Goal: Task Accomplishment & Management: Manage account settings

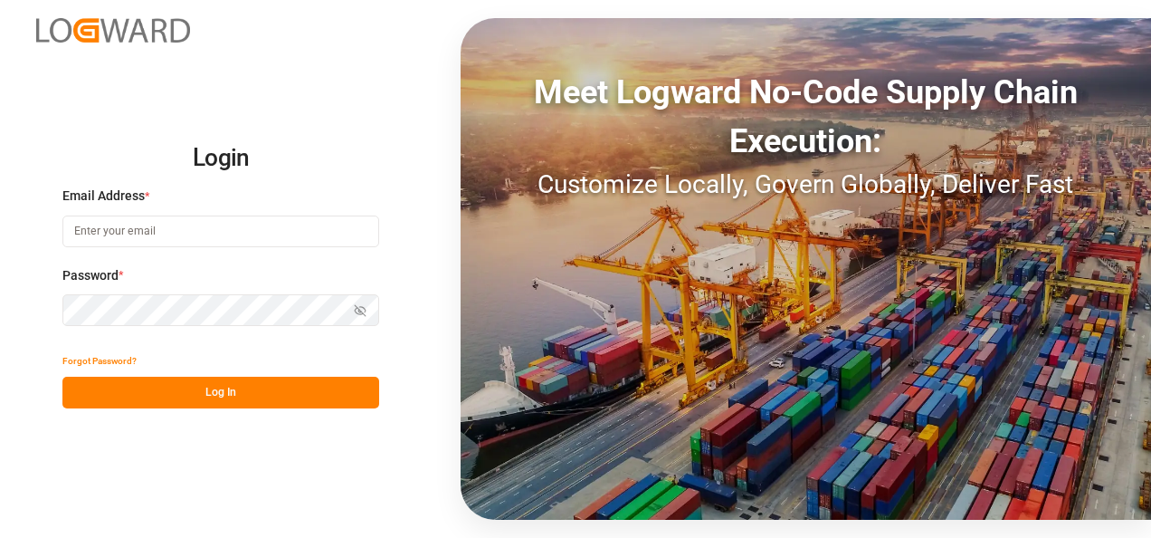
type input "[EMAIL_ADDRESS][DOMAIN_NAME]"
click at [268, 393] on button "Log In" at bounding box center [220, 392] width 317 height 32
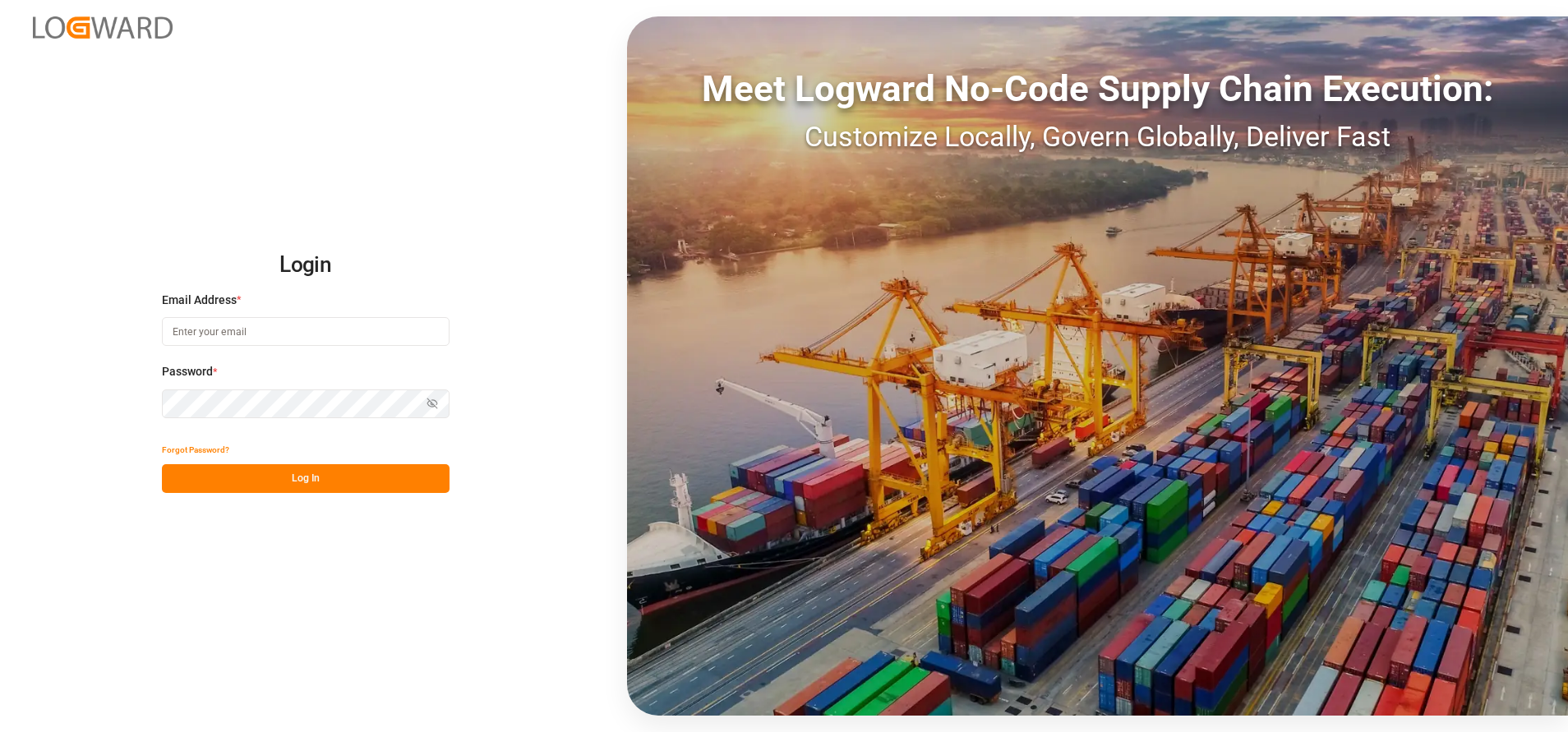
type input "[EMAIL_ADDRESS][DOMAIN_NAME]"
click at [377, 477] on button "Log In" at bounding box center [305, 479] width 288 height 29
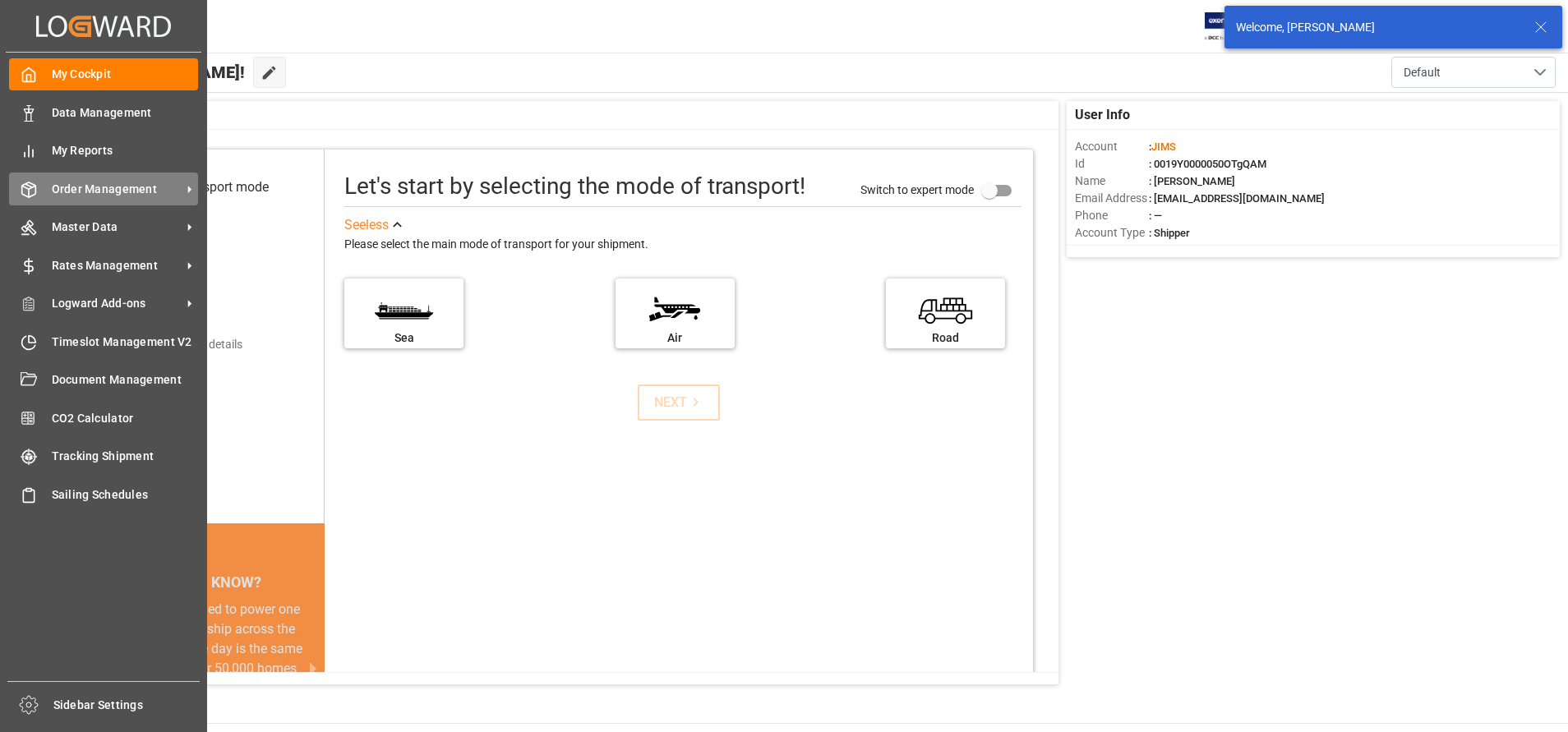
click at [46, 183] on div "Order Management Order Management" at bounding box center [104, 188] width 189 height 32
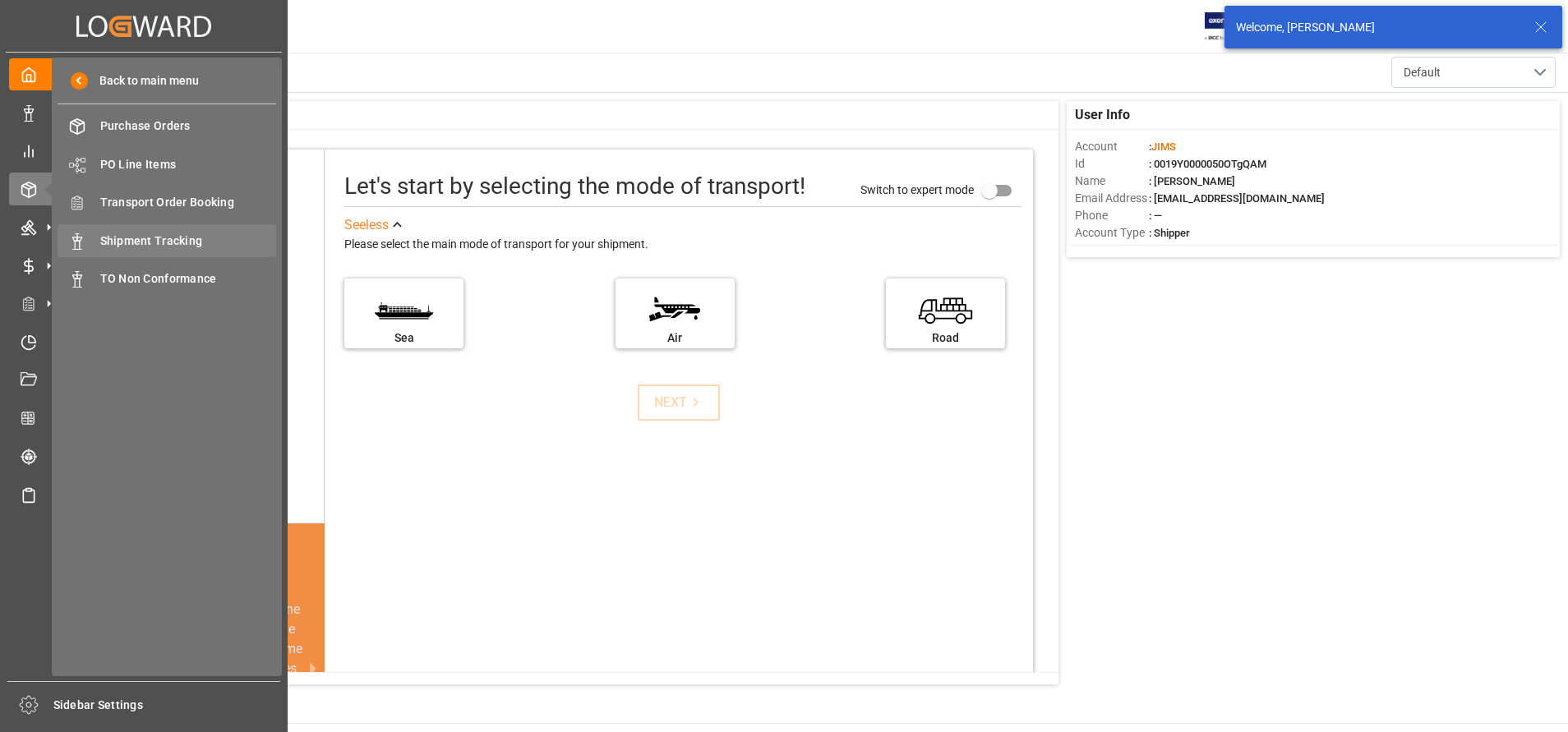
click at [159, 231] on div "Shipment Tracking Shipment Tracking" at bounding box center [166, 240] width 219 height 32
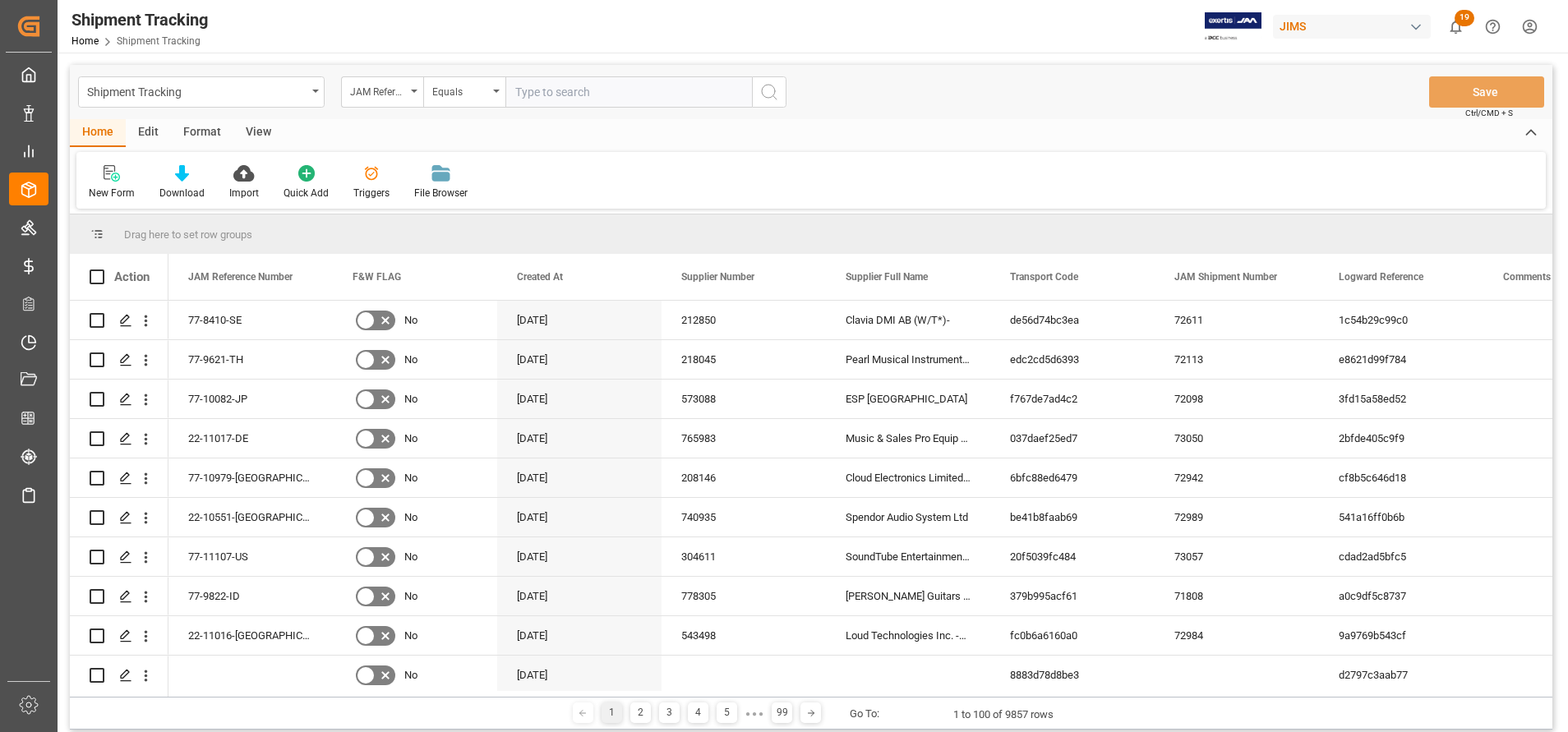
click at [711, 98] on input "text" at bounding box center [628, 92] width 246 height 31
type input "22-10961-CN"
click at [775, 94] on icon "search button" at bounding box center [769, 92] width 20 height 20
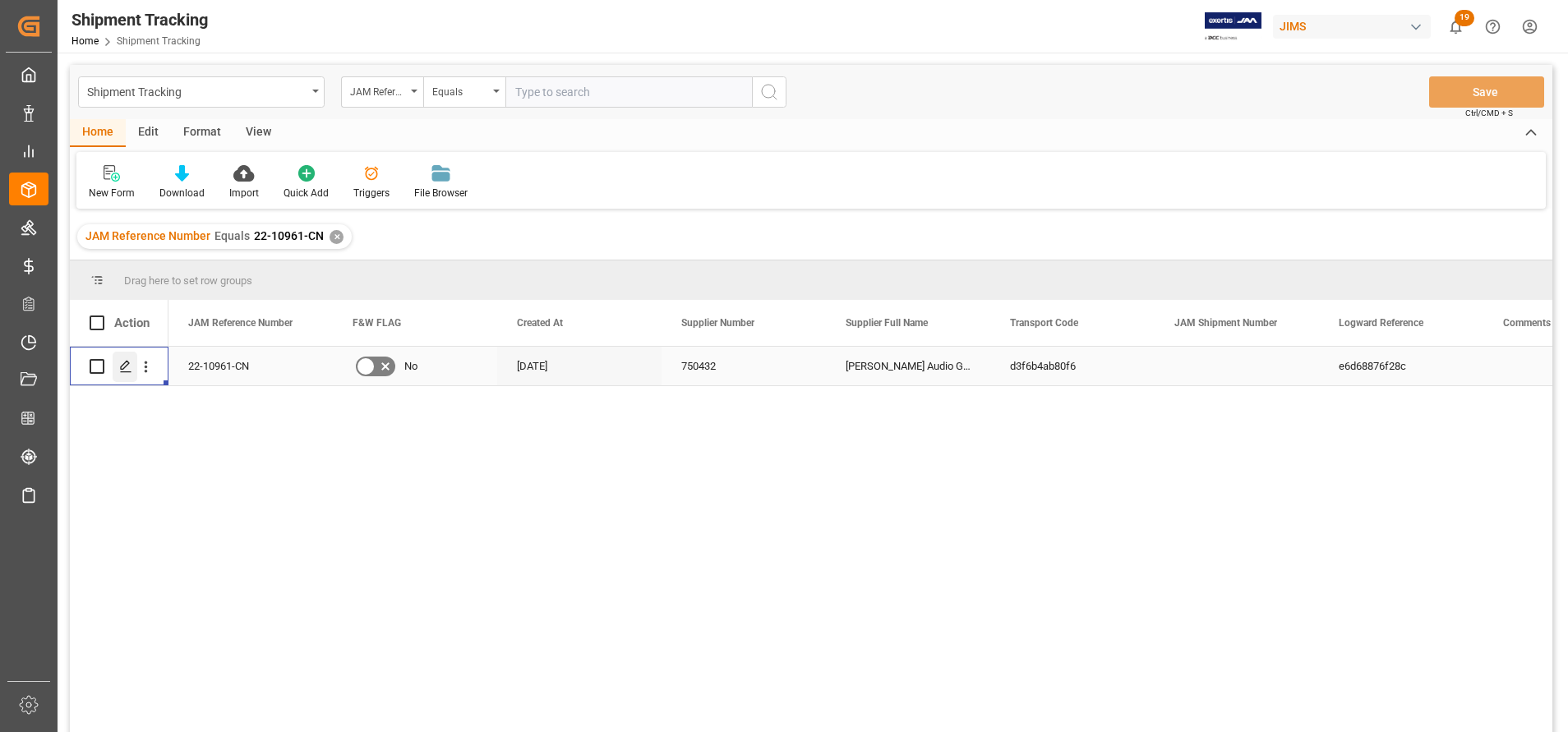
click at [131, 371] on icon "Press SPACE to select this row." at bounding box center [125, 366] width 13 height 13
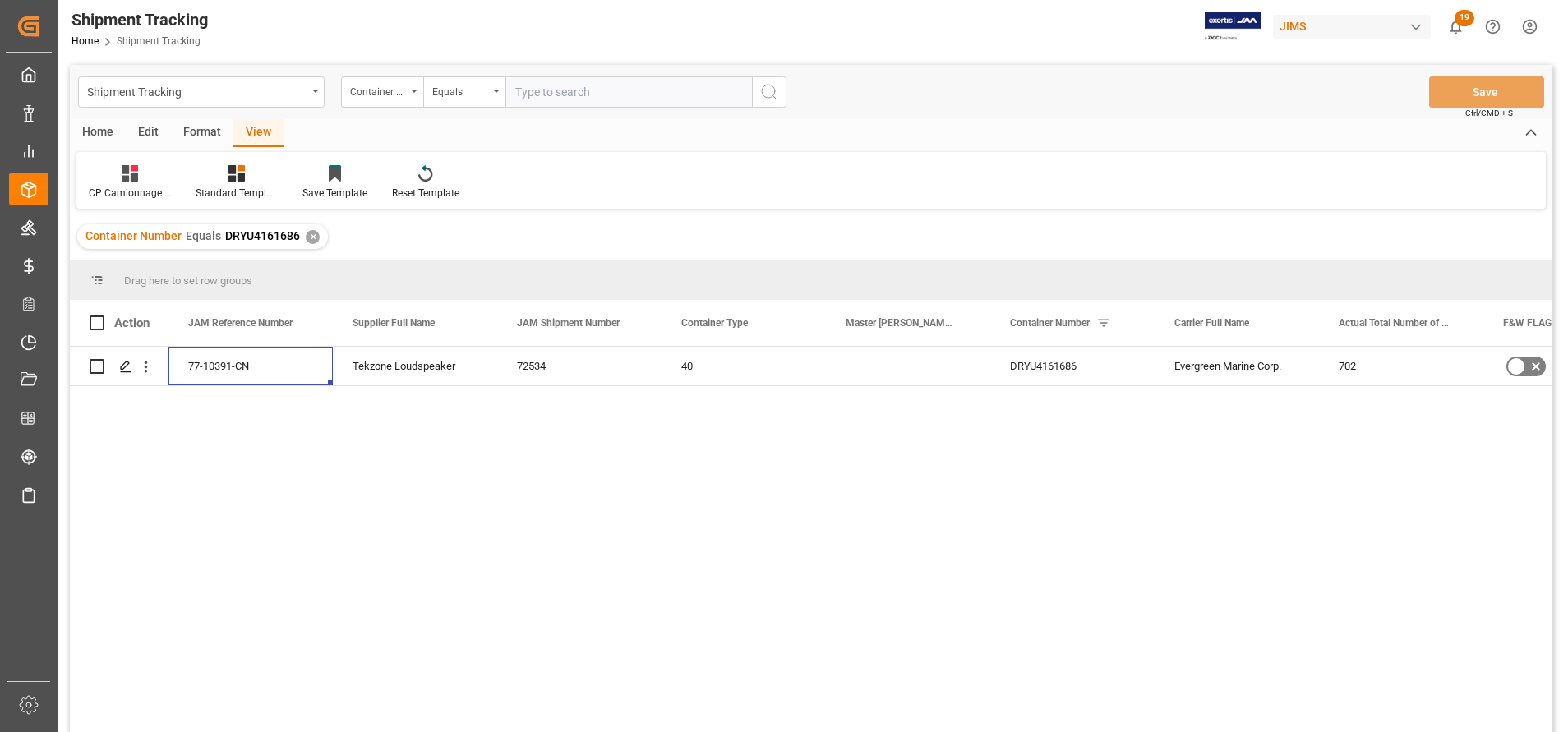
click at [729, 98] on input "text" at bounding box center [628, 92] width 246 height 31
paste input "22-10885-DE"
type input "22-10885-DE"
click at [787, 100] on div "Shipment Tracking Container Number Equals 22-10885-DE Save Ctrl/CMD + S" at bounding box center [811, 92] width 1483 height 54
click at [405, 91] on div "Container Number" at bounding box center [379, 90] width 56 height 19
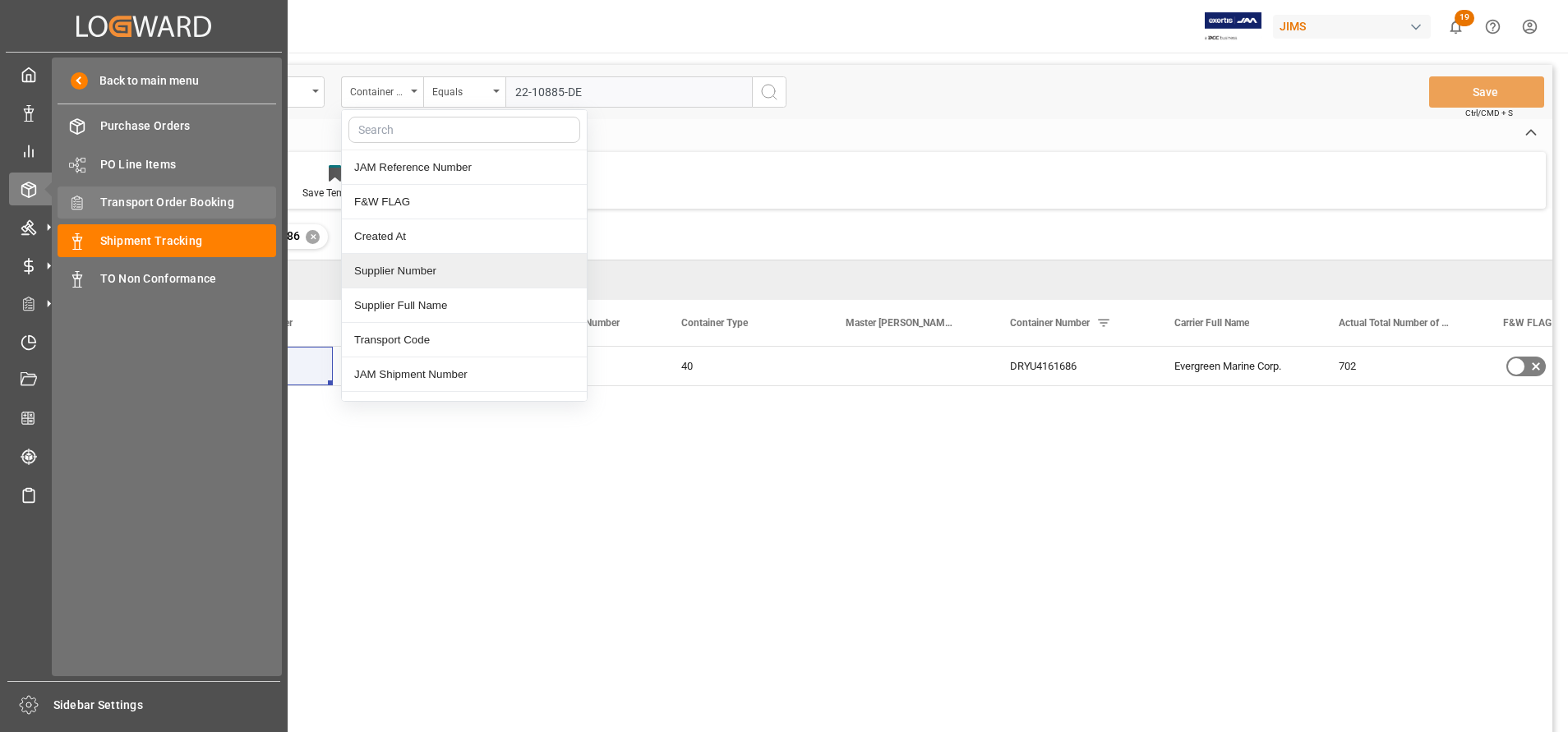
click at [153, 199] on span "Transport Order Booking" at bounding box center [188, 203] width 177 height 17
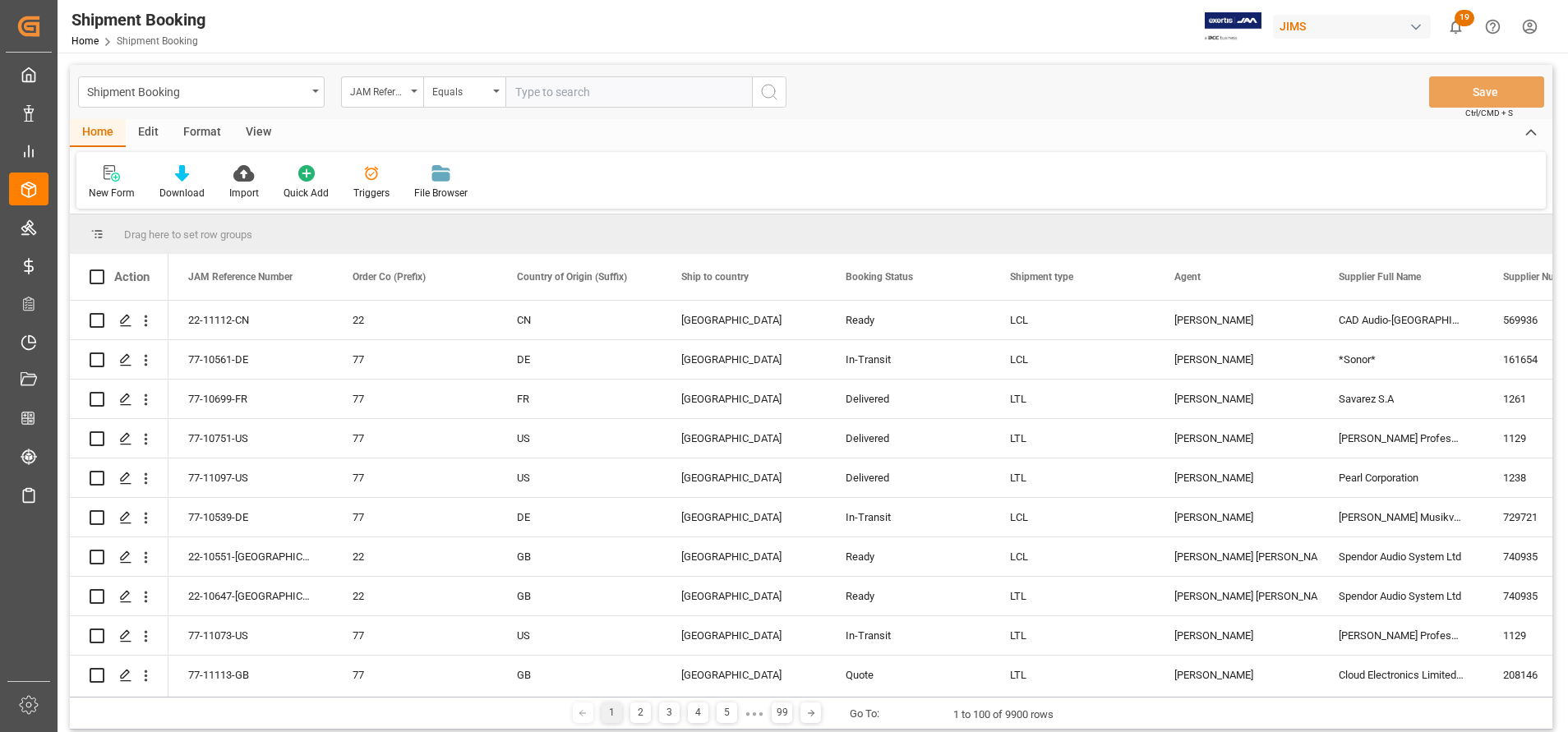
click at [576, 97] on input "text" at bounding box center [628, 92] width 246 height 31
drag, startPoint x: 609, startPoint y: 78, endPoint x: 503, endPoint y: 77, distance: 106.0
click at [503, 77] on div "JAM Reference Number Equals 99-10455-CN" at bounding box center [564, 92] width 445 height 31
type input "99-10455-CN"
click at [767, 84] on circle "search button" at bounding box center [768, 91] width 13 height 13
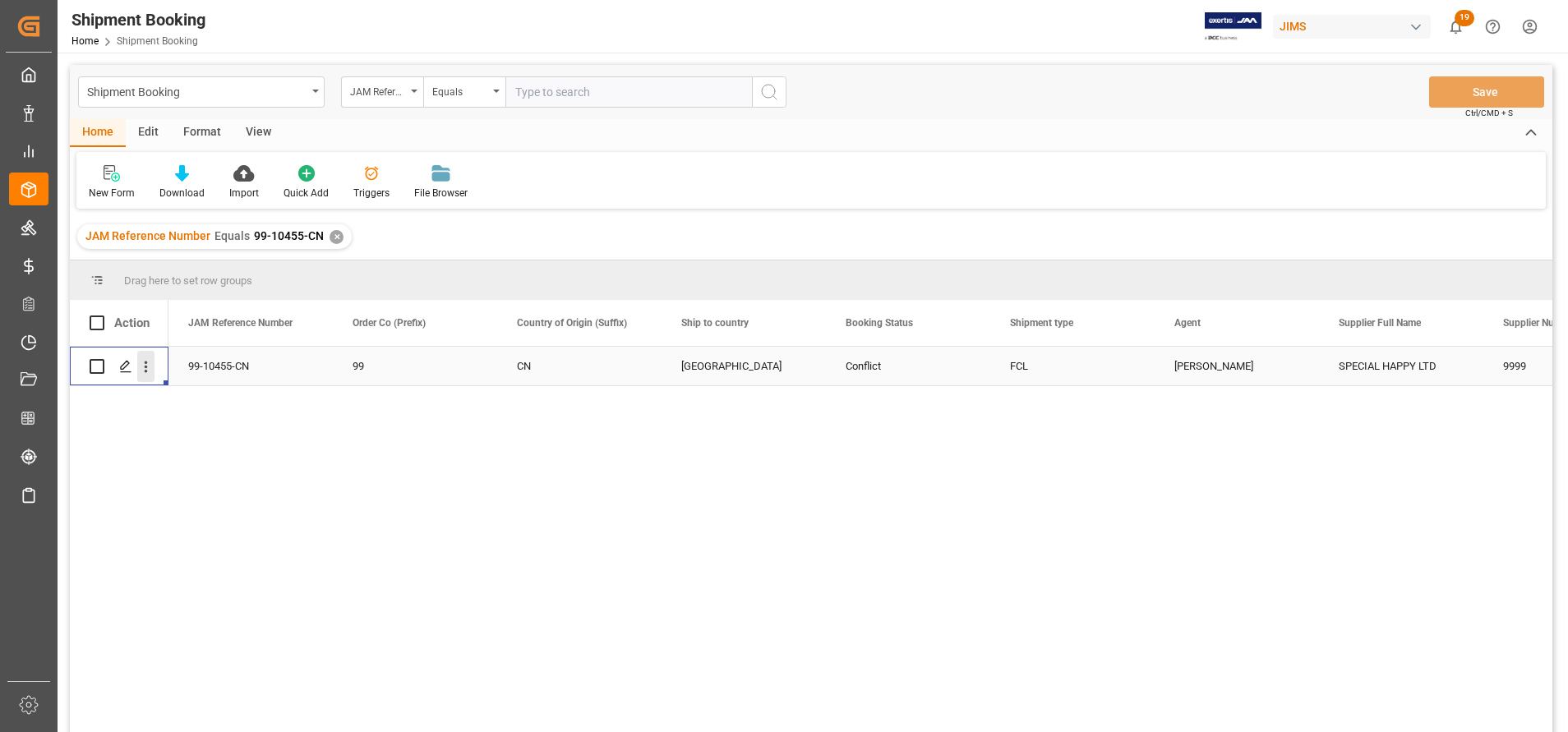
click at [138, 368] on icon "open menu" at bounding box center [145, 367] width 17 height 17
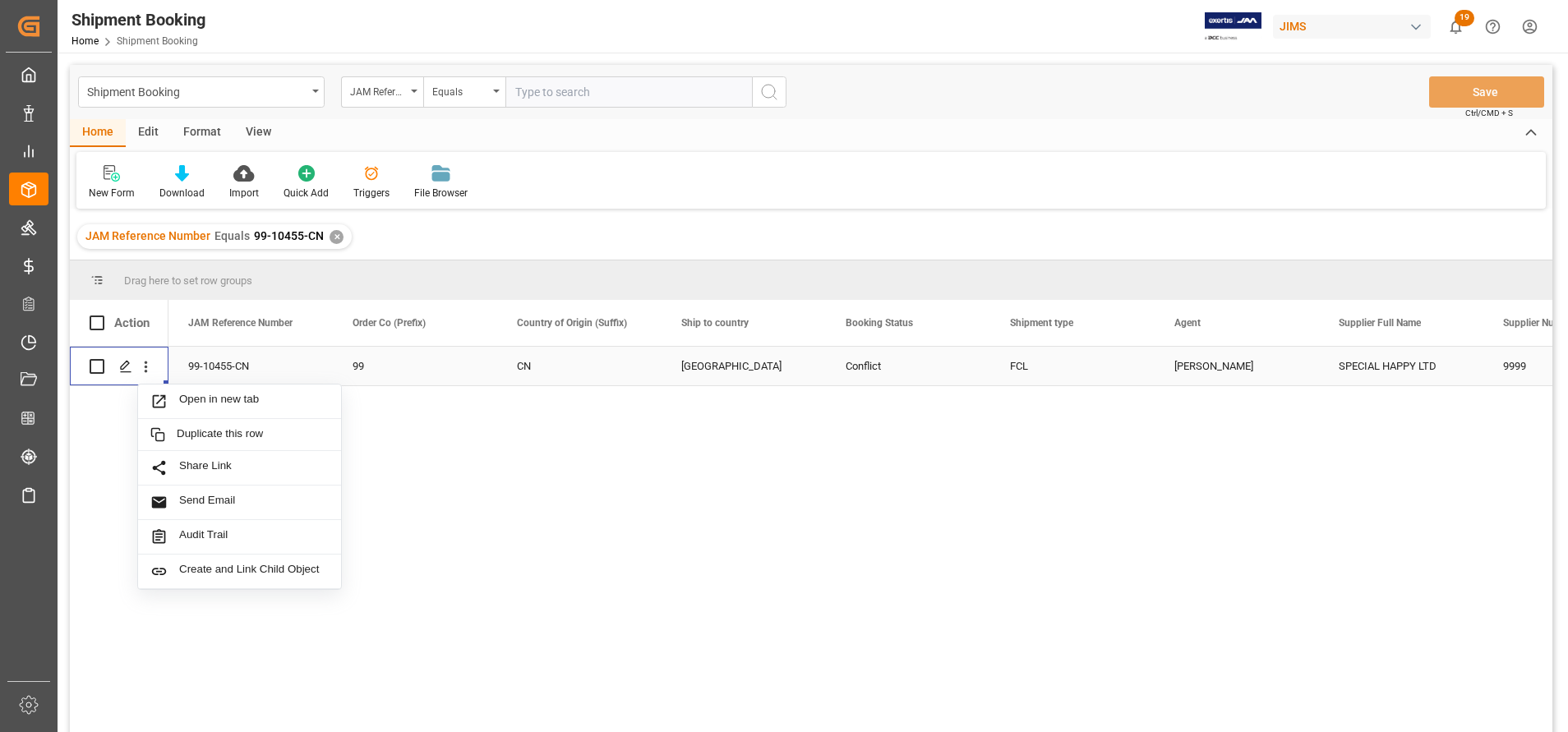
click at [647, 365] on div "CN" at bounding box center [579, 366] width 164 height 39
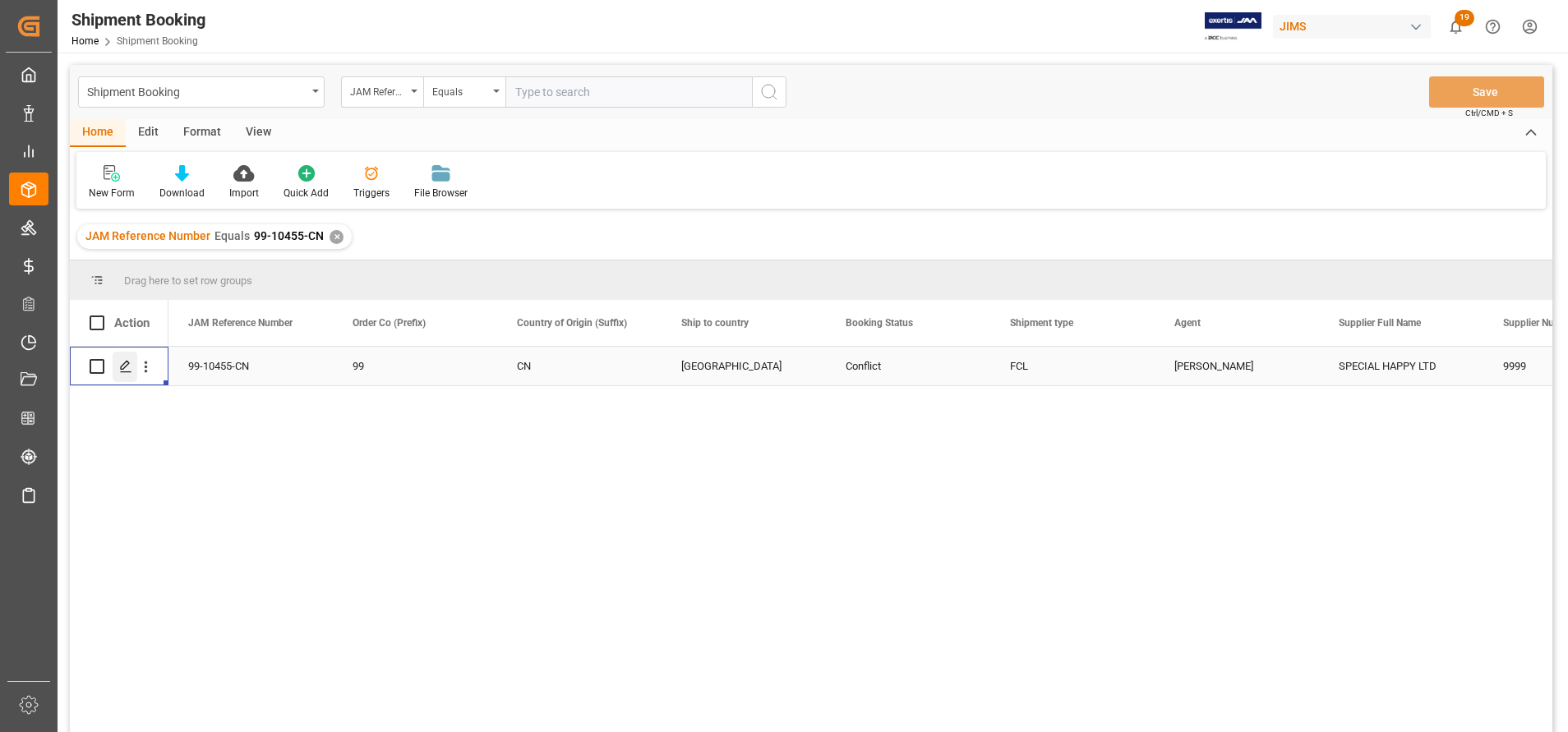
click at [119, 371] on icon "Press SPACE to select this row." at bounding box center [125, 366] width 13 height 13
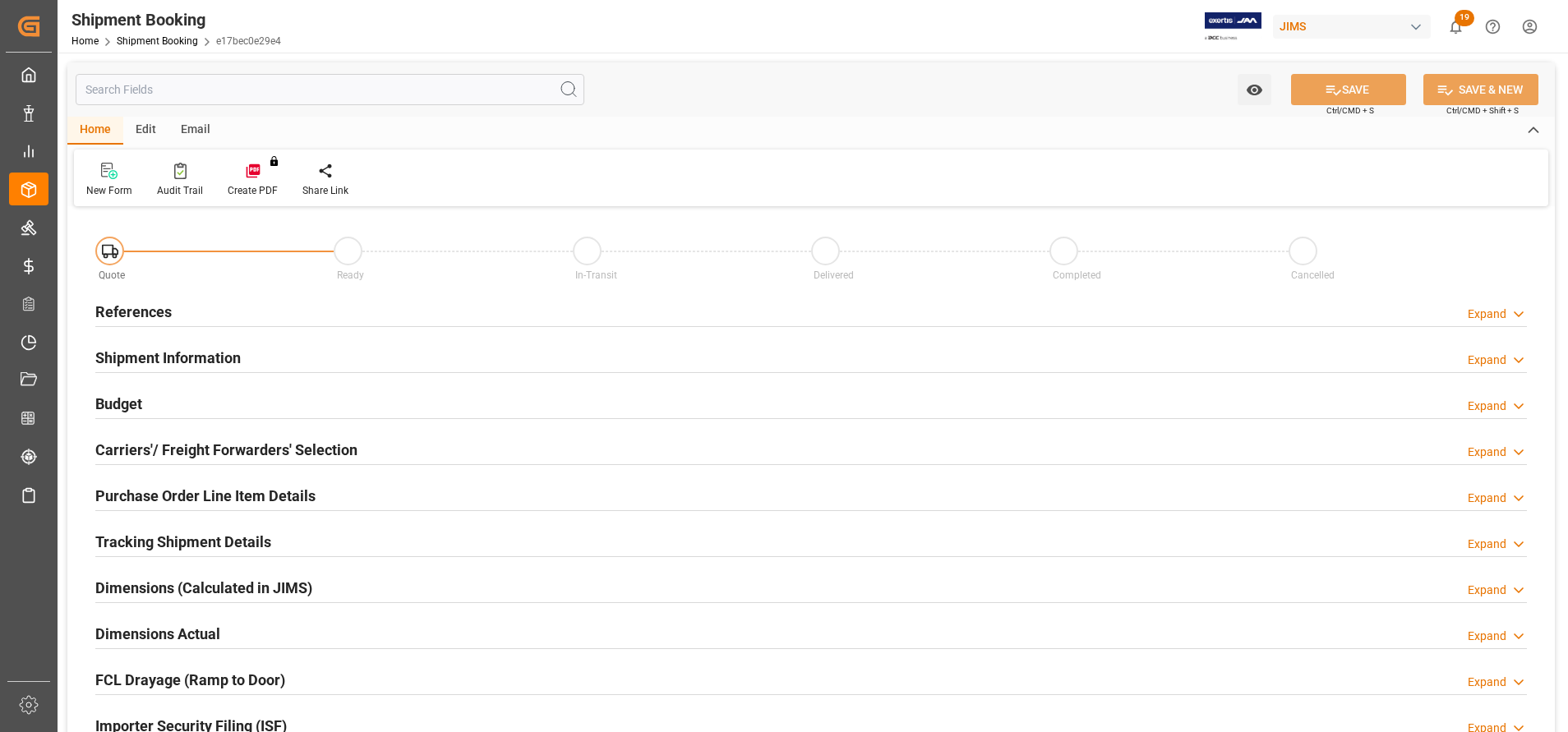
type input "2"
type input "05-08-2025 00:00"
type input "09-08-2025"
type input "22-08-2025 00:00"
click at [157, 299] on div "References" at bounding box center [133, 311] width 76 height 31
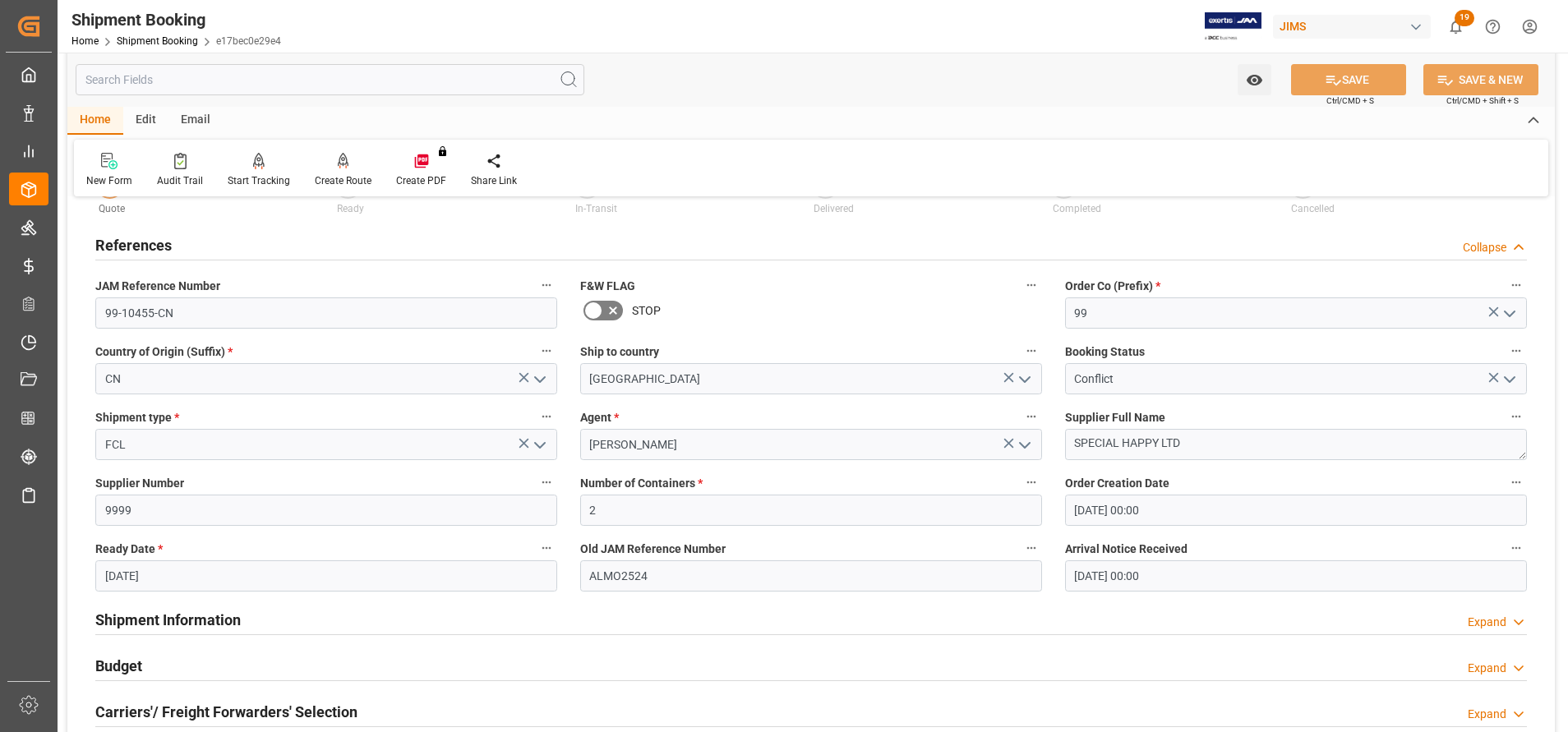
scroll to position [124, 0]
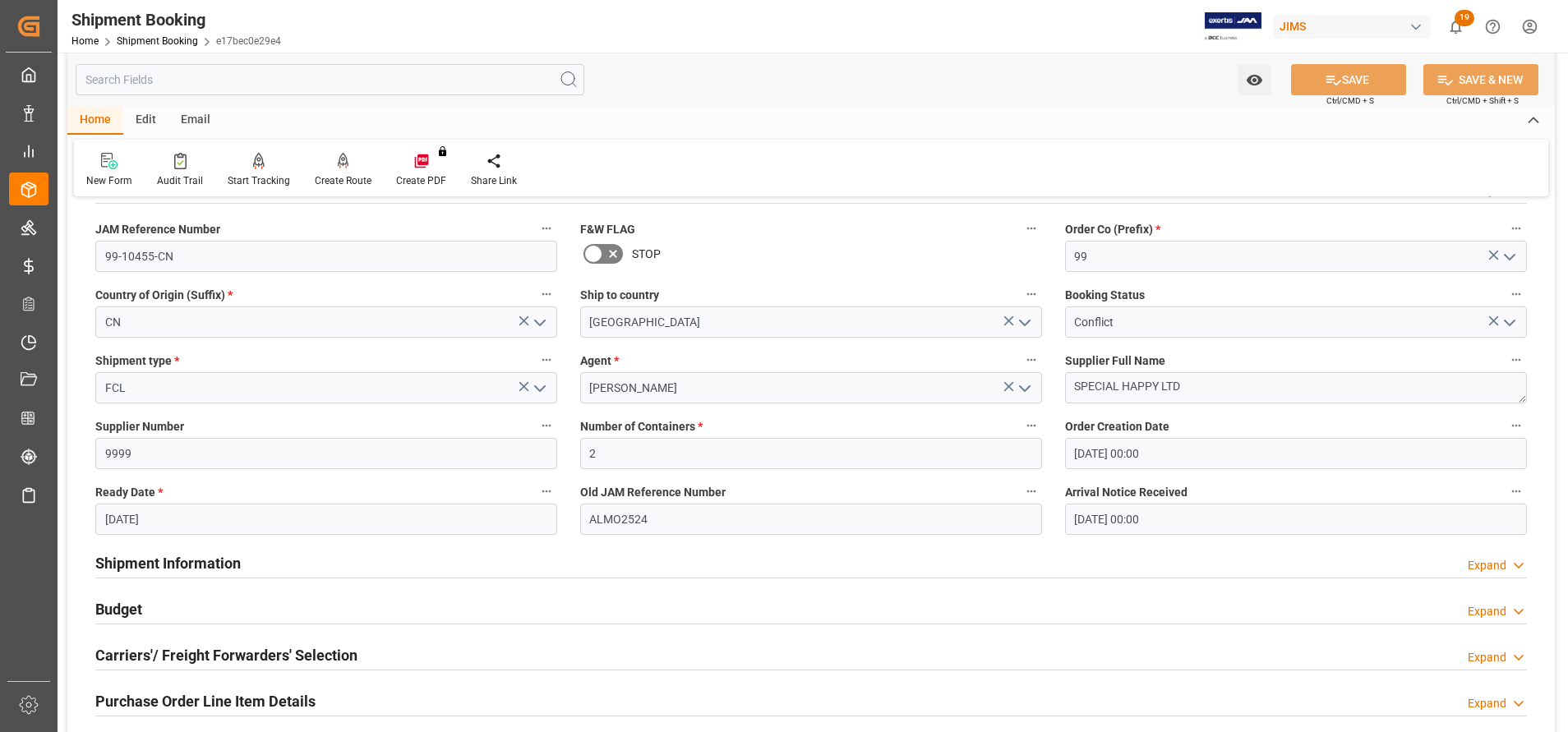
click at [218, 568] on h2 "Shipment Information" at bounding box center [168, 563] width 145 height 22
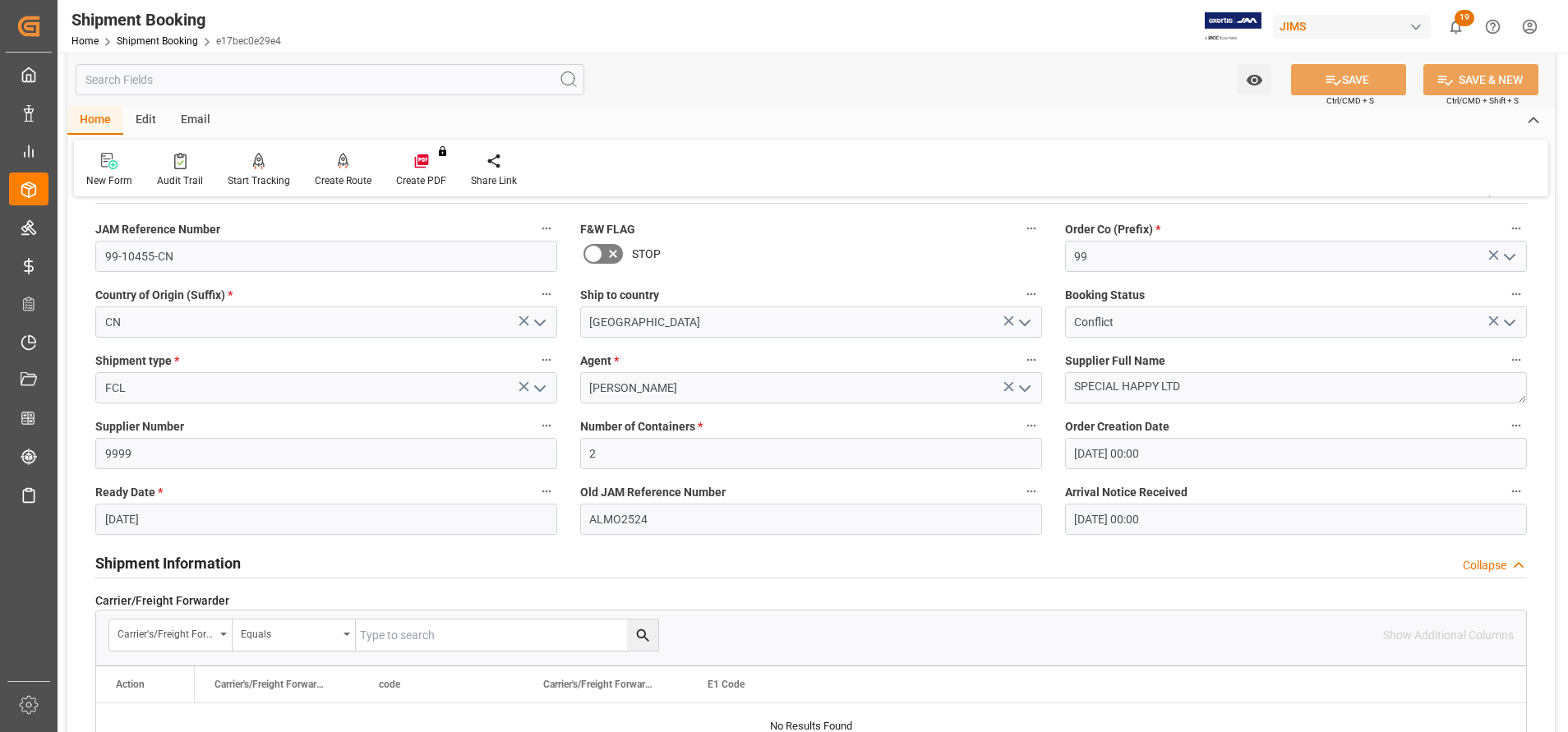
click at [1514, 328] on icon "open menu" at bounding box center [1510, 323] width 20 height 20
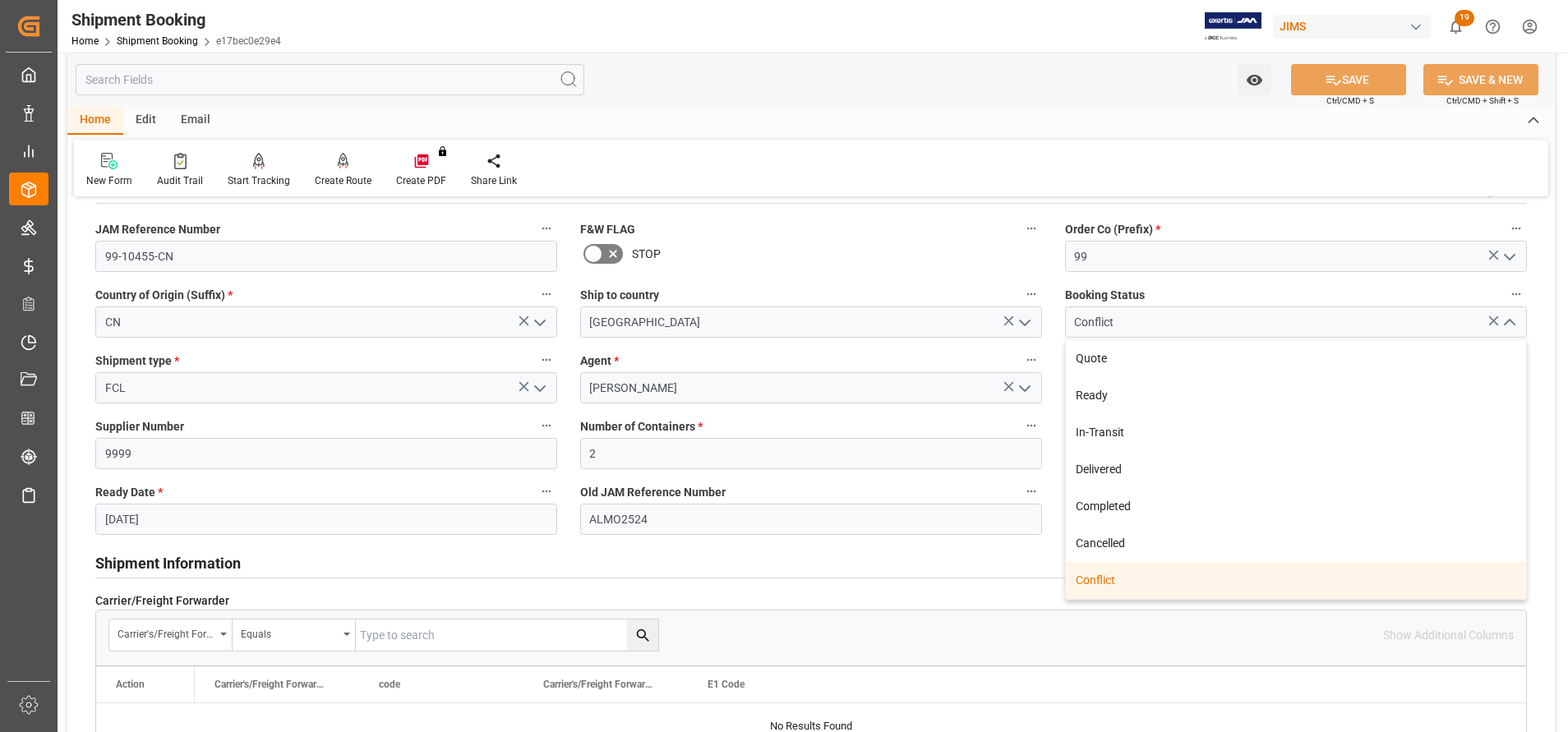
click at [1515, 327] on icon "close menu" at bounding box center [1510, 323] width 20 height 20
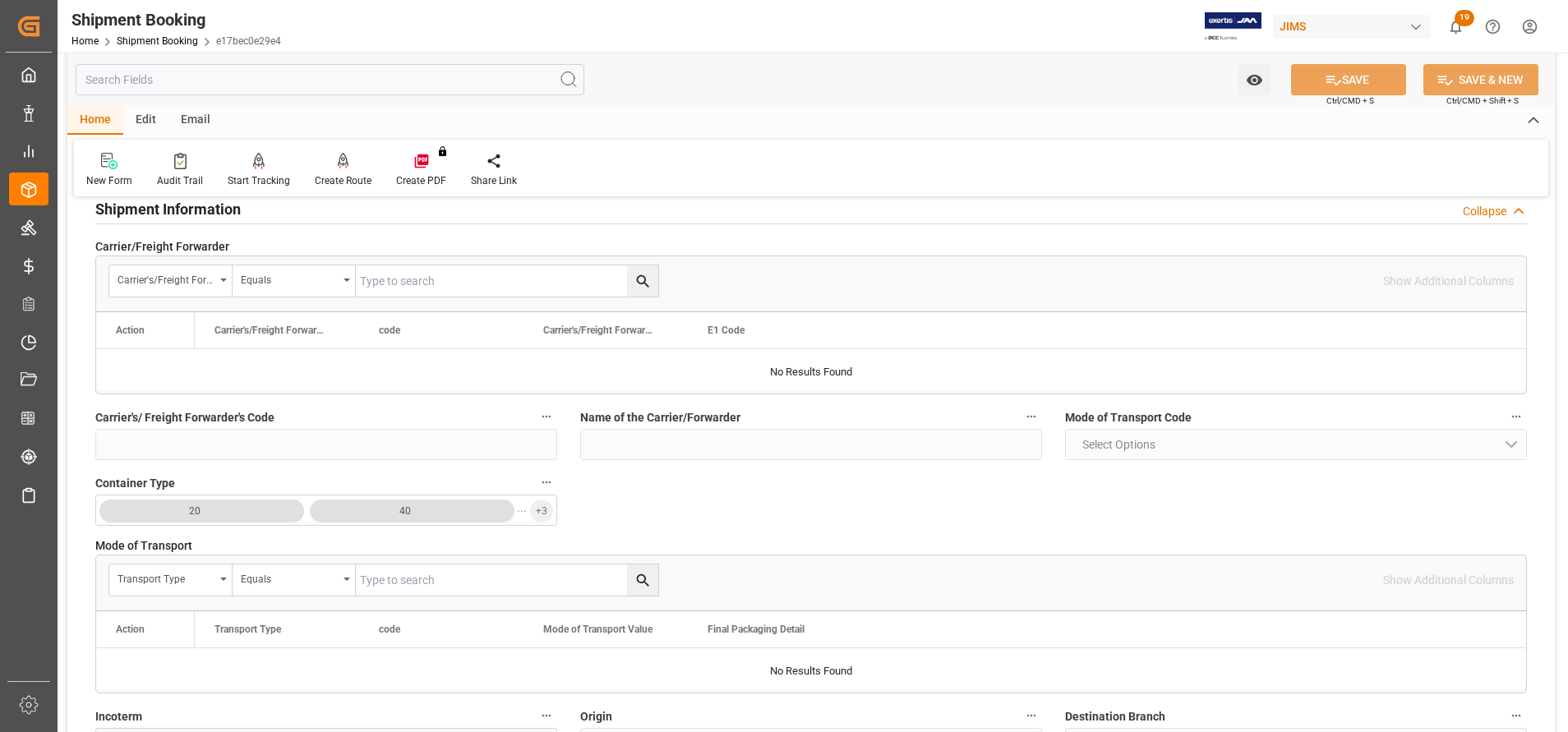
scroll to position [493, 0]
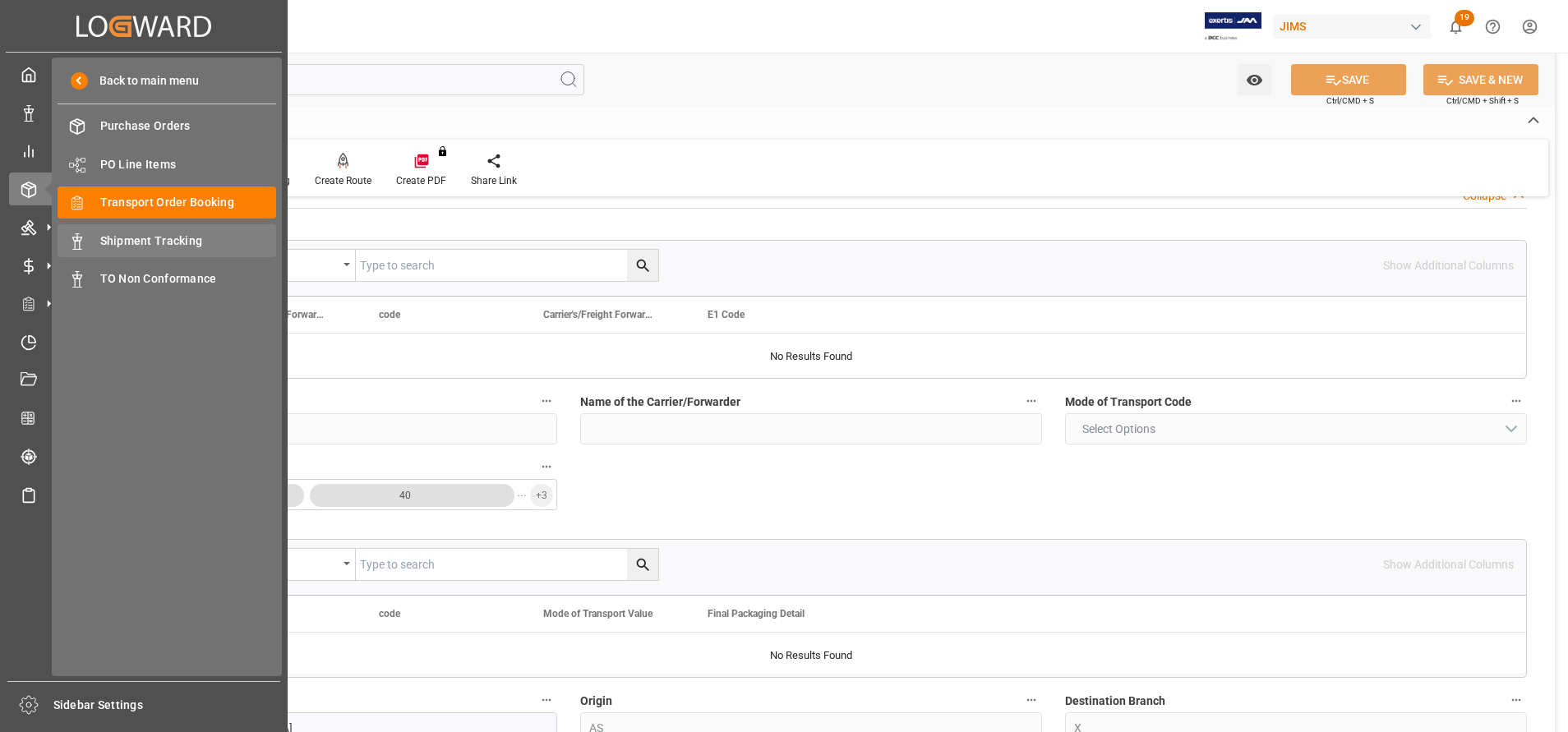
click at [152, 246] on span "Shipment Tracking" at bounding box center [188, 241] width 177 height 17
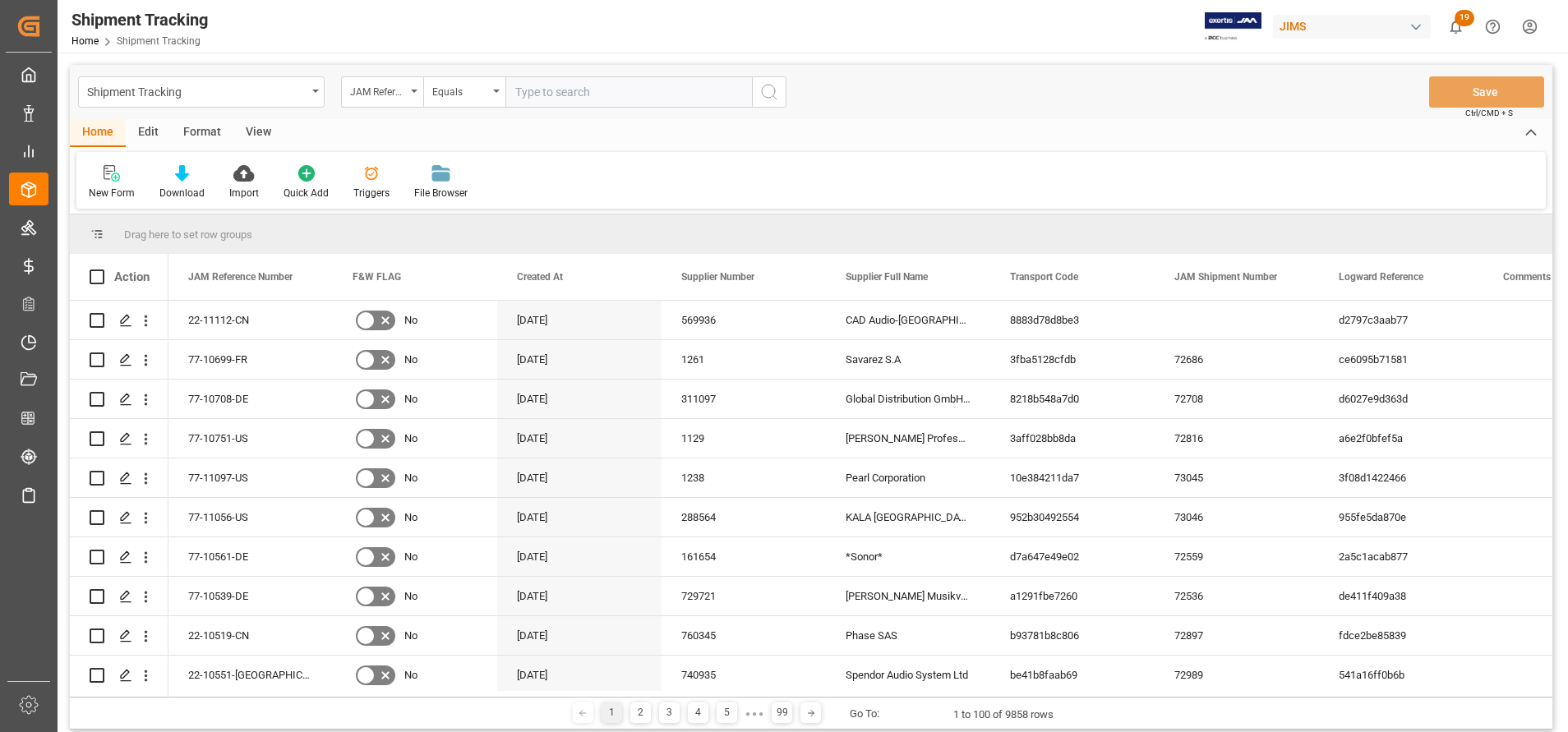
click at [669, 101] on input "text" at bounding box center [628, 92] width 246 height 31
type input "99-10455-CN"
click at [788, 96] on div "Shipment Tracking JAM Reference Number Equals 99-10455-CN Save Ctrl/CMD + S" at bounding box center [811, 92] width 1483 height 54
click at [776, 92] on icon "search button" at bounding box center [769, 92] width 20 height 20
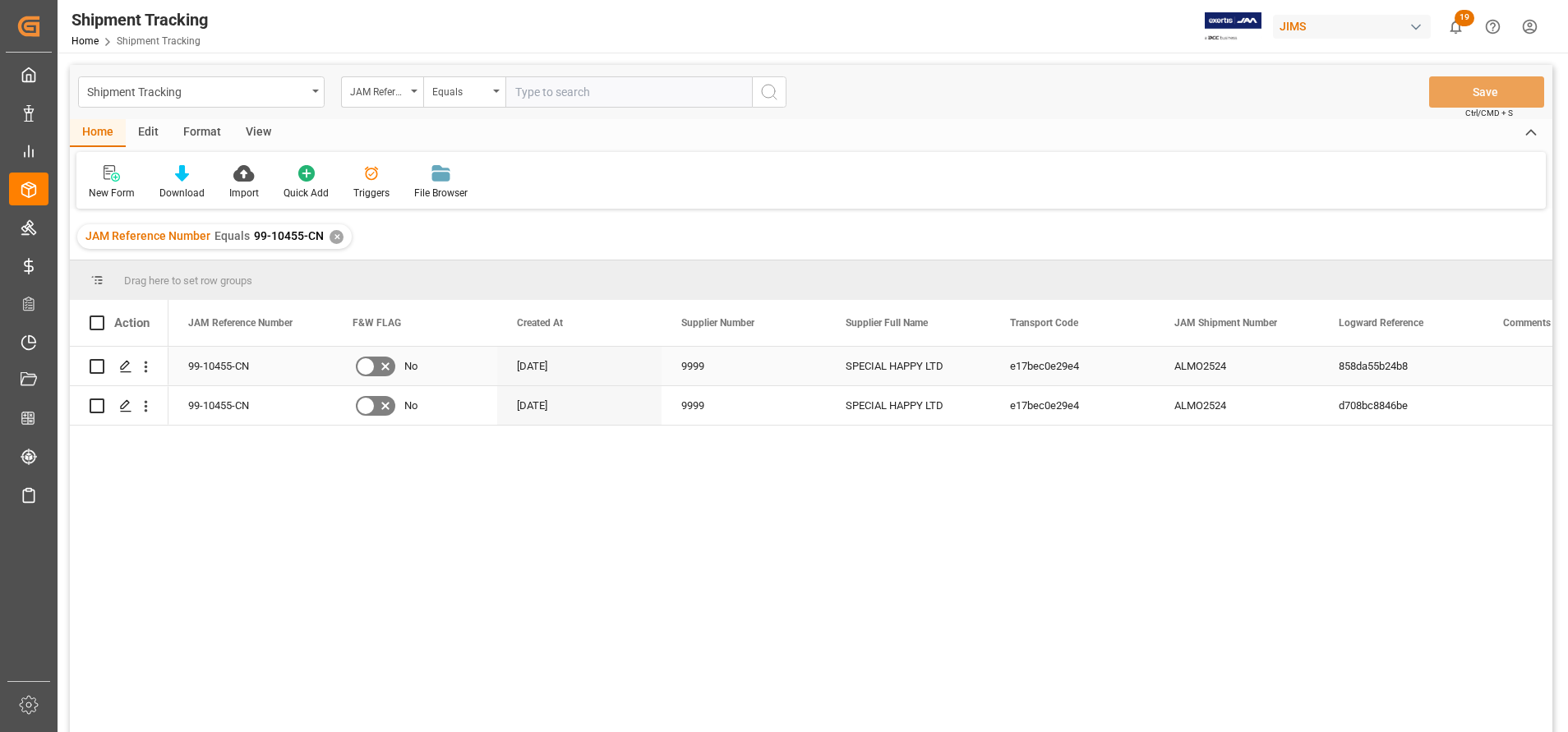
click at [923, 369] on div "SPECIAL HAPPY LTD" at bounding box center [908, 366] width 164 height 39
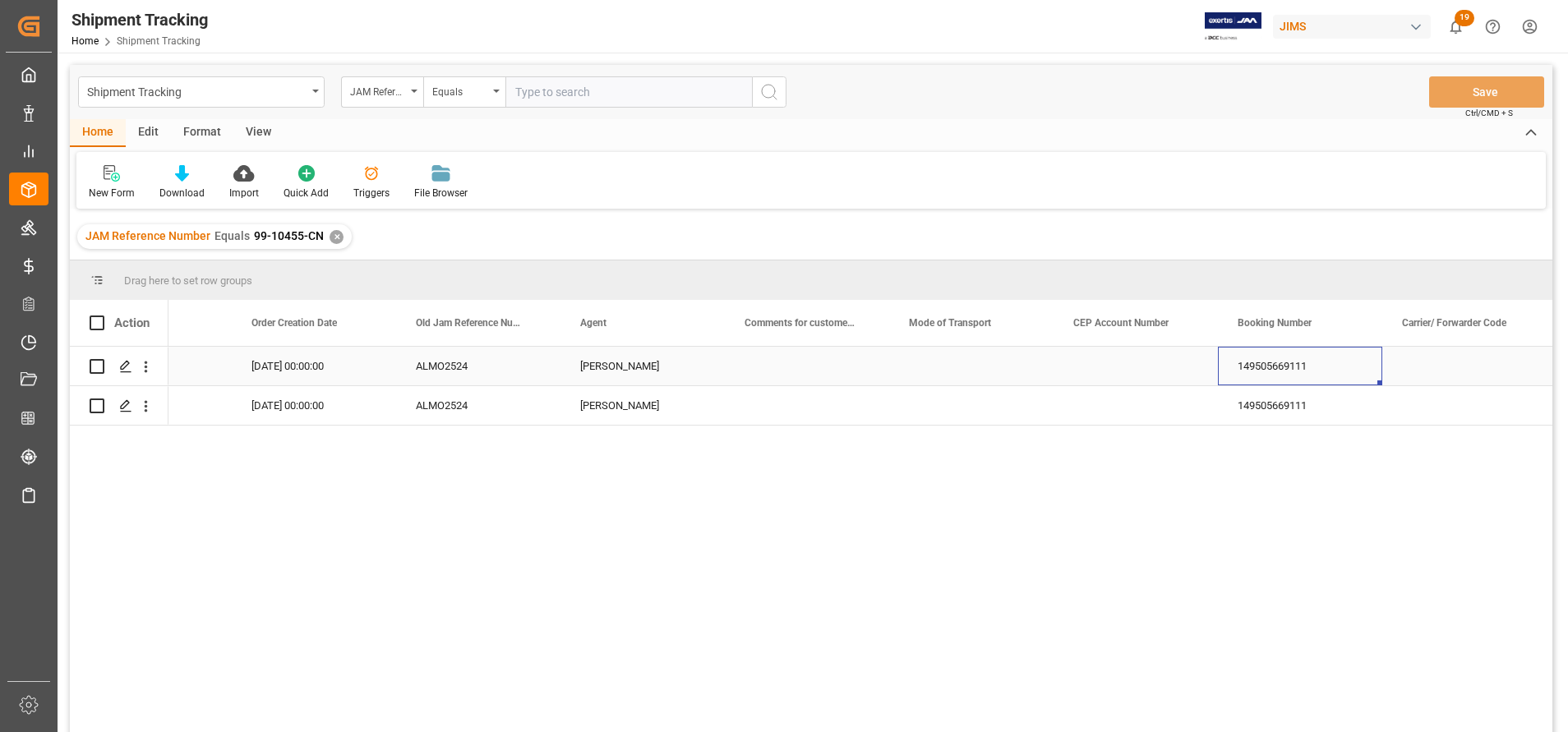
click at [1260, 370] on div "149505669111" at bounding box center [1299, 366] width 164 height 39
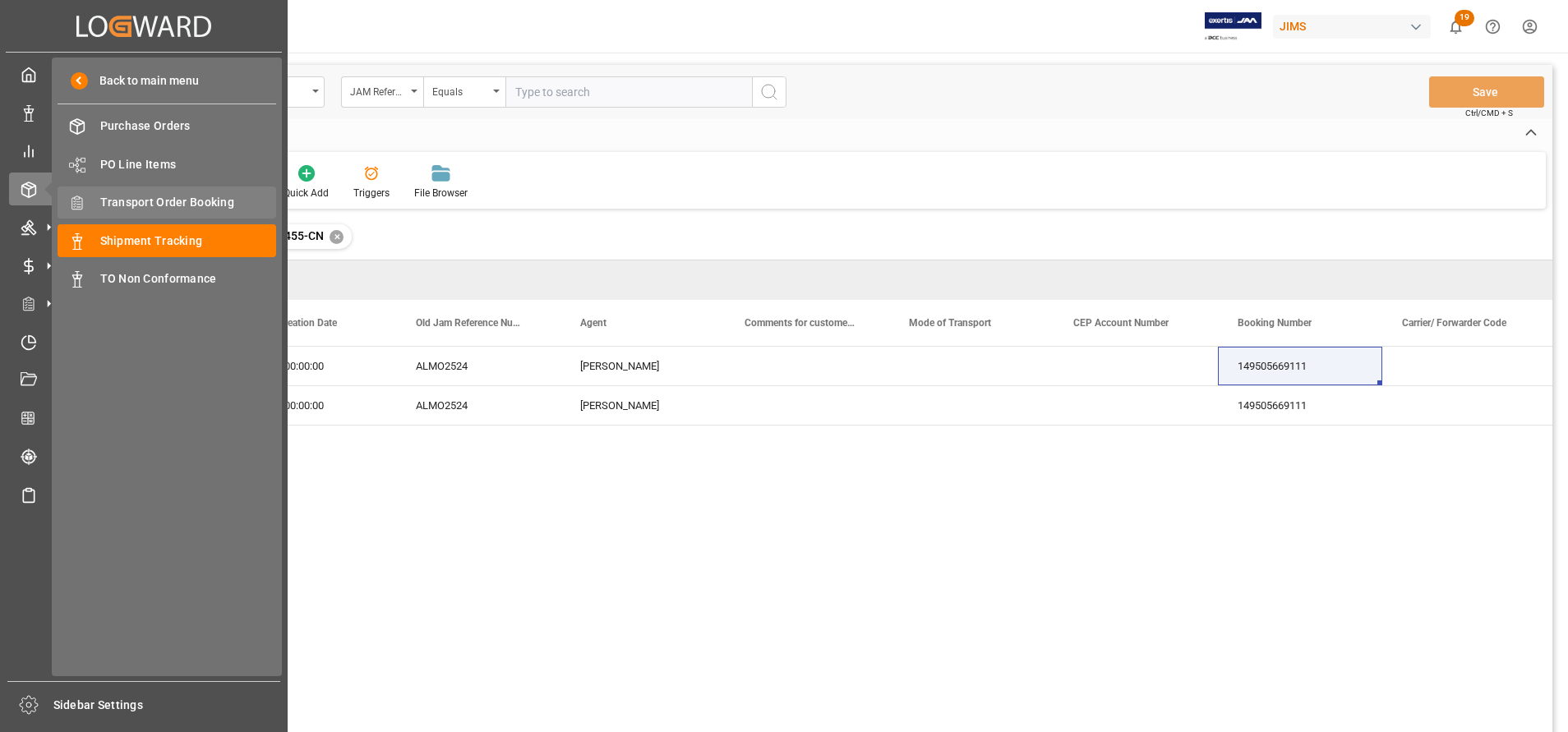
click at [191, 203] on span "Transport Order Booking" at bounding box center [188, 203] width 177 height 17
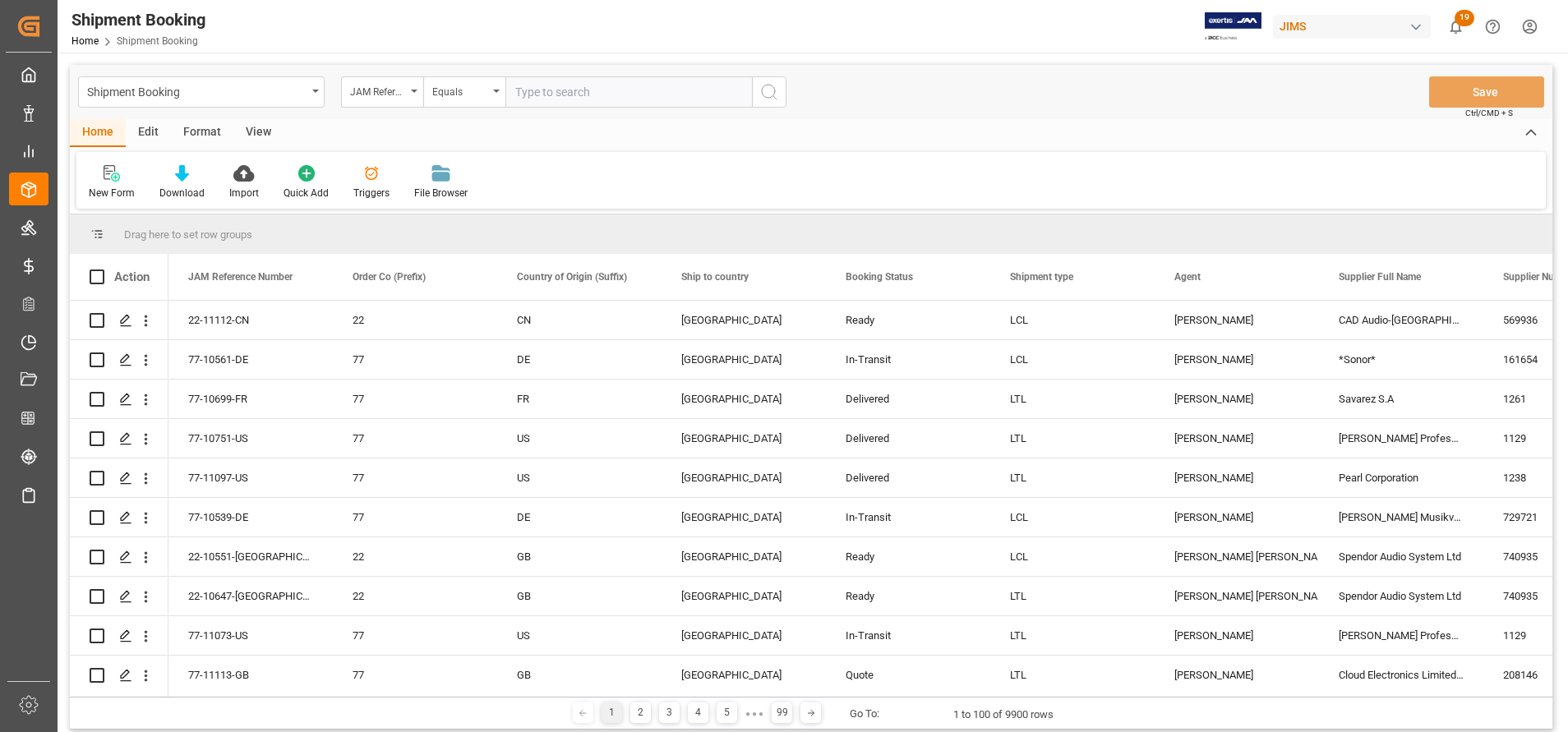
click at [636, 82] on input "text" at bounding box center [628, 92] width 246 height 31
paste input "149505669111"
drag, startPoint x: 613, startPoint y: 90, endPoint x: 490, endPoint y: 103, distance: 123.7
click at [490, 103] on div "JAM Reference Number Equals 149505669111" at bounding box center [564, 92] width 445 height 31
drag, startPoint x: 618, startPoint y: 100, endPoint x: 478, endPoint y: 88, distance: 140.5
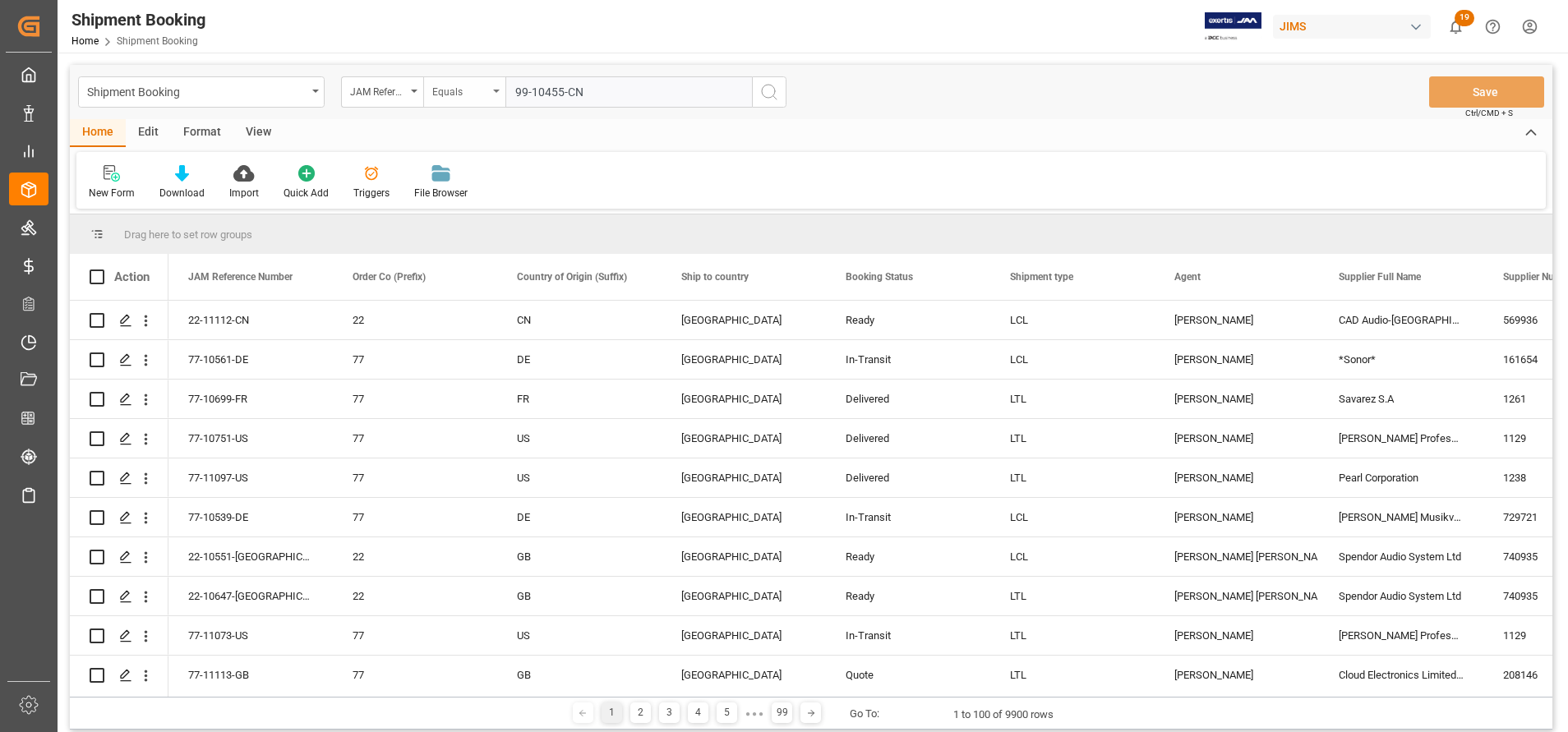
click at [478, 88] on div "JAM Reference Number Equals 99-10455-CN" at bounding box center [564, 92] width 445 height 31
type input "99-10455-CN"
click at [778, 102] on button "search button" at bounding box center [769, 92] width 35 height 31
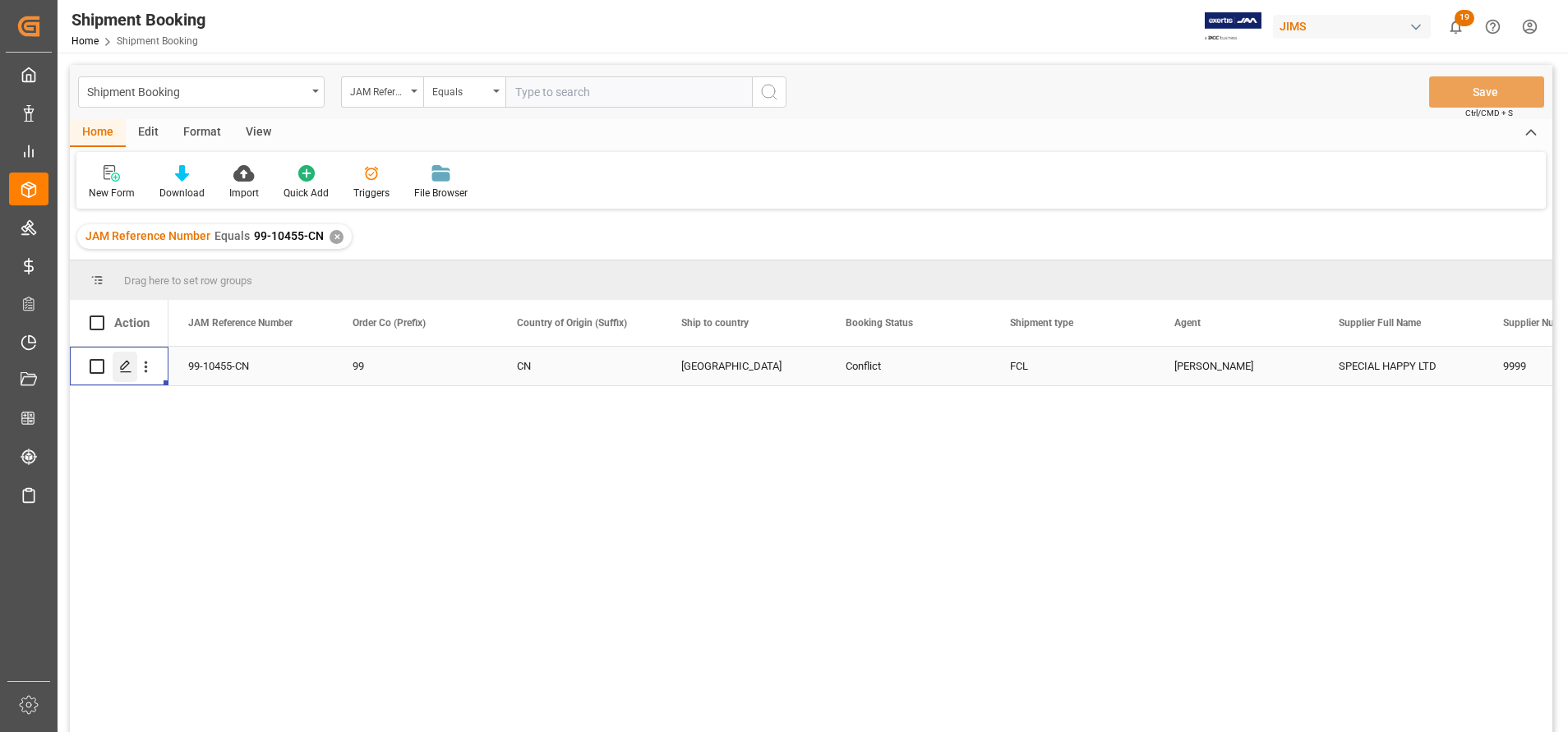
click at [129, 358] on div "Press SPACE to select this row." at bounding box center [124, 366] width 25 height 30
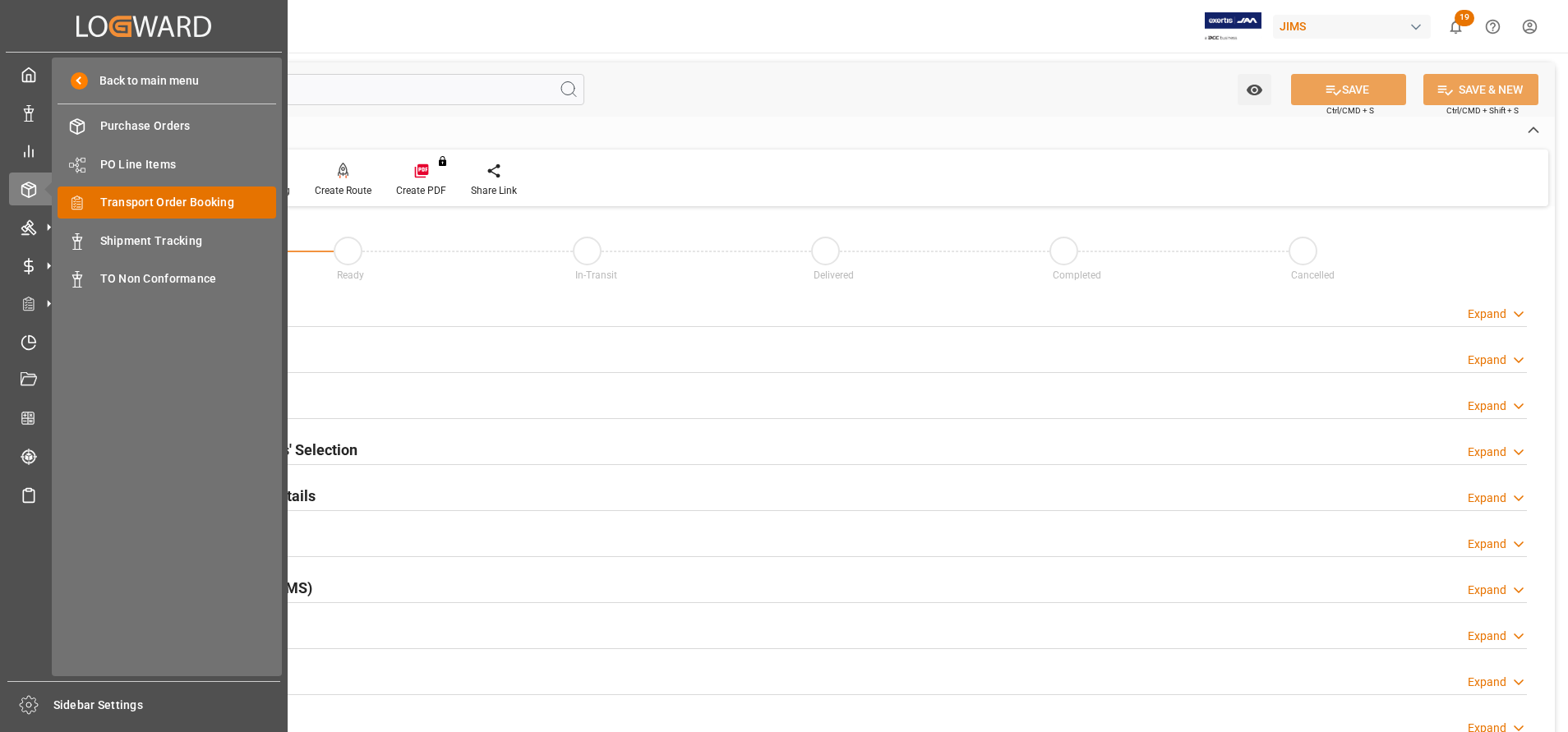
click at [158, 208] on span "Transport Order Booking" at bounding box center [188, 203] width 177 height 17
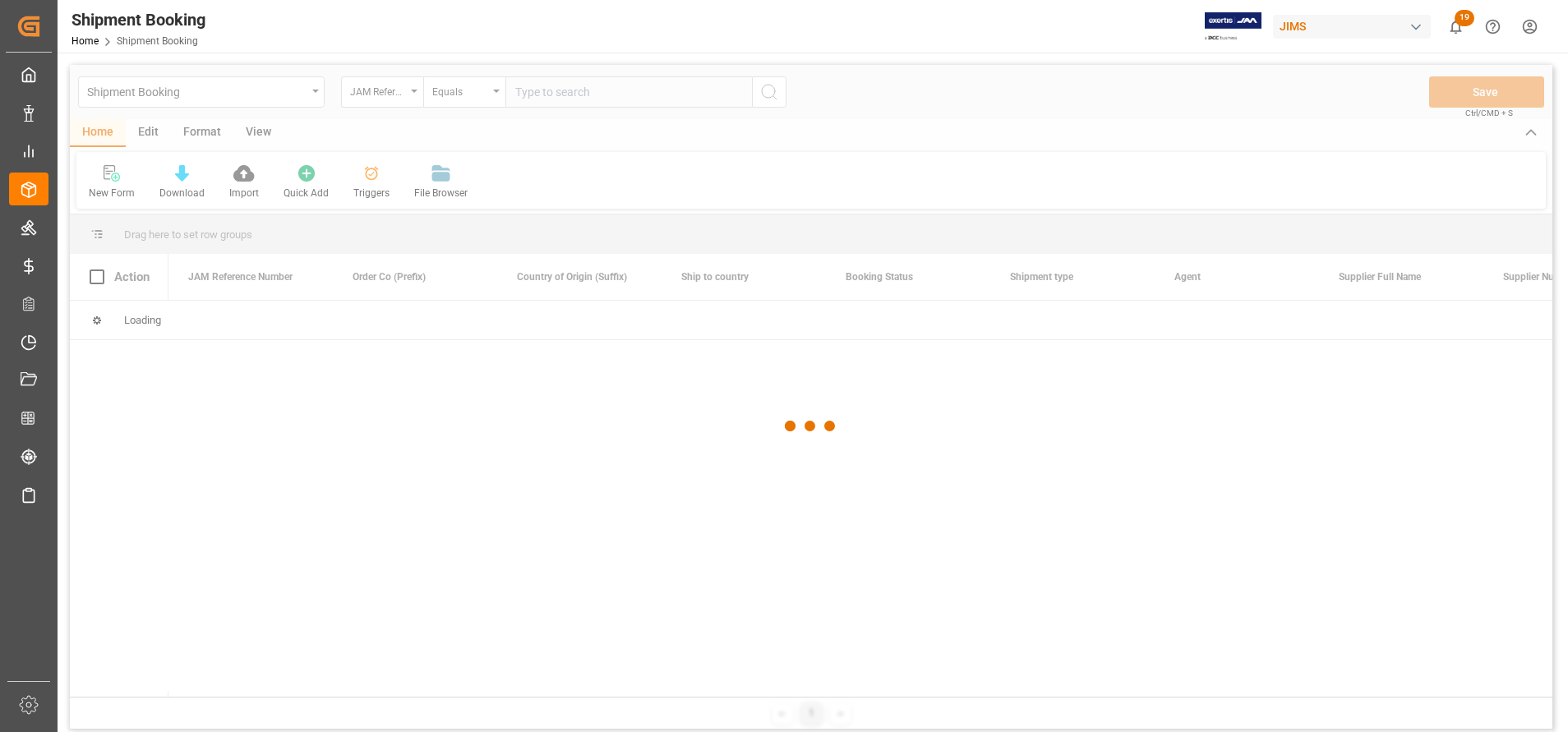
click at [730, 101] on div at bounding box center [811, 425] width 1483 height 722
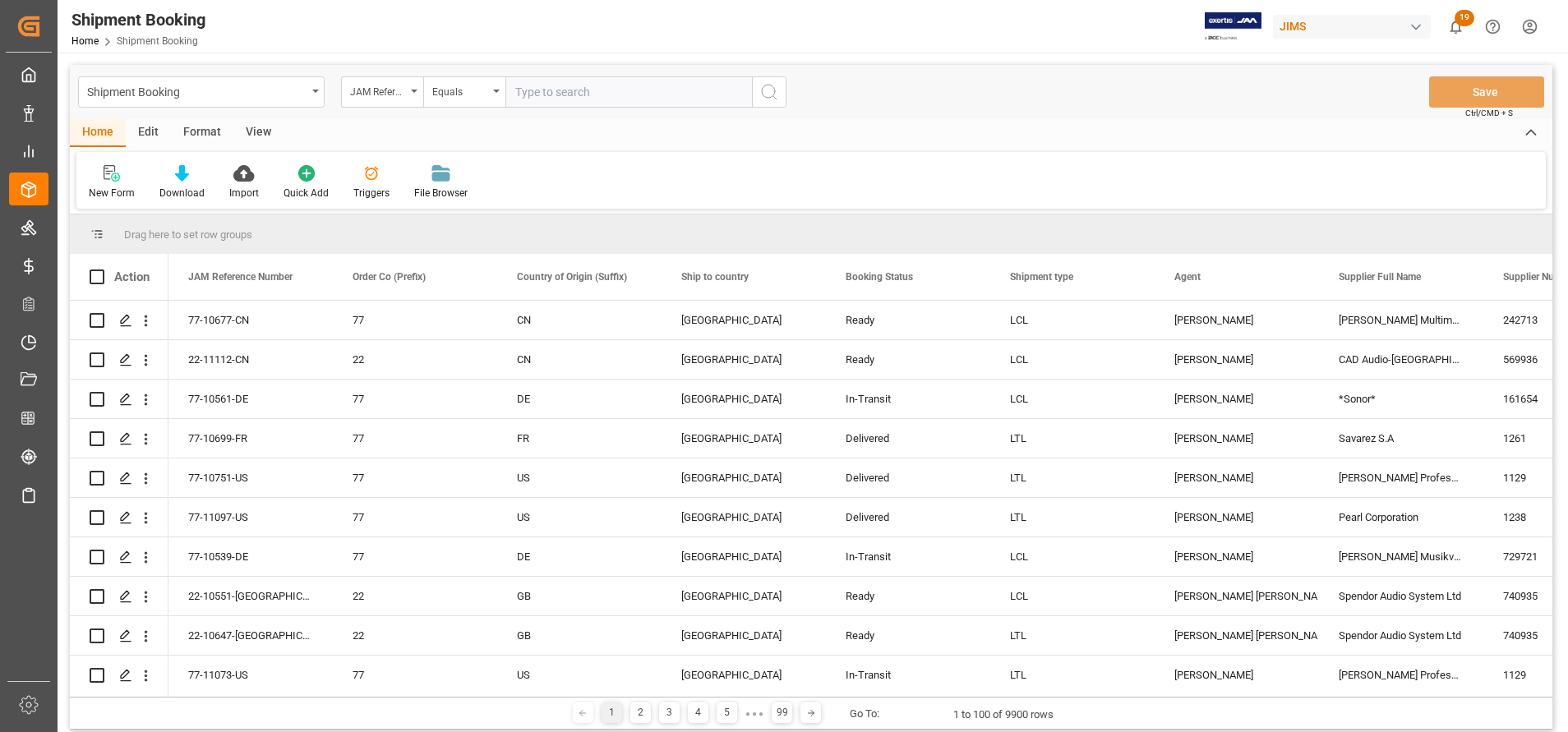
click at [715, 96] on input "text" at bounding box center [628, 92] width 246 height 31
paste input "99-10455-CN"
type input "99-10455-CN"
click at [790, 92] on div "Shipment Booking JAM Reference Number Equals 99-10455-CN Save Ctrl/CMD + S" at bounding box center [811, 92] width 1483 height 54
click at [776, 91] on icon "search button" at bounding box center [769, 92] width 20 height 20
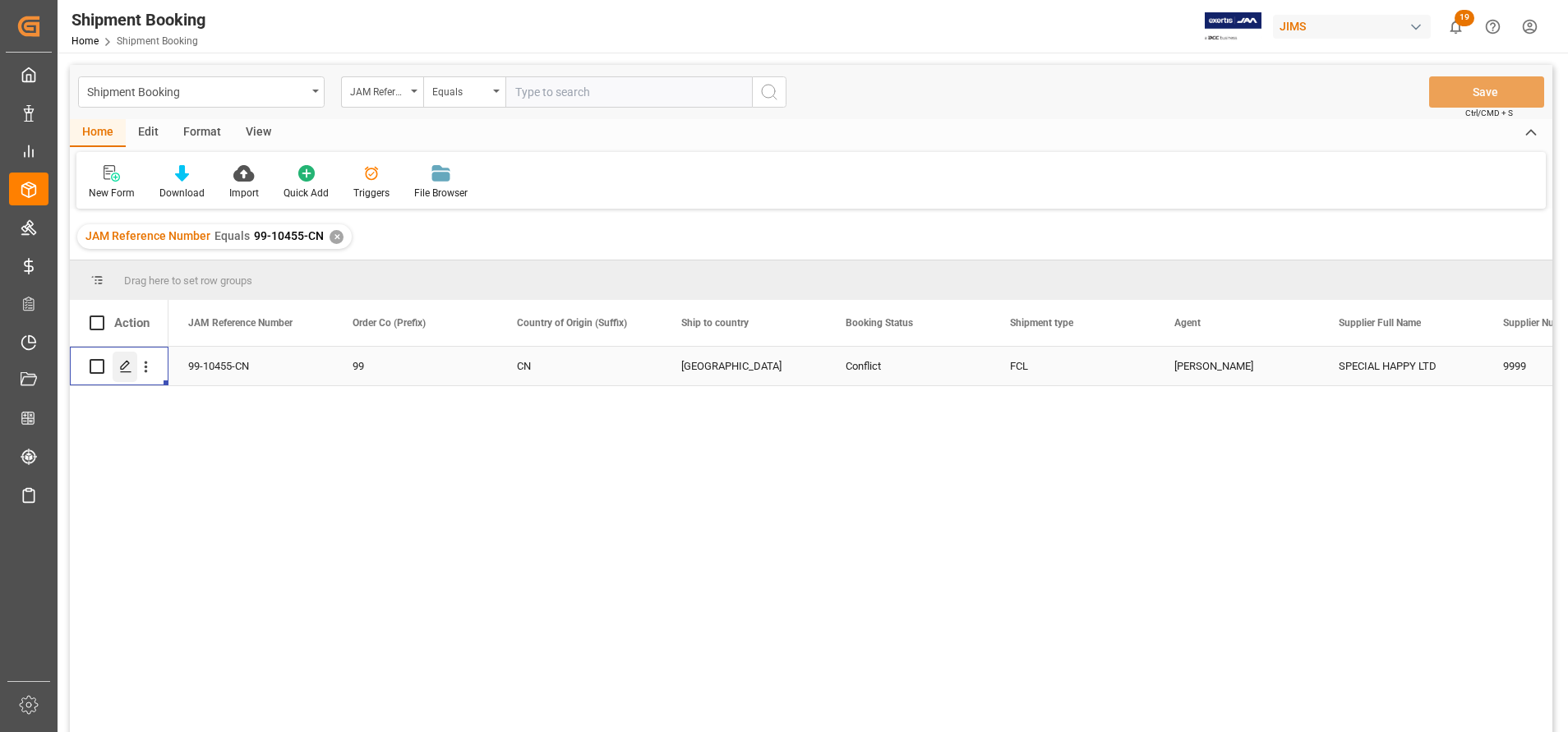
click at [130, 368] on icon "Press SPACE to select this row." at bounding box center [125, 366] width 13 height 13
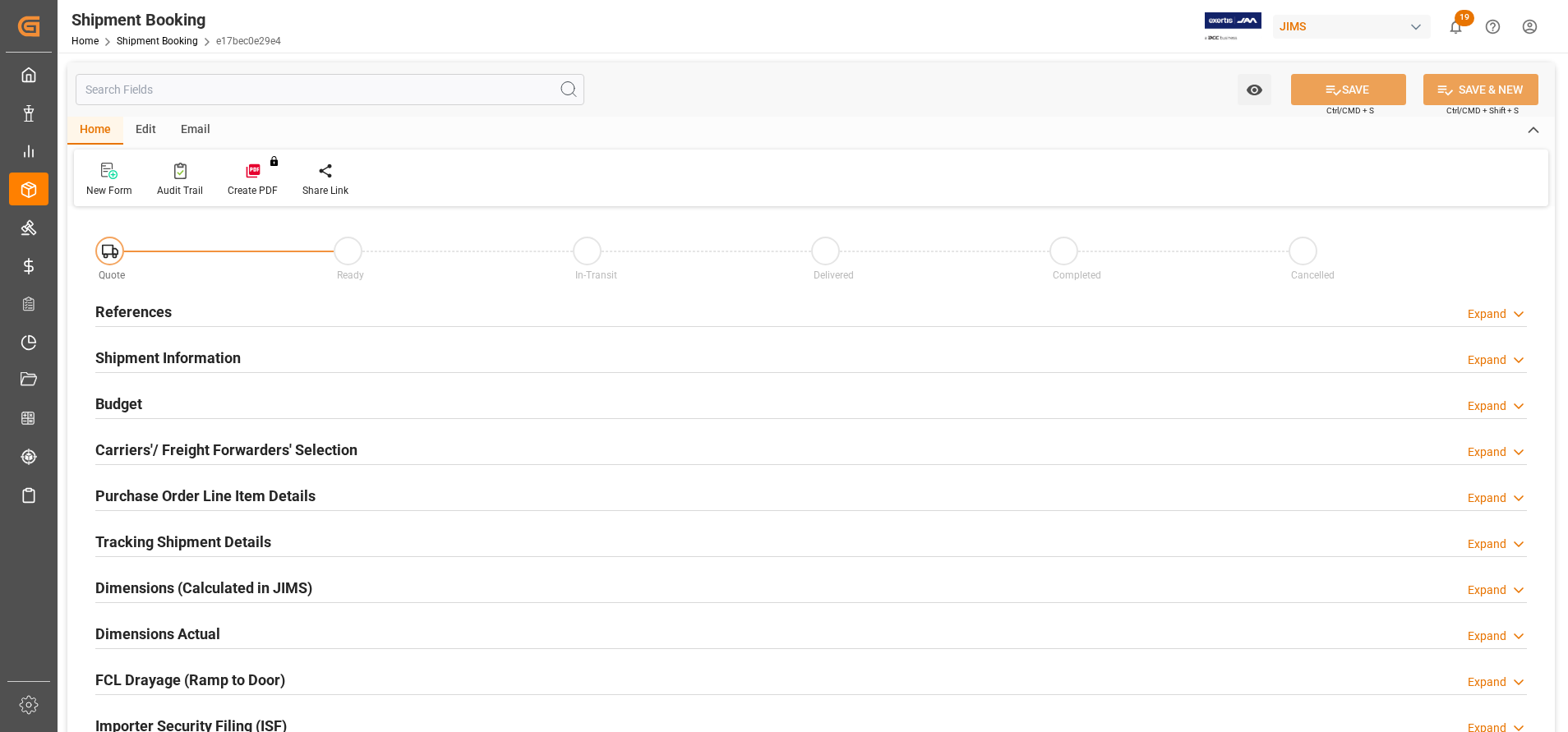
type input "2"
type input "05-08-2025 00:00"
type input "09-08-2025"
type input "22-08-2025 00:00"
click at [160, 302] on h2 "References" at bounding box center [133, 312] width 76 height 22
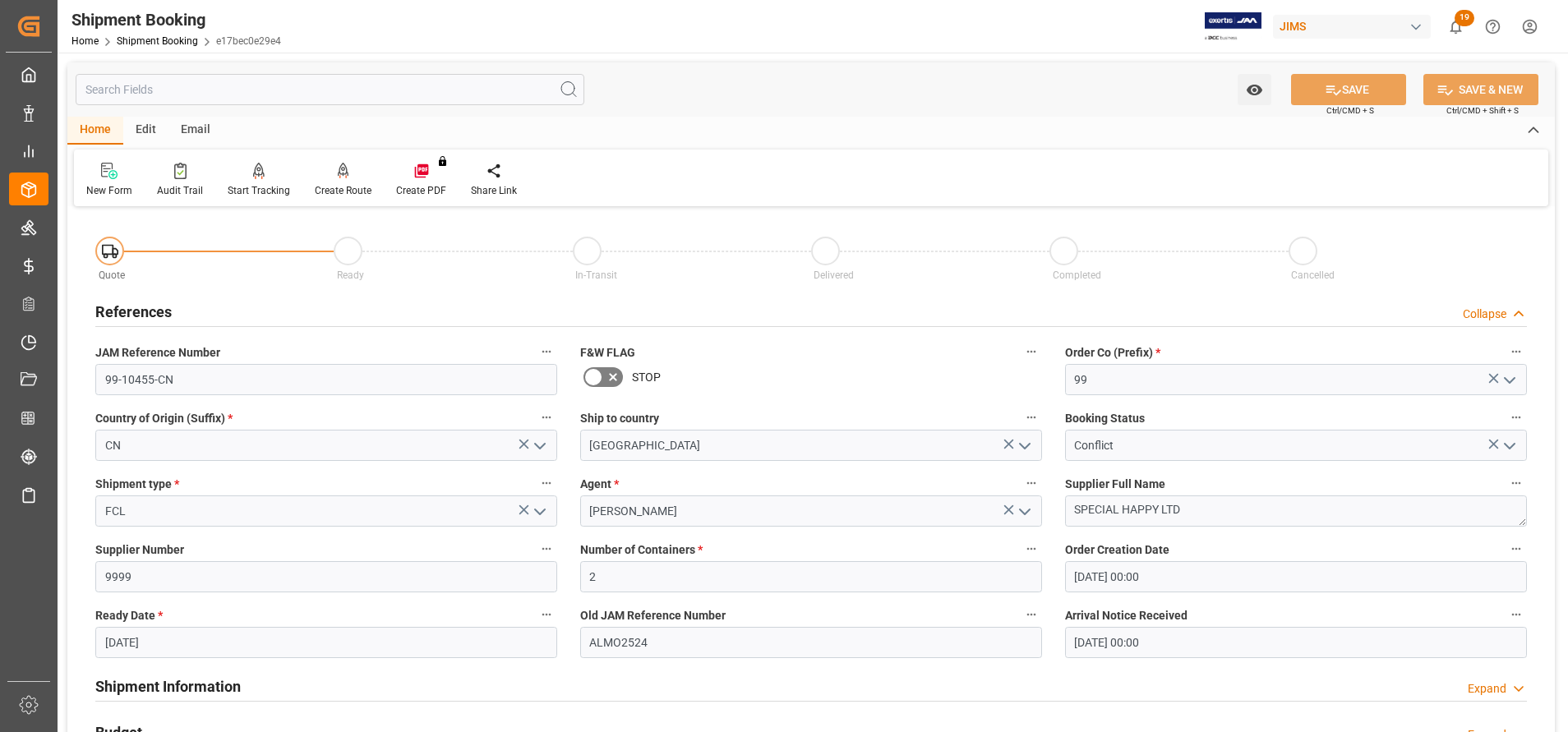
click at [1513, 450] on icon "open menu" at bounding box center [1510, 447] width 20 height 20
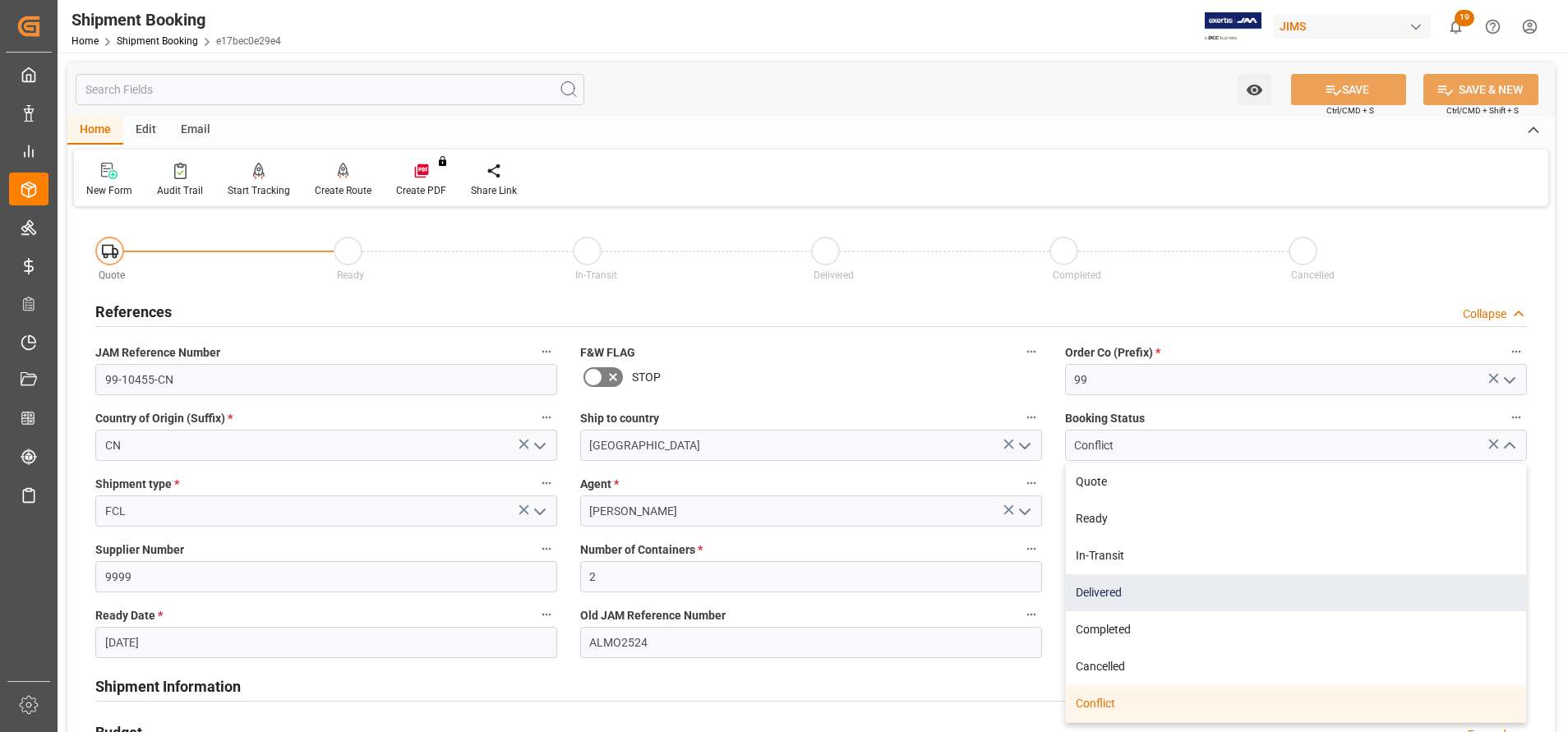
click at [1388, 579] on div "Delivered" at bounding box center [1296, 593] width 460 height 37
type input "Delivered"
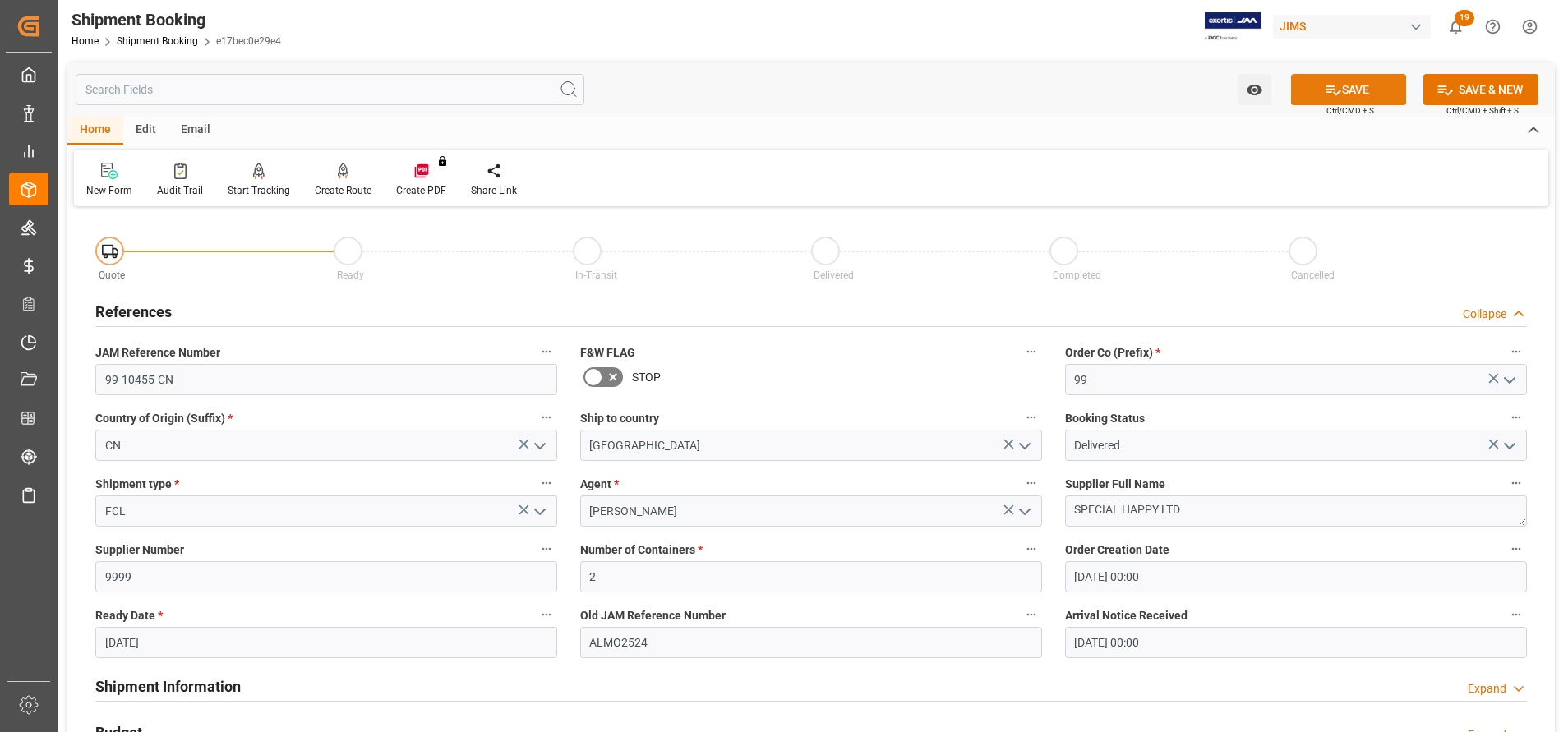
click at [1341, 91] on button "SAVE" at bounding box center [1348, 89] width 115 height 31
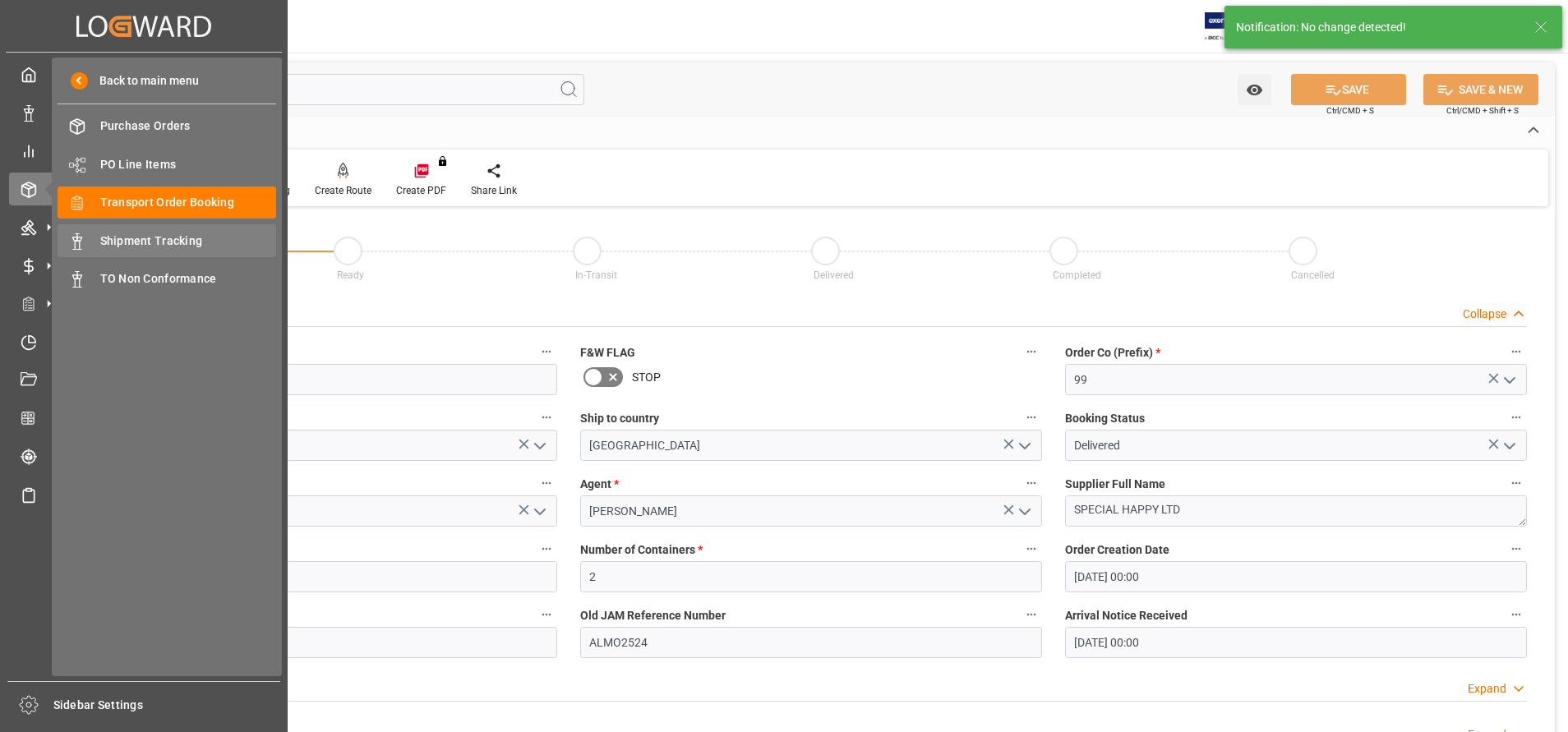
click at [97, 237] on div "Shipment Tracking Shipment Tracking" at bounding box center [166, 240] width 219 height 32
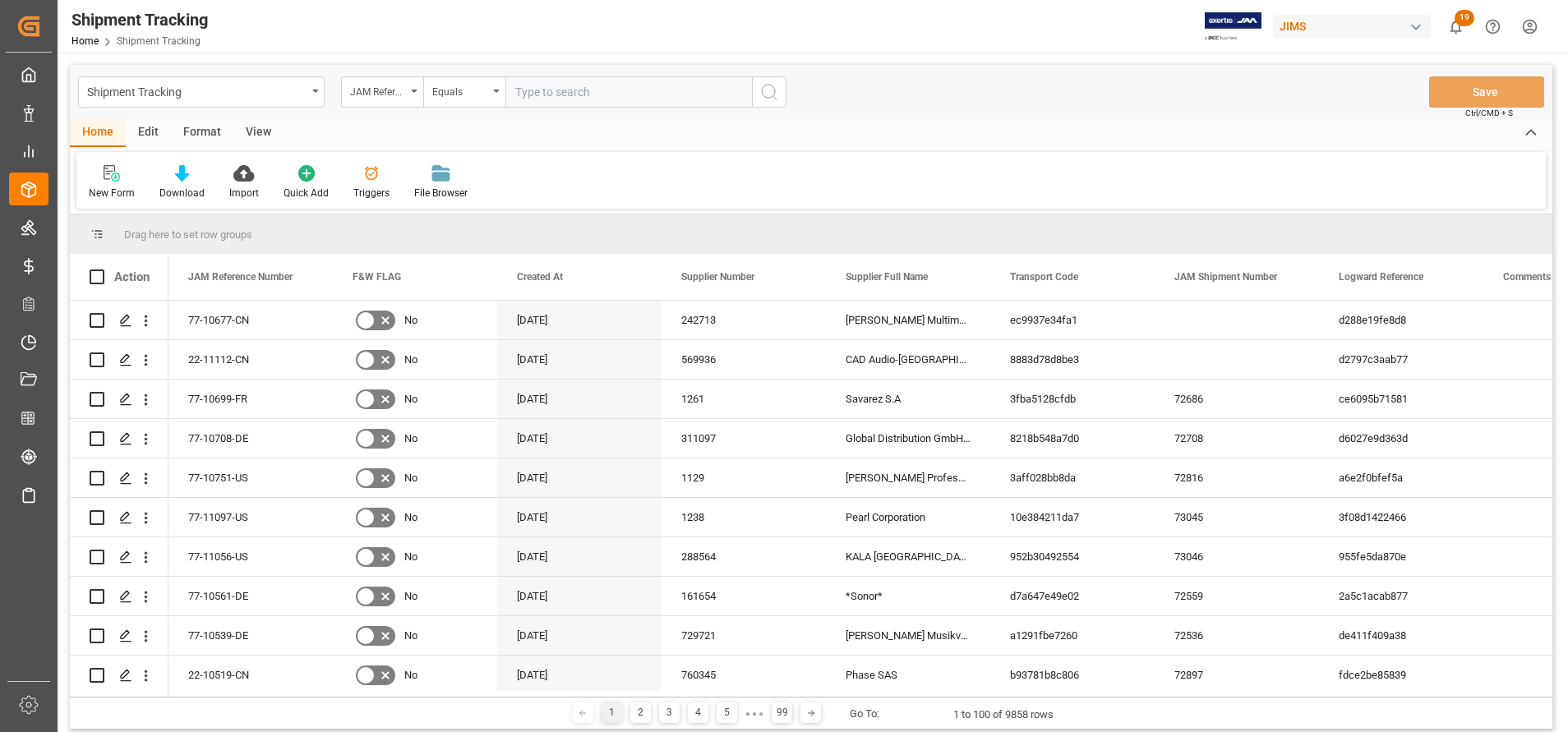
click at [537, 81] on input "text" at bounding box center [628, 92] width 246 height 31
type input "99-10455-CN"
click at [765, 98] on icon "search button" at bounding box center [769, 92] width 20 height 20
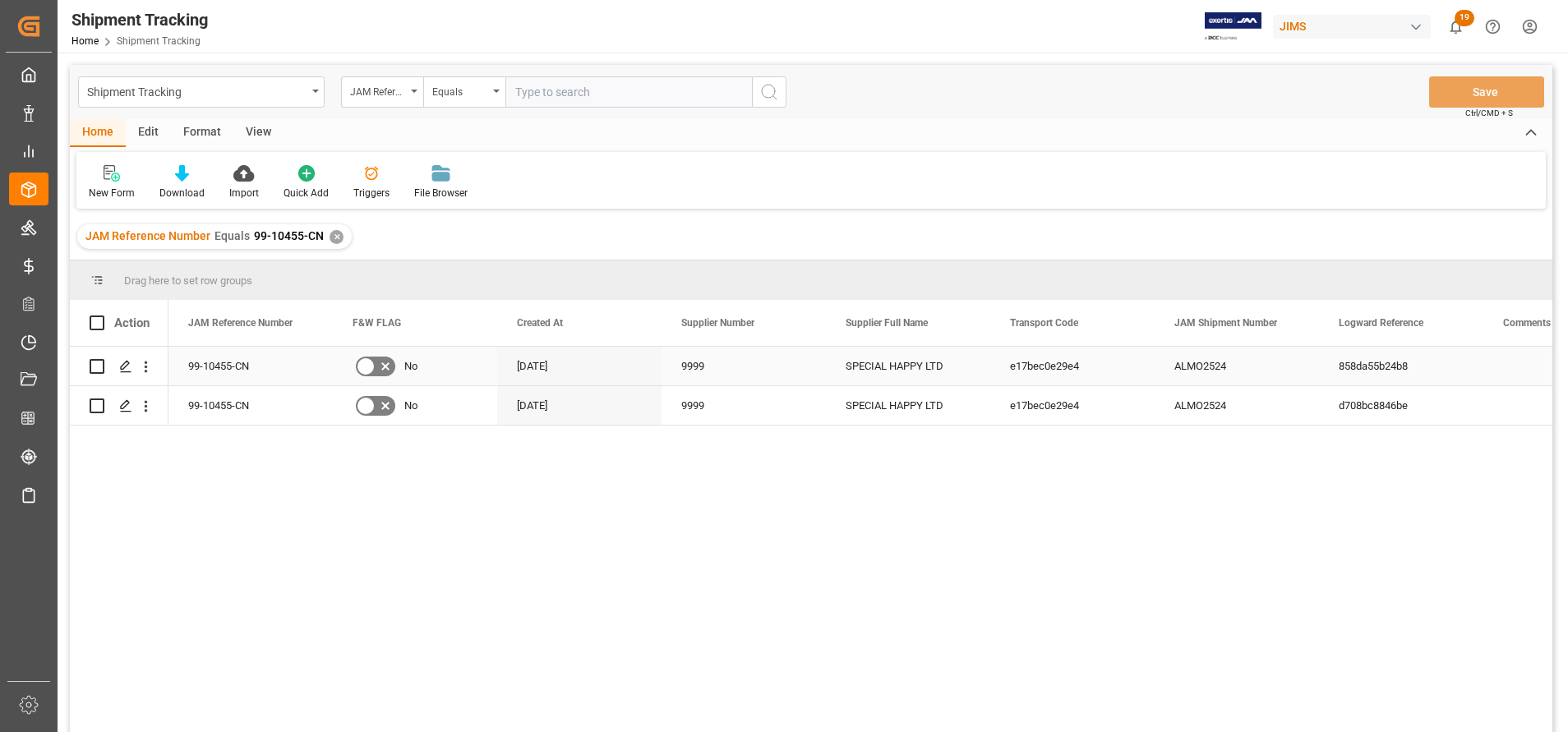
click at [1062, 381] on div "e17bec0e29e4" at bounding box center [1071, 366] width 164 height 39
click at [263, 143] on div "View" at bounding box center [258, 133] width 50 height 28
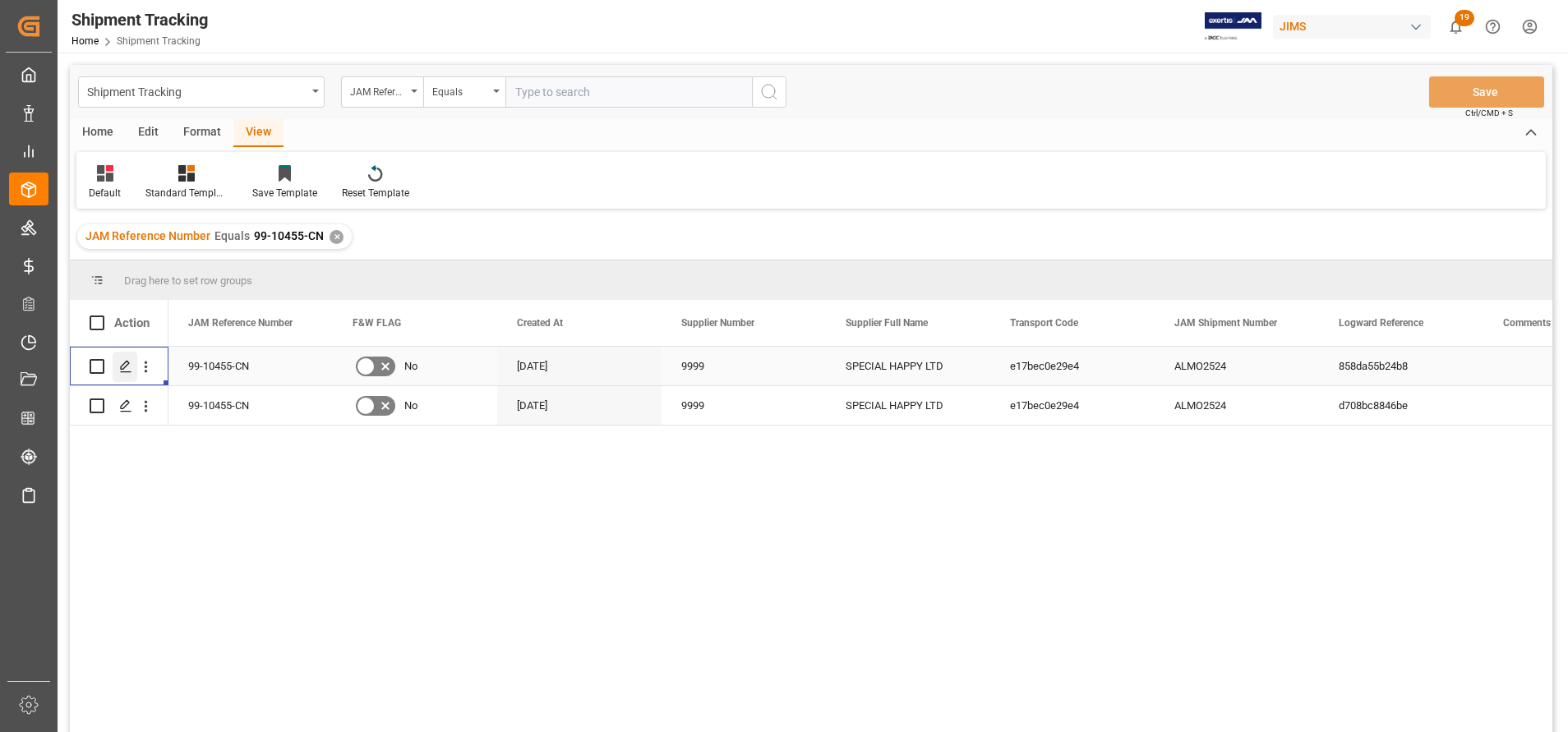
click at [124, 369] on polygon "Press SPACE to select this row." at bounding box center [124, 365] width 8 height 8
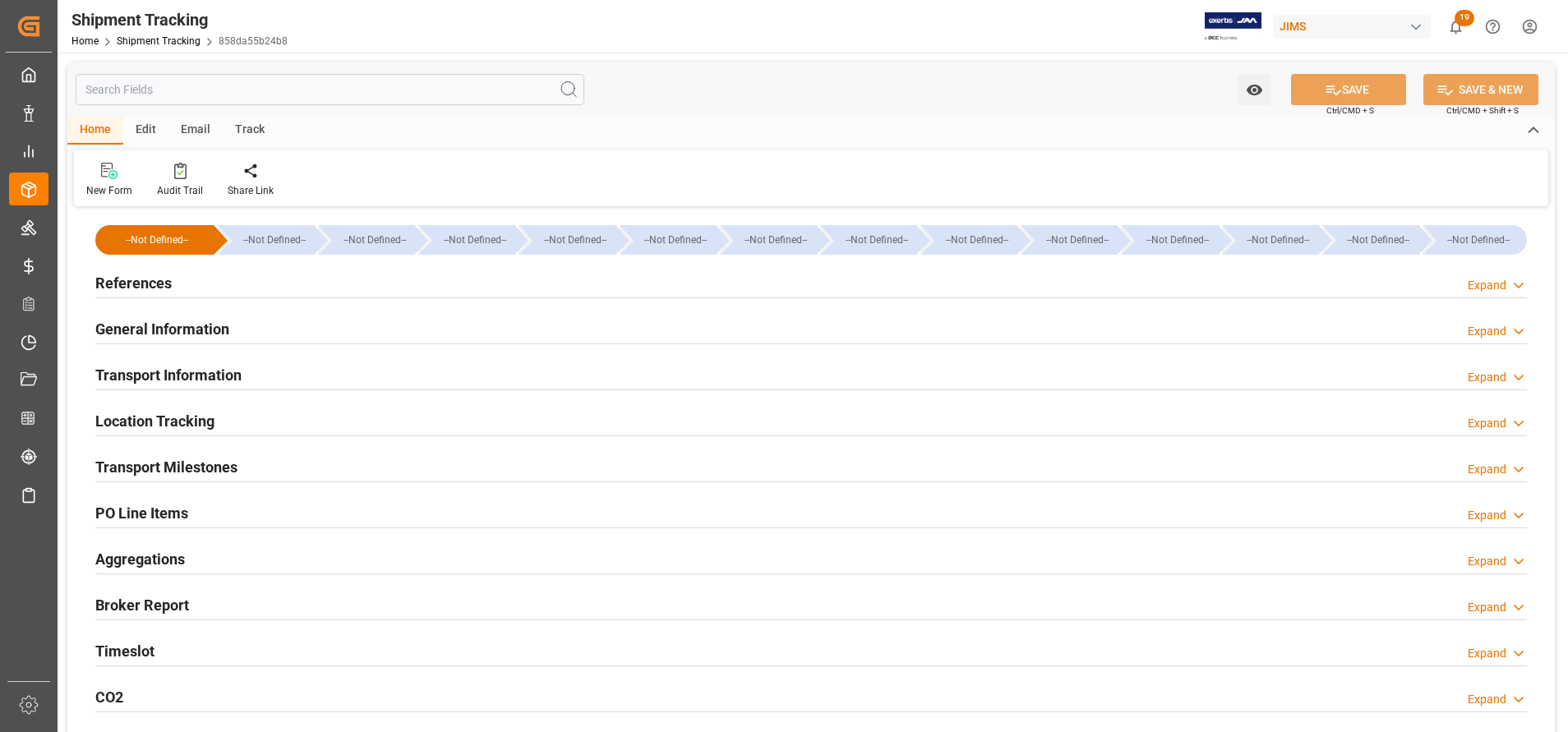
type input "07-08-2025"
type input "13-08-2025 00:00"
type input "02-09-2025"
type input "02-09-2025 07:00"
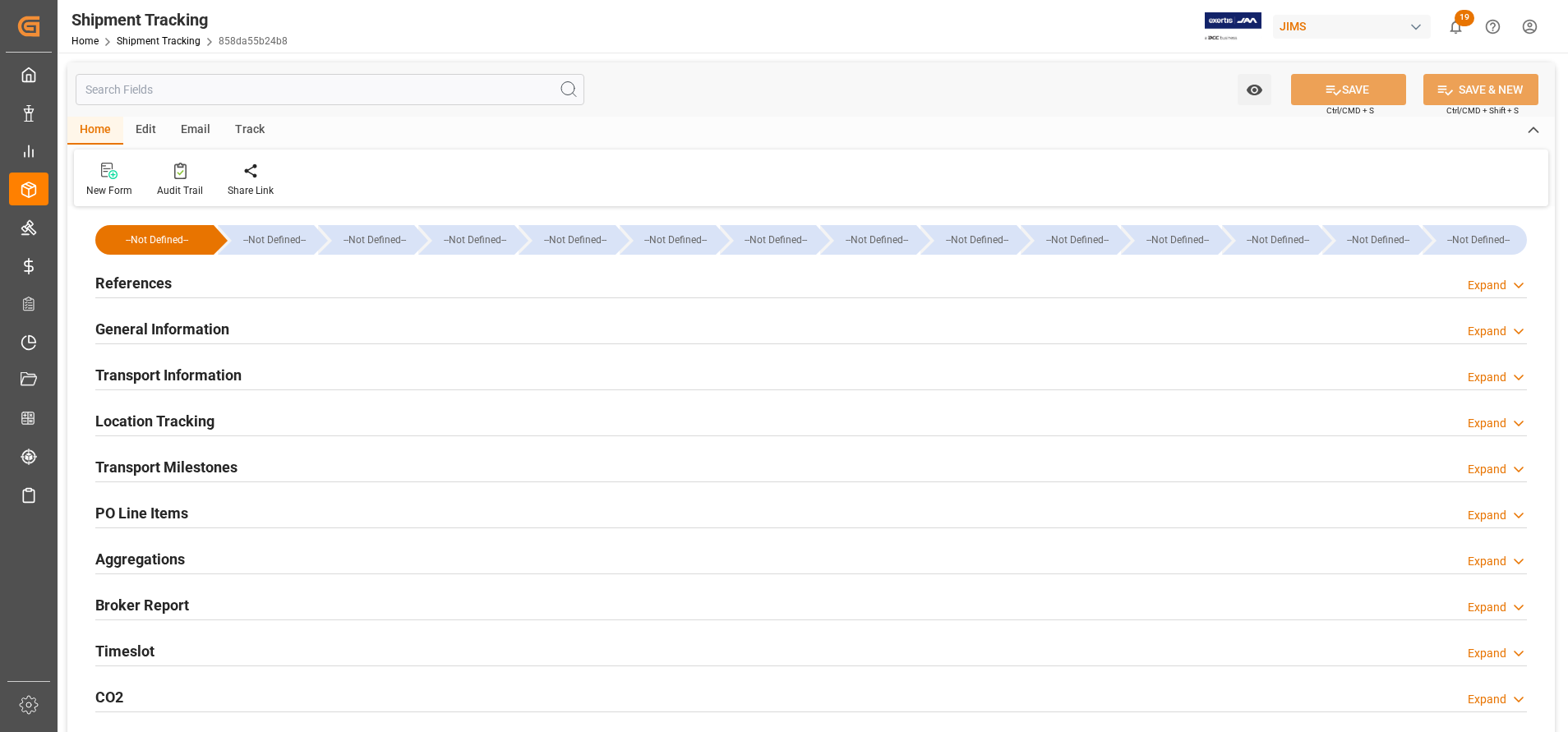
type input "09-09-2025"
type input "26-09-2025 00:00"
type input "16-09-2025"
click at [212, 467] on h2 "Transport Milestones" at bounding box center [166, 467] width 143 height 22
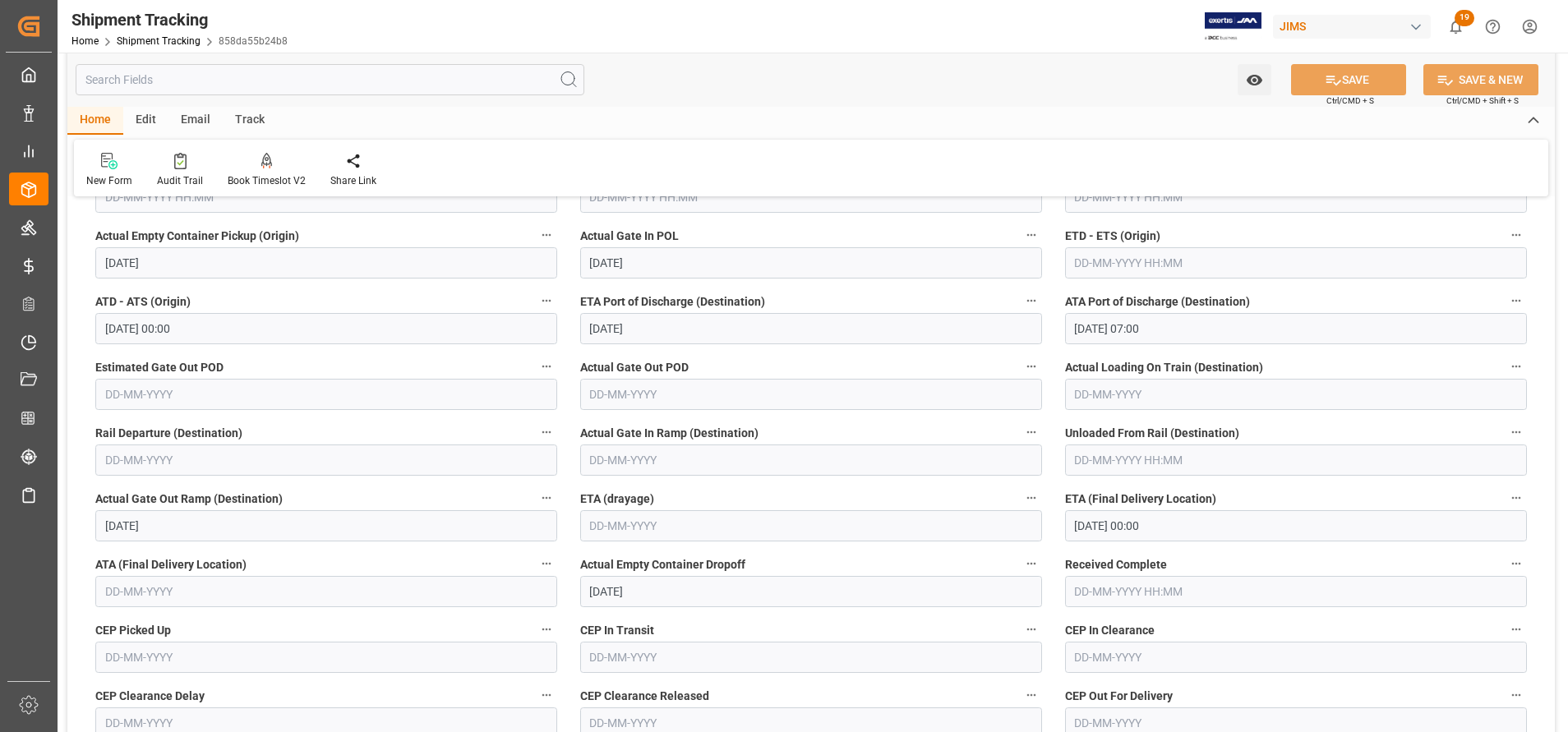
scroll to position [370, 0]
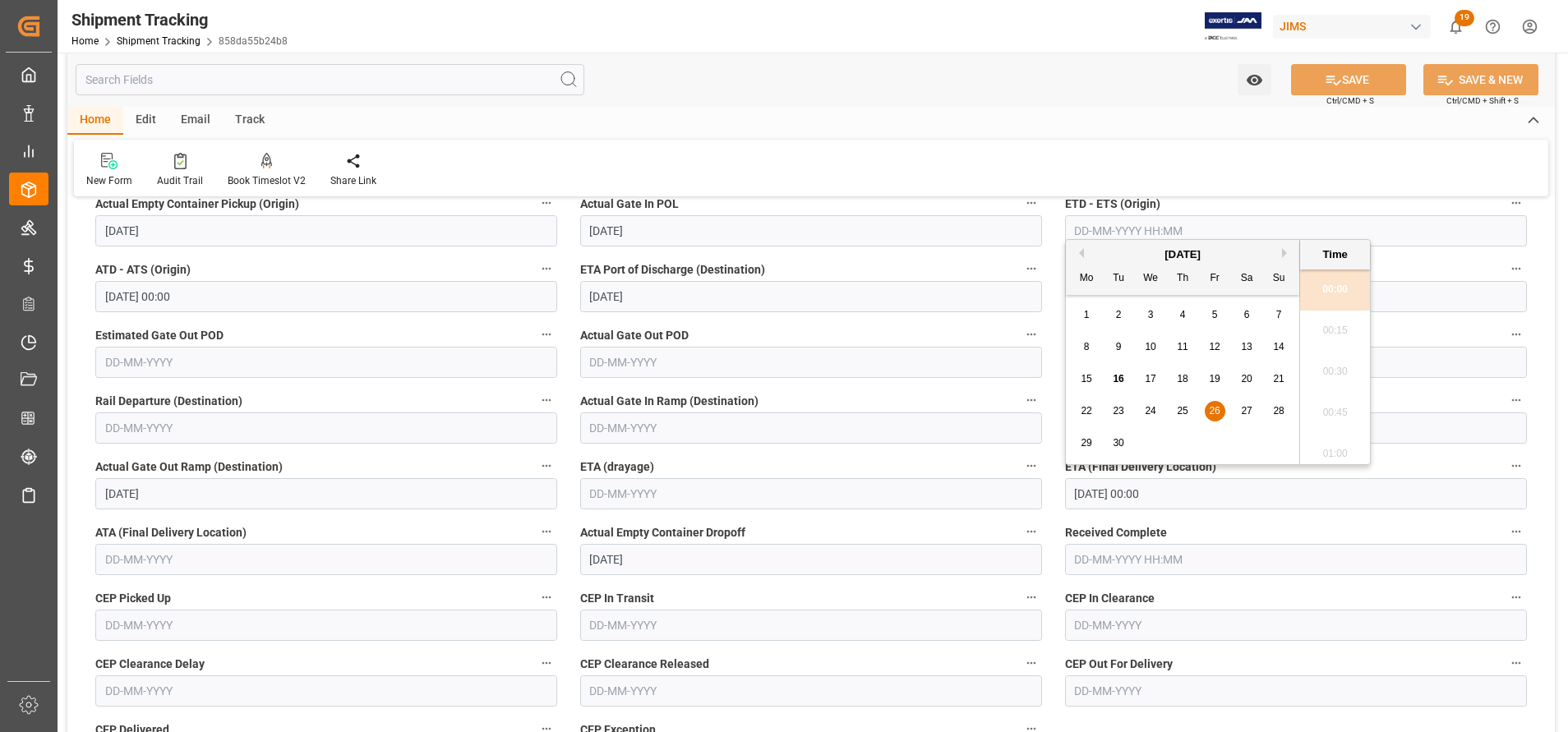
click at [1196, 498] on input "26-09-2025 00:00" at bounding box center [1296, 494] width 462 height 31
click at [1118, 375] on span "16" at bounding box center [1118, 379] width 11 height 12
type input "16-09-2025 00:00"
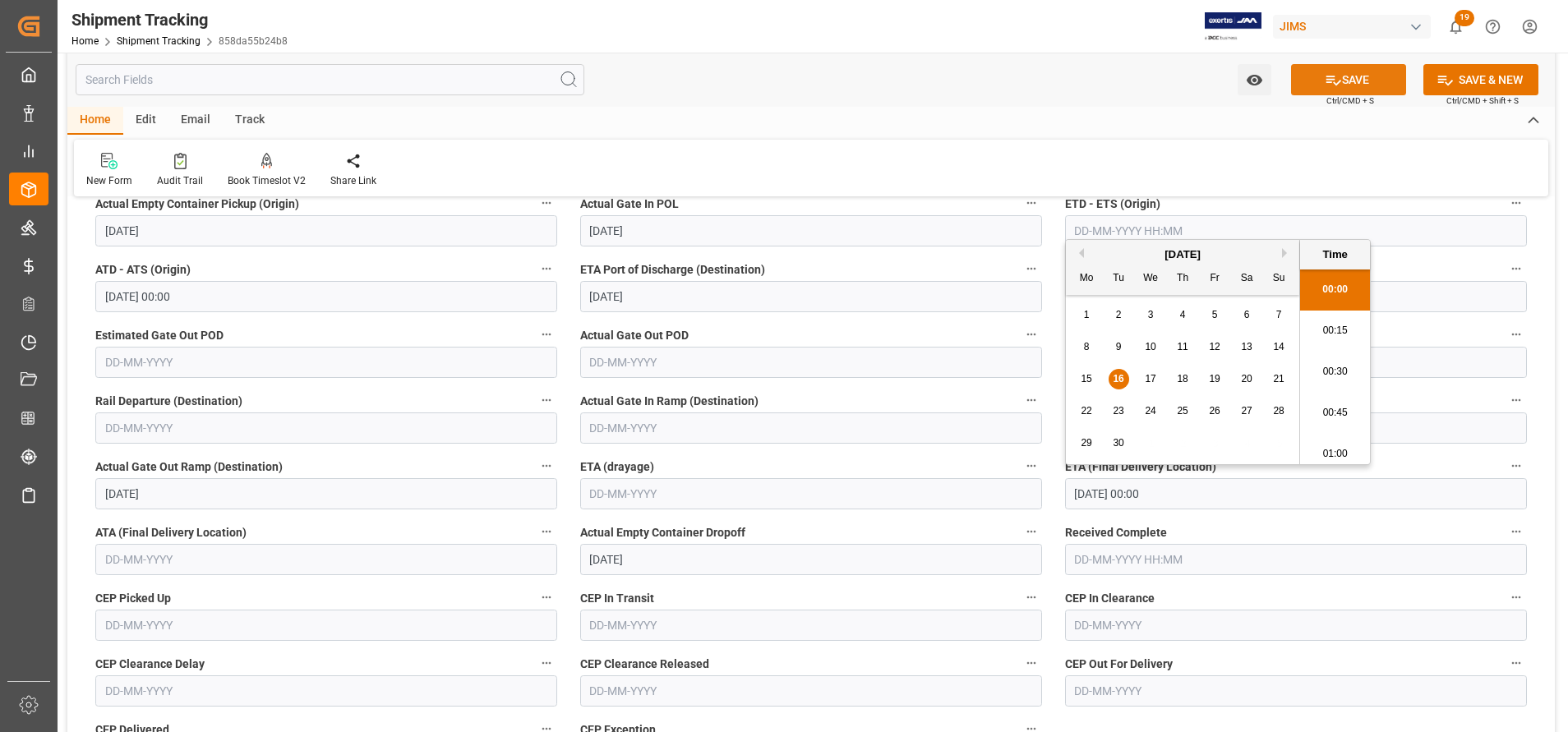
click at [1331, 74] on icon at bounding box center [1333, 80] width 17 height 17
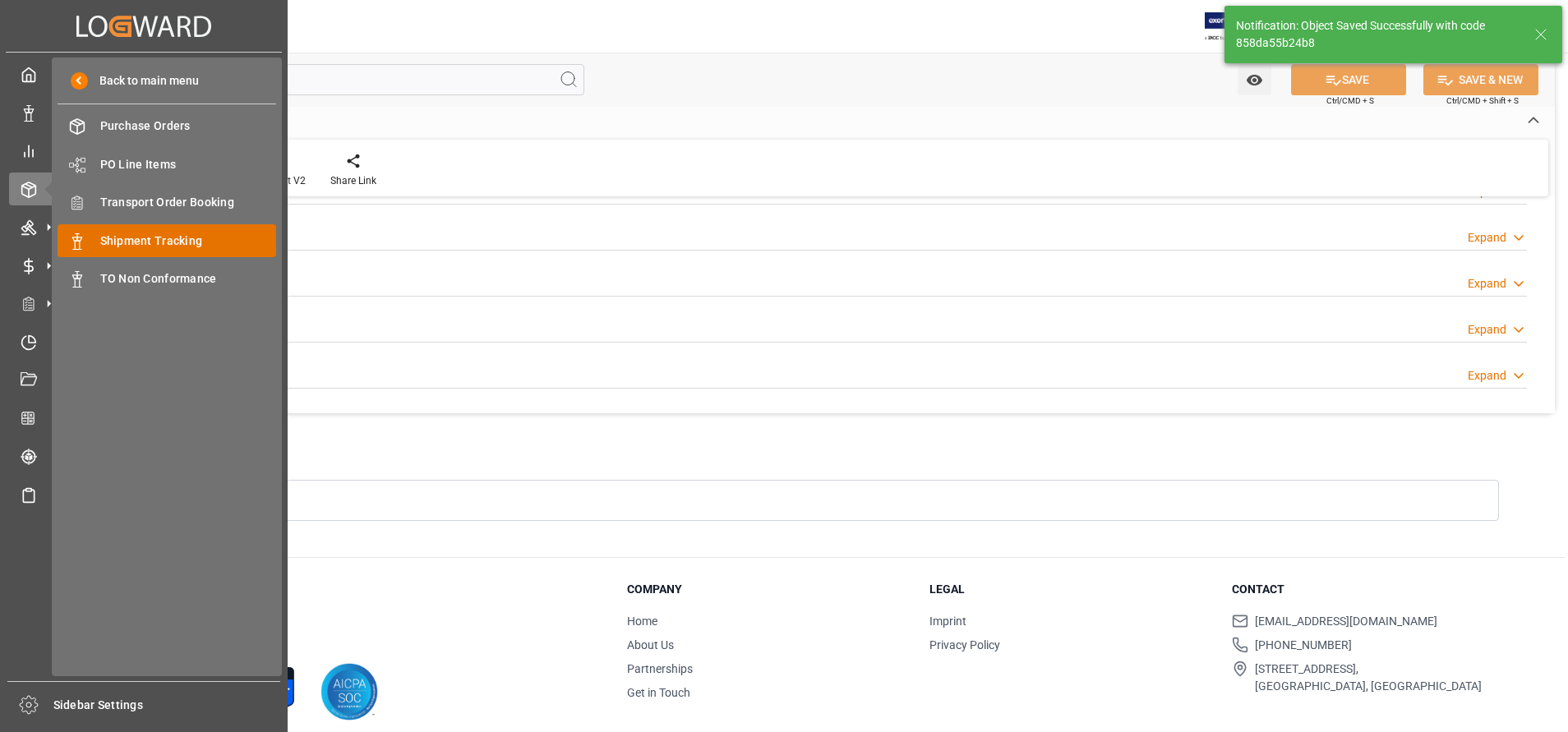
click at [147, 244] on span "Shipment Tracking" at bounding box center [188, 241] width 177 height 17
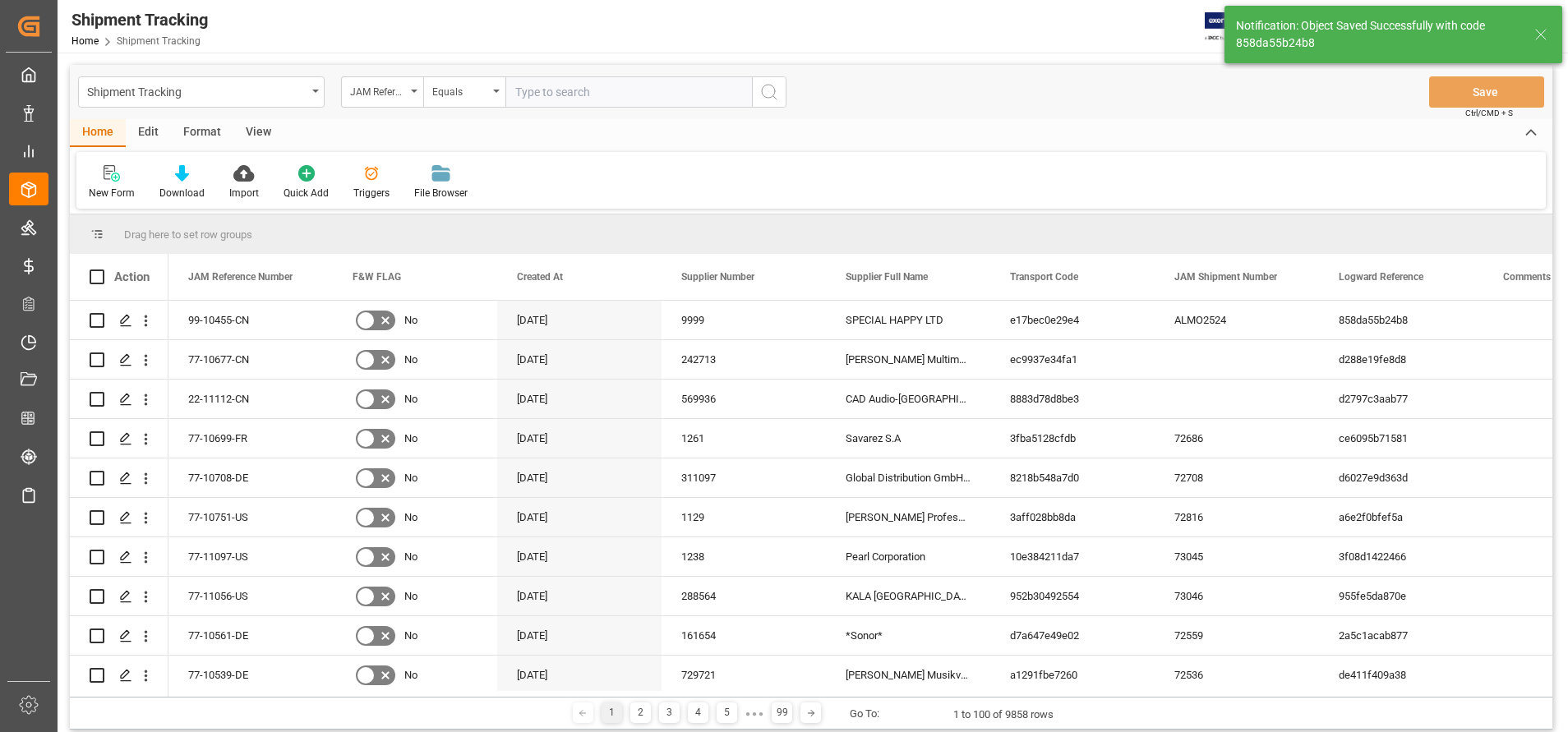
click at [626, 96] on input "text" at bounding box center [628, 92] width 246 height 31
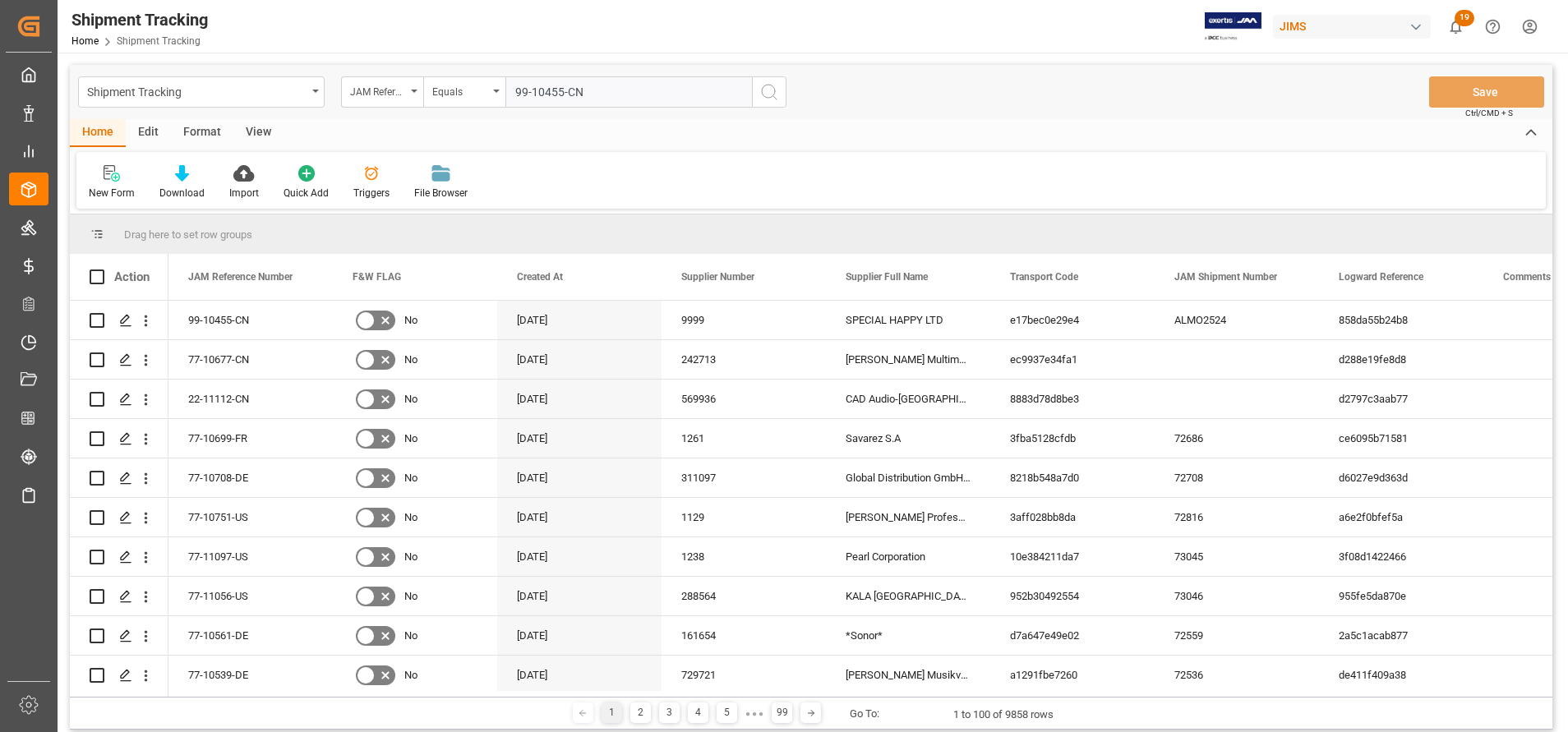
type input "99-10455-CN"
click at [761, 96] on icon "search button" at bounding box center [769, 92] width 20 height 20
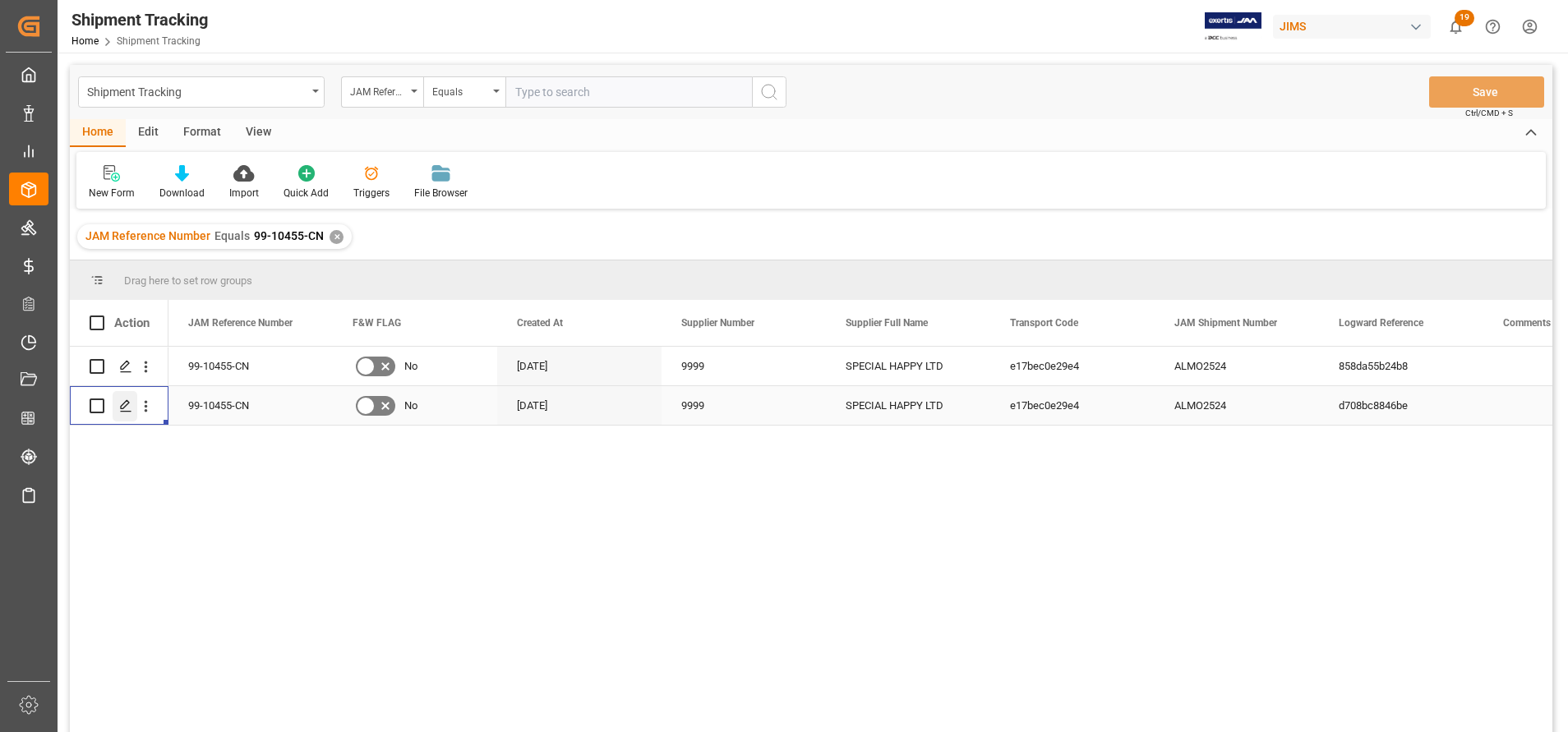
click at [123, 402] on icon "Press SPACE to select this row." at bounding box center [125, 406] width 13 height 13
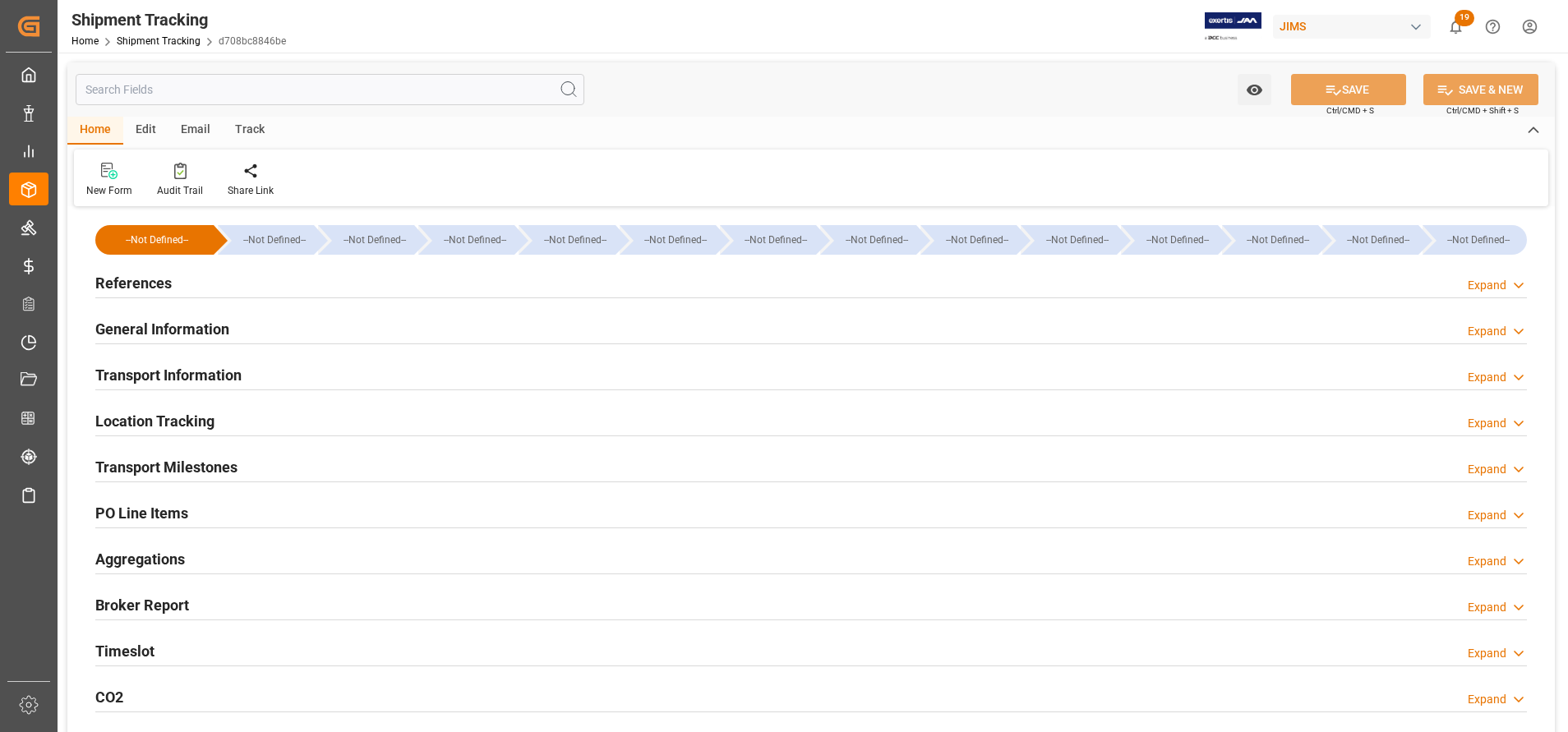
type input "07-08-2025"
type input "13-08-2025 00:00"
type input "02-09-2025"
type input "02-09-2025 07:00"
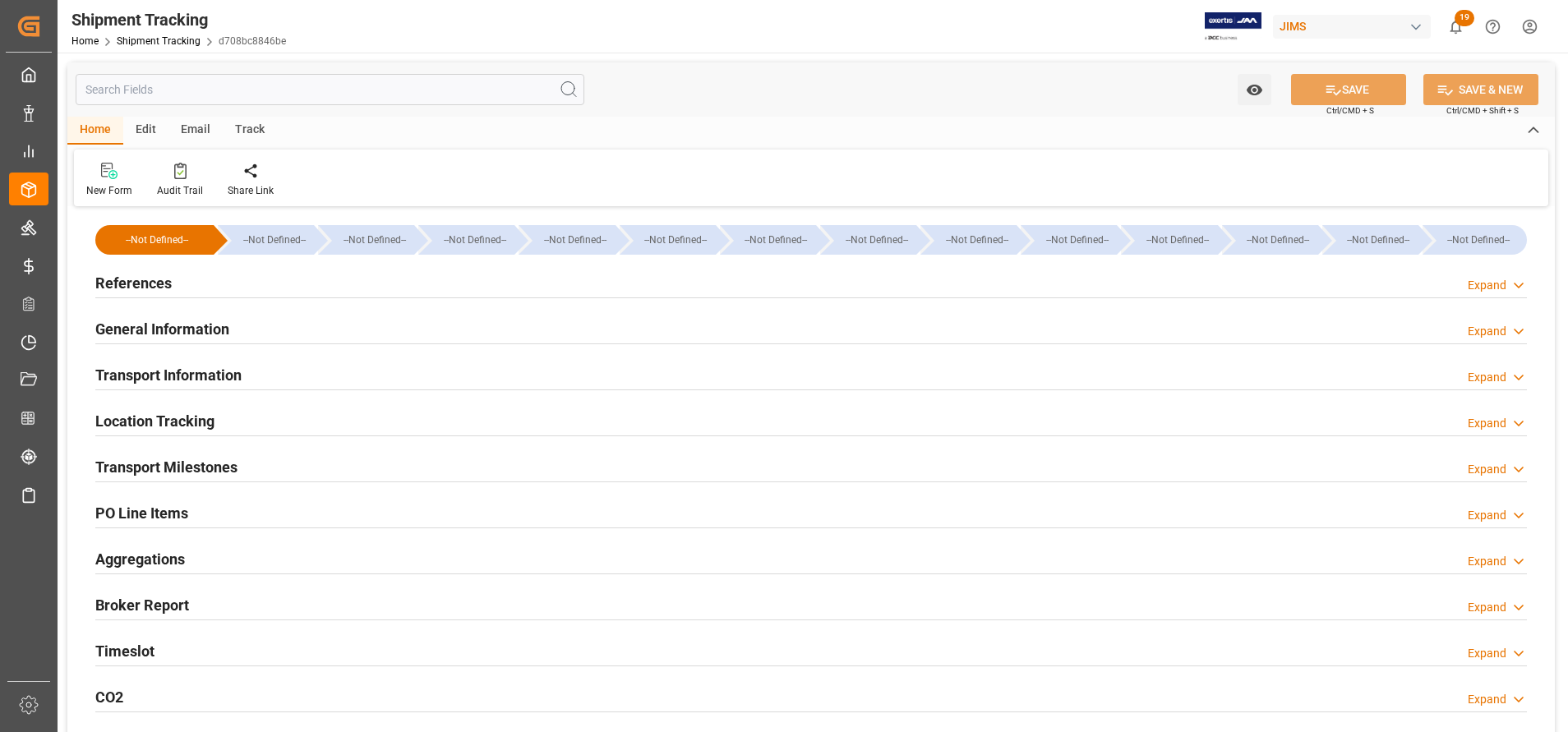
type input "09-09-2025"
click at [187, 466] on h2 "Transport Milestones" at bounding box center [166, 467] width 143 height 22
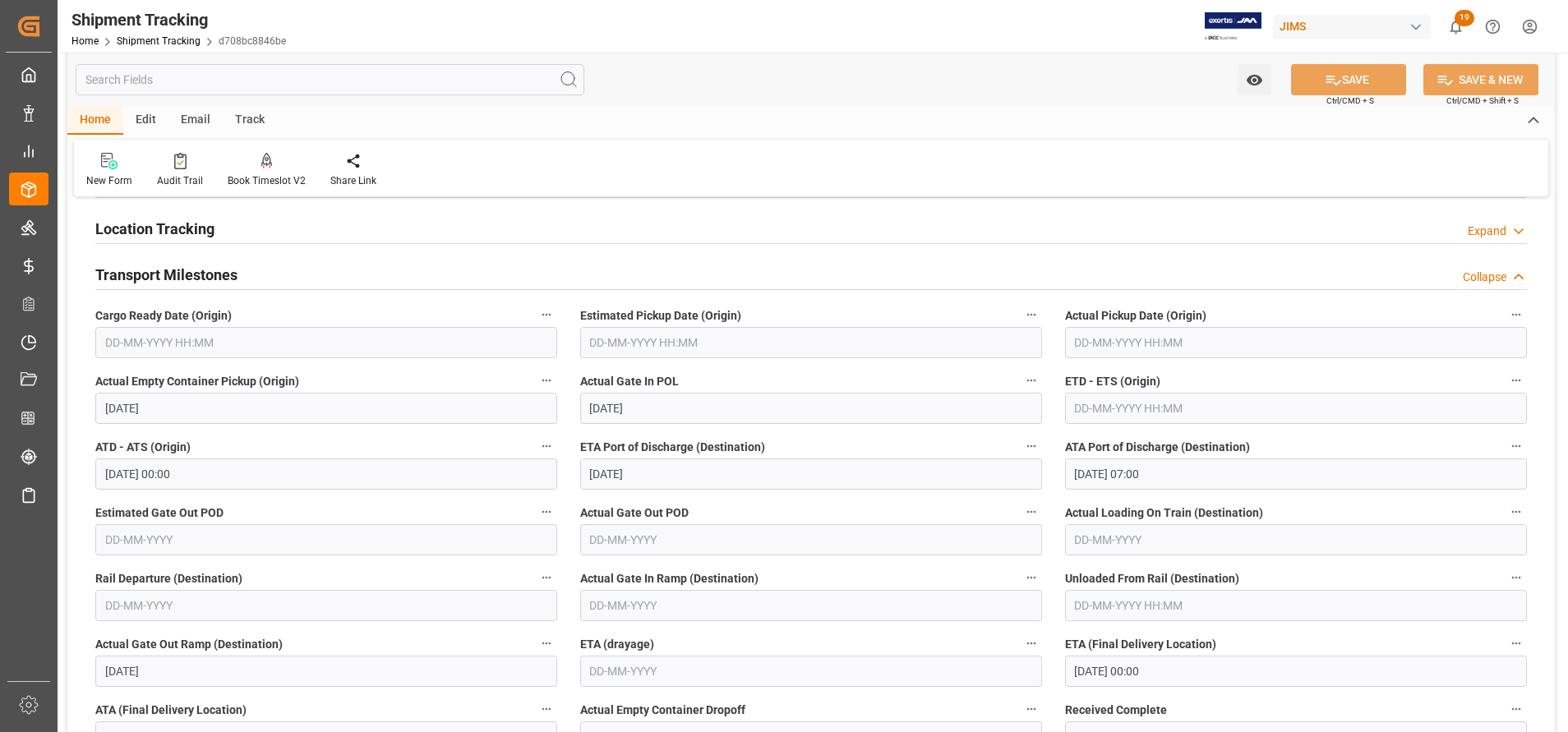
scroll to position [246, 0]
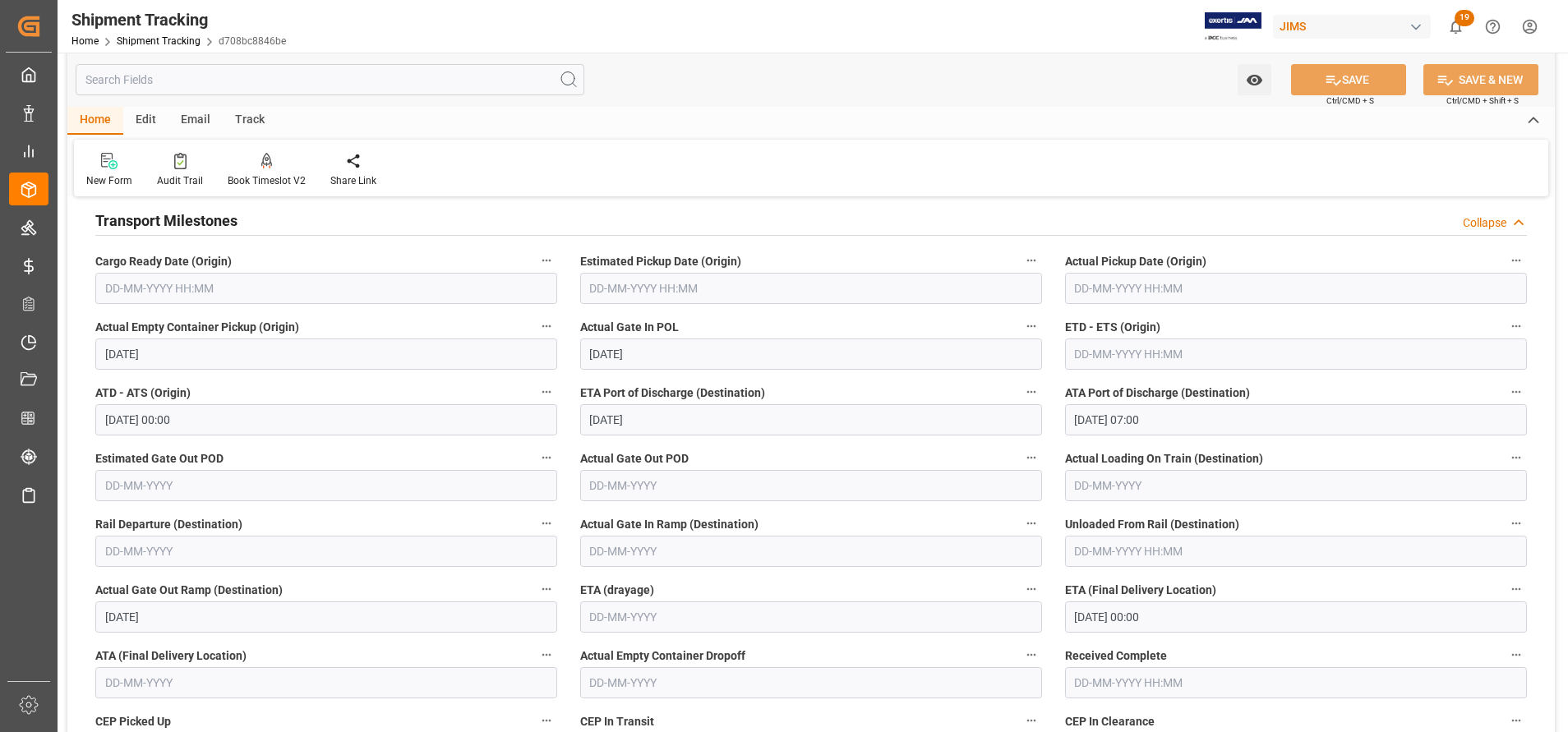
click at [1198, 608] on input "26-09-2025 00:00" at bounding box center [1296, 617] width 462 height 31
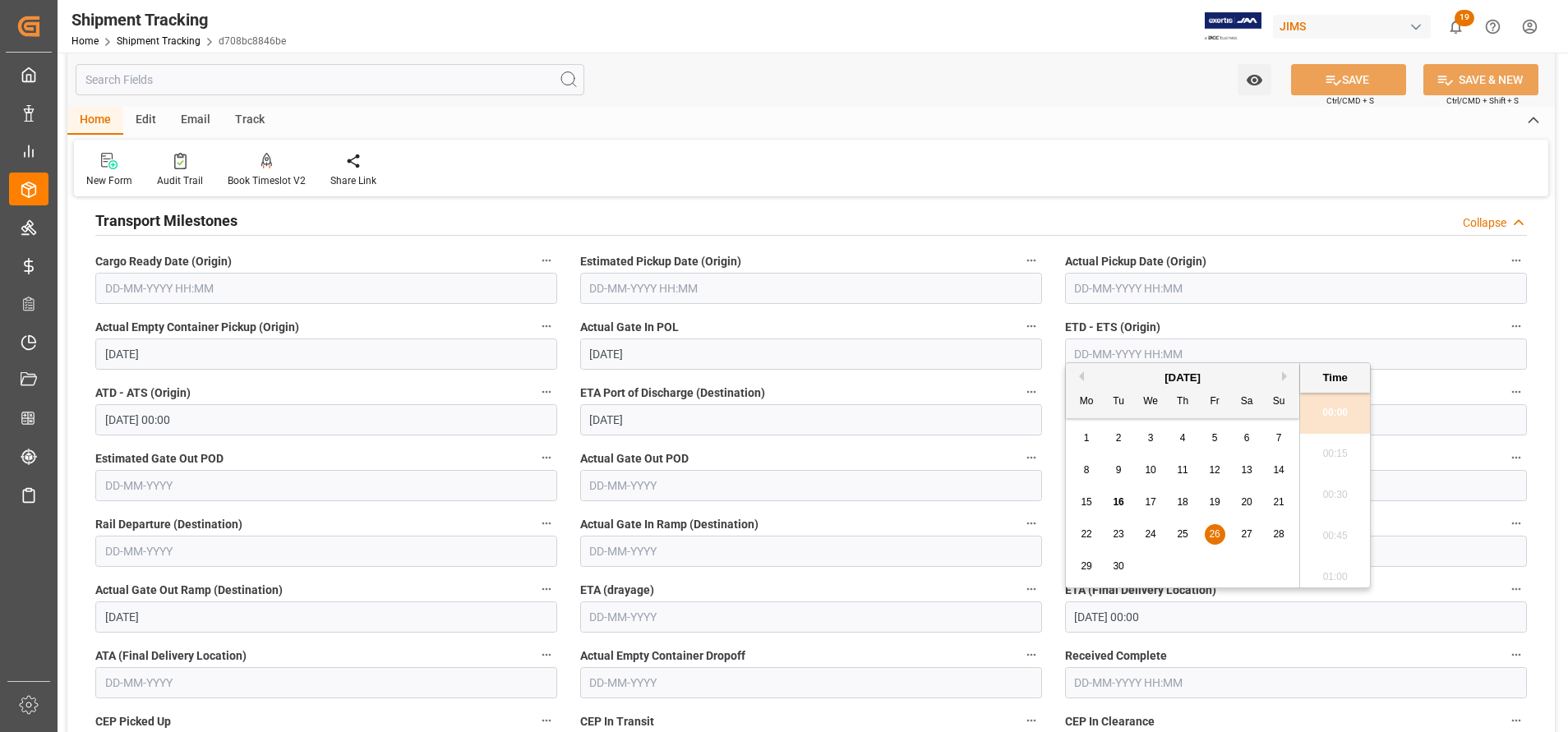
click at [1119, 501] on span "16" at bounding box center [1118, 502] width 11 height 12
type input "16-09-2025 00:00"
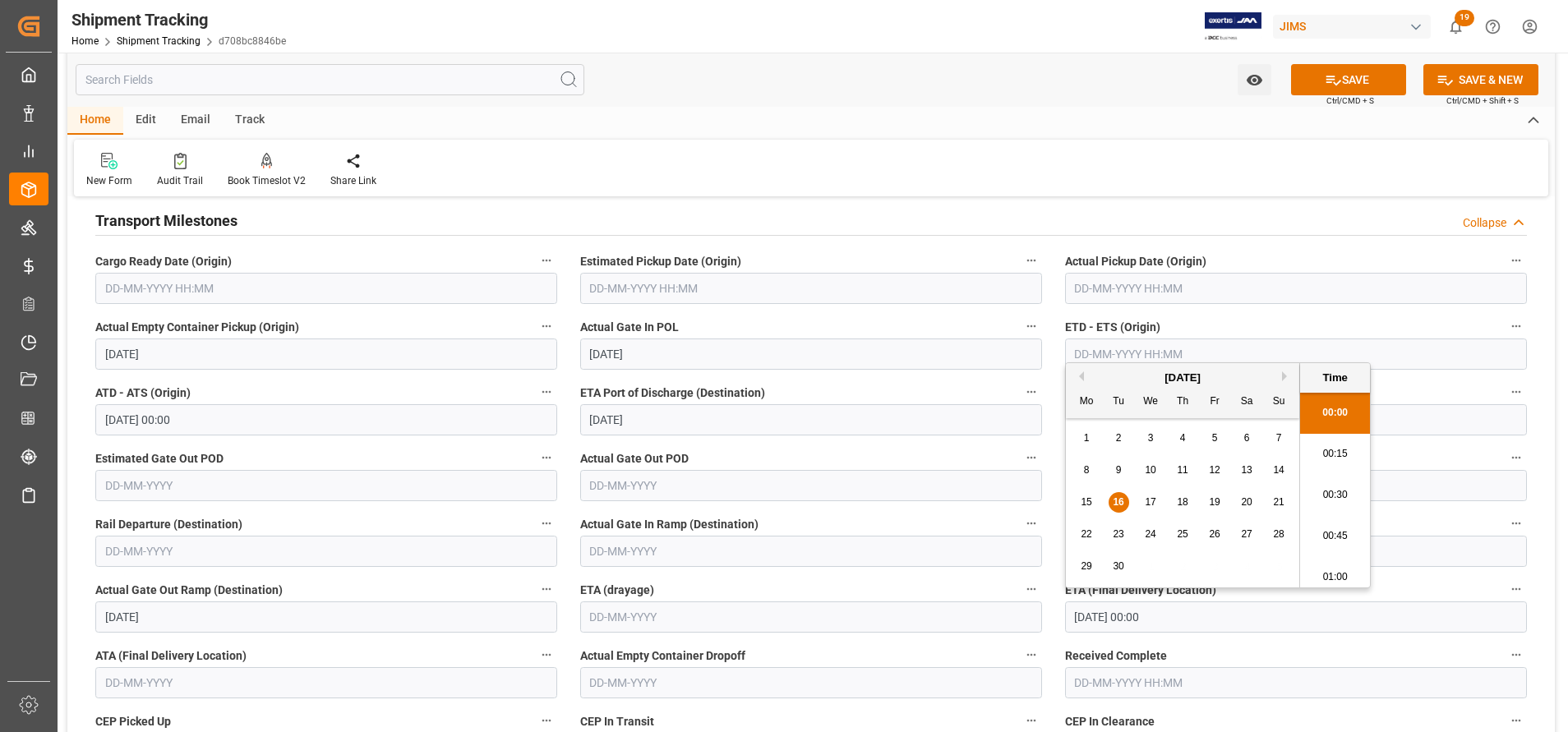
click at [1167, 157] on div "New Form Audit Trail Book Timeslot V2 Book a Timeslot for the shipment Share Li…" at bounding box center [811, 168] width 1474 height 56
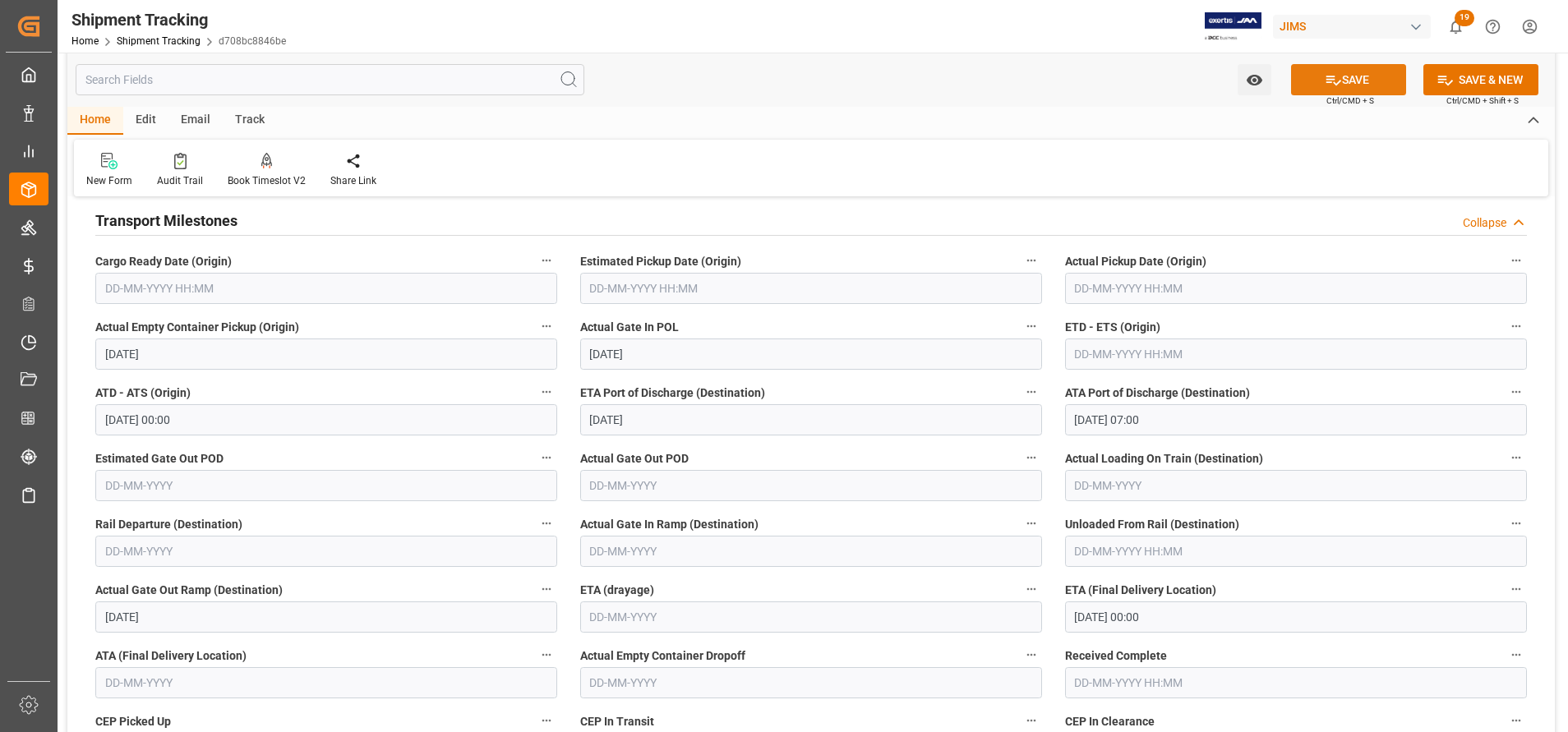
click at [1375, 65] on button "SAVE" at bounding box center [1348, 80] width 115 height 31
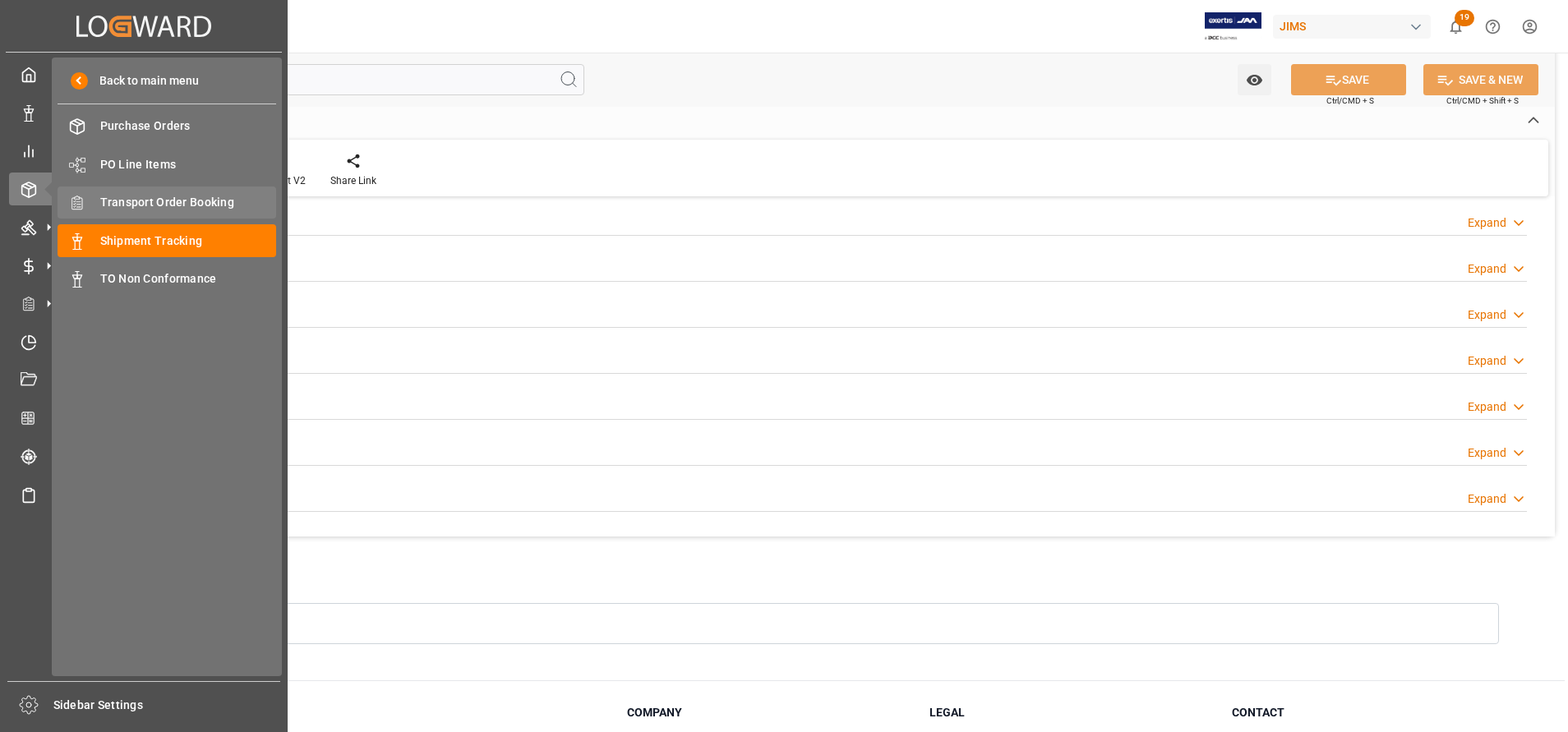
click at [166, 200] on span "Transport Order Booking" at bounding box center [188, 203] width 177 height 17
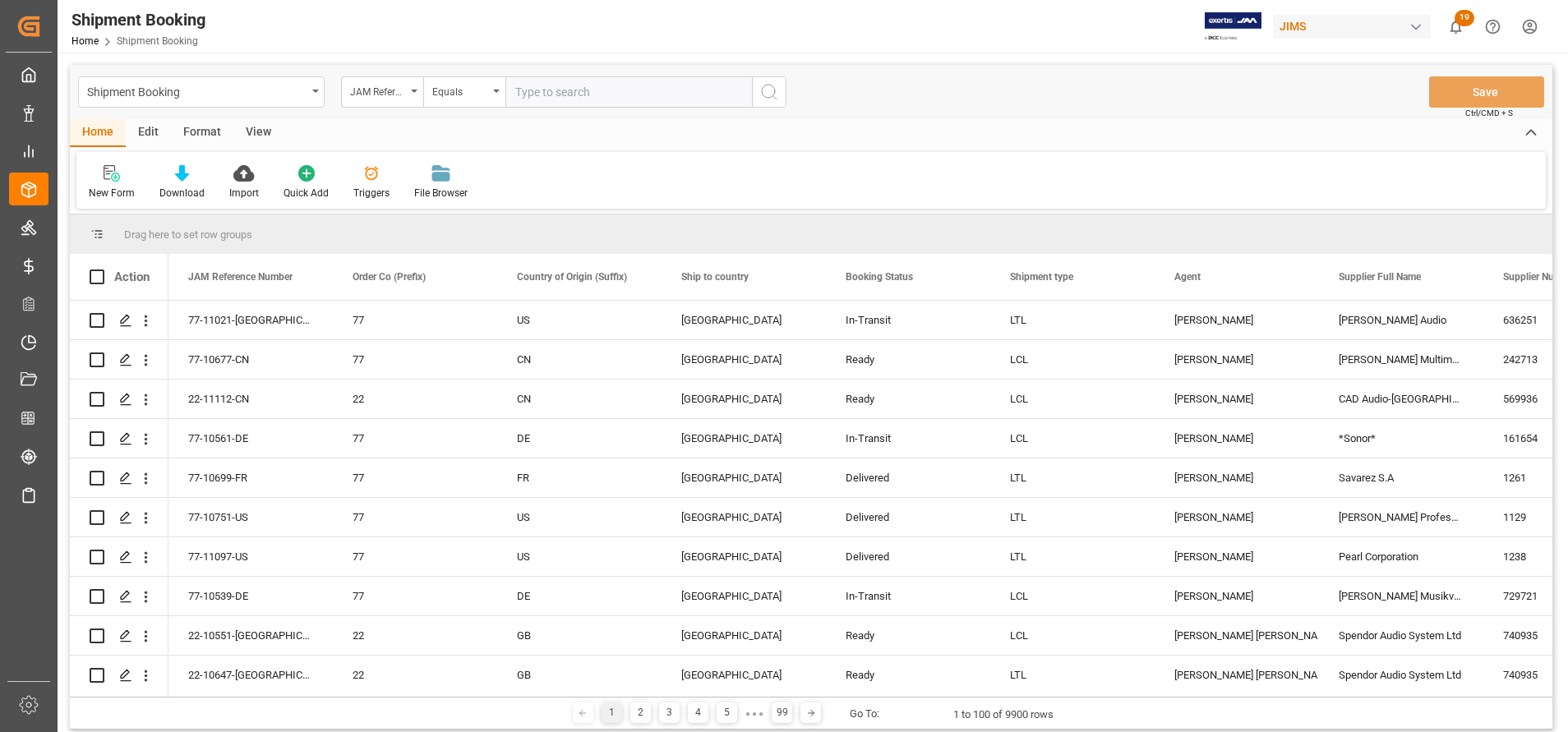
click at [661, 91] on input "text" at bounding box center [628, 92] width 246 height 31
type input "99-10455-CN"
click at [764, 90] on icon "search button" at bounding box center [769, 92] width 20 height 20
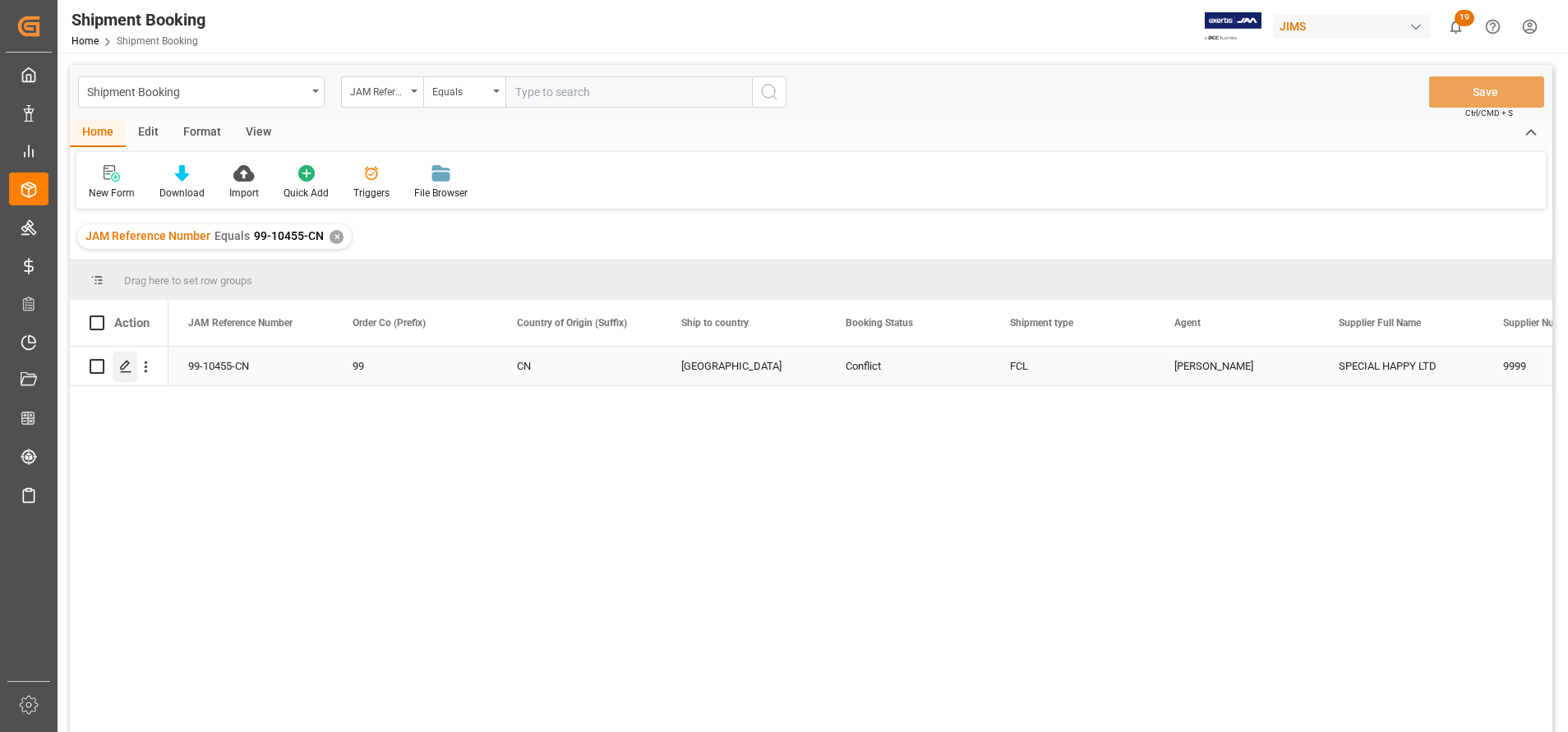
click at [135, 357] on div "Press SPACE to select this row." at bounding box center [124, 366] width 25 height 30
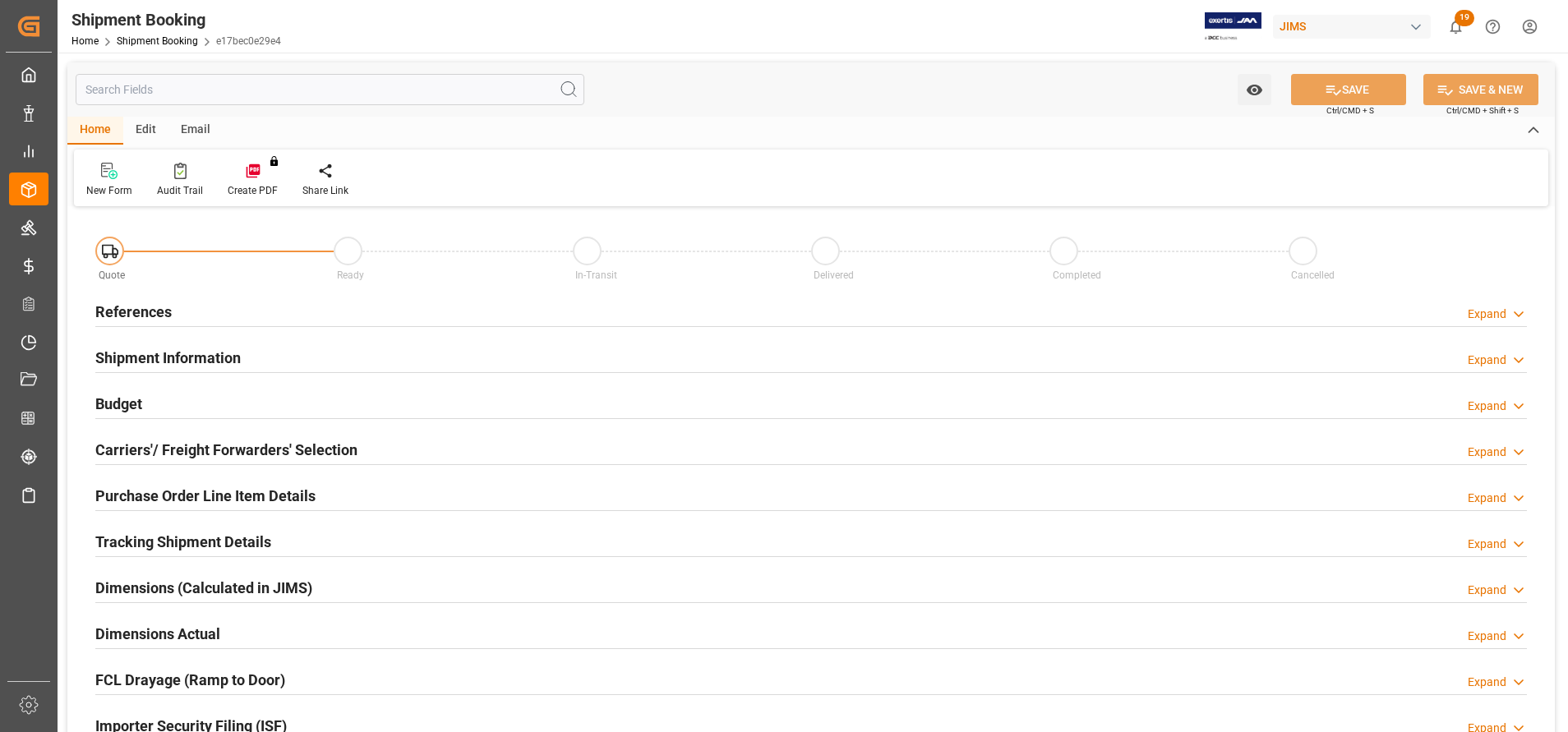
type input "2"
type input "05-08-2025 00:00"
type input "09-08-2025"
type input "22-08-2025 00:00"
click at [173, 351] on h2 "Shipment Information" at bounding box center [168, 358] width 145 height 22
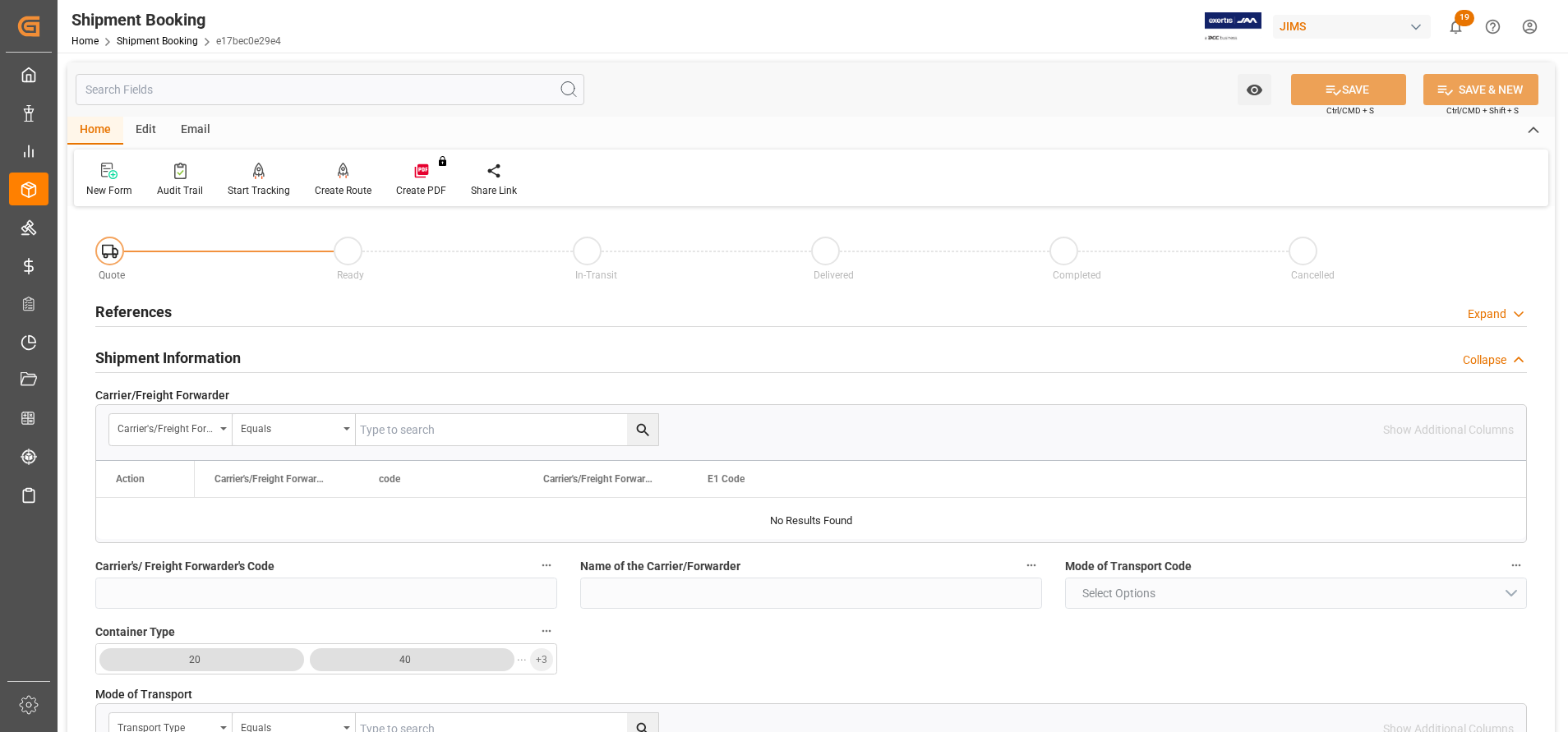
click at [184, 367] on h2 "Shipment Information" at bounding box center [168, 358] width 145 height 22
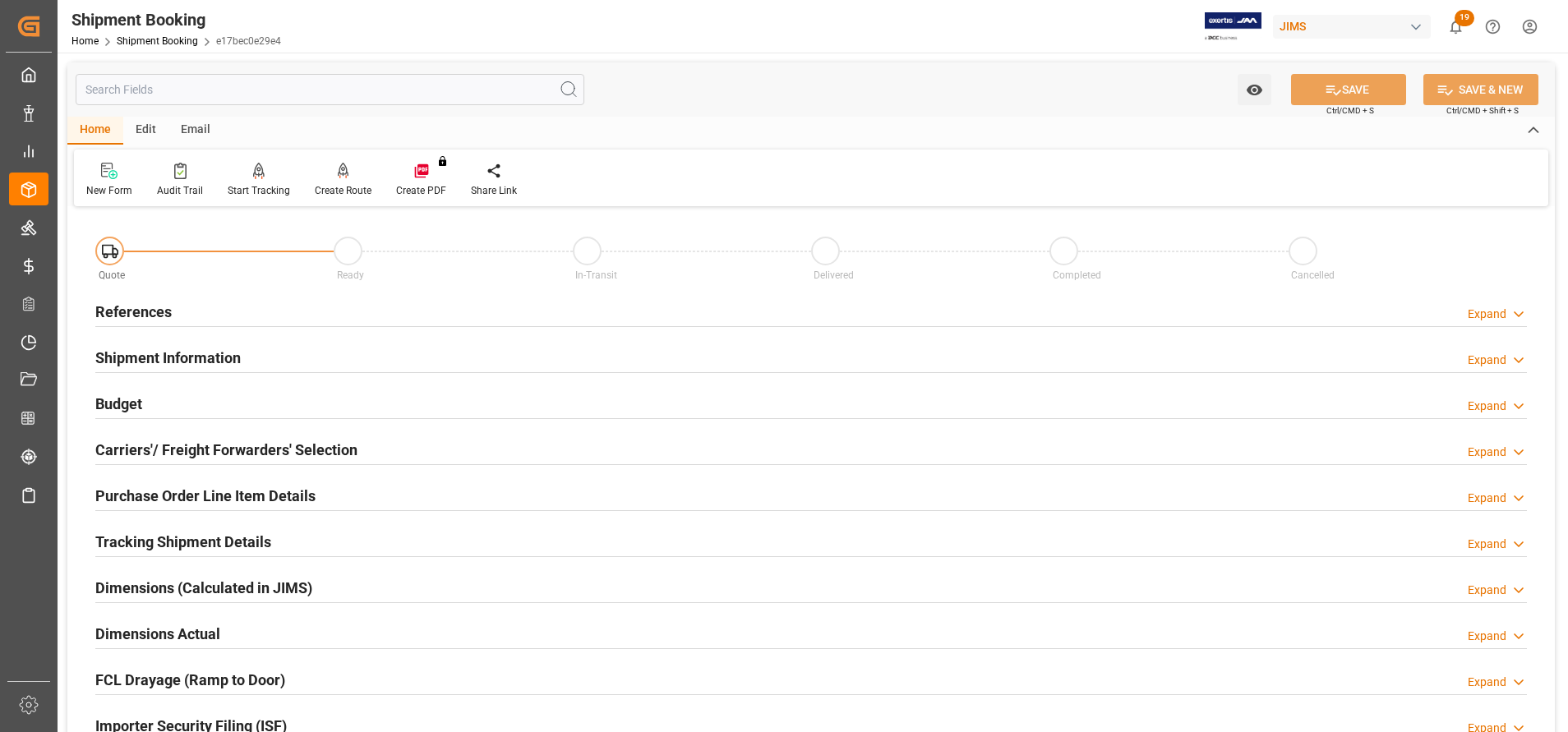
click at [146, 311] on h2 "References" at bounding box center [133, 312] width 76 height 22
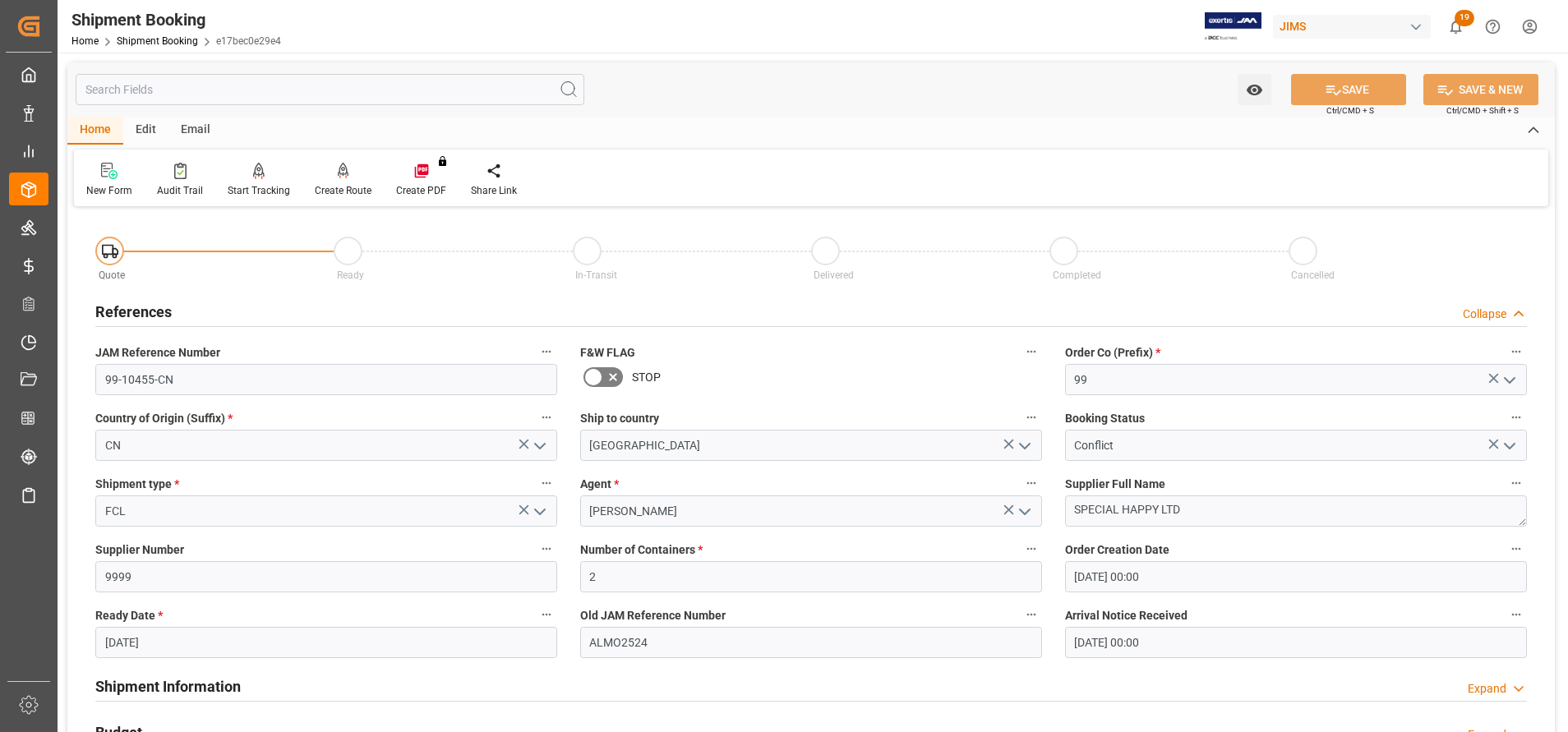
click at [1509, 448] on polyline "open menu" at bounding box center [1509, 446] width 10 height 5
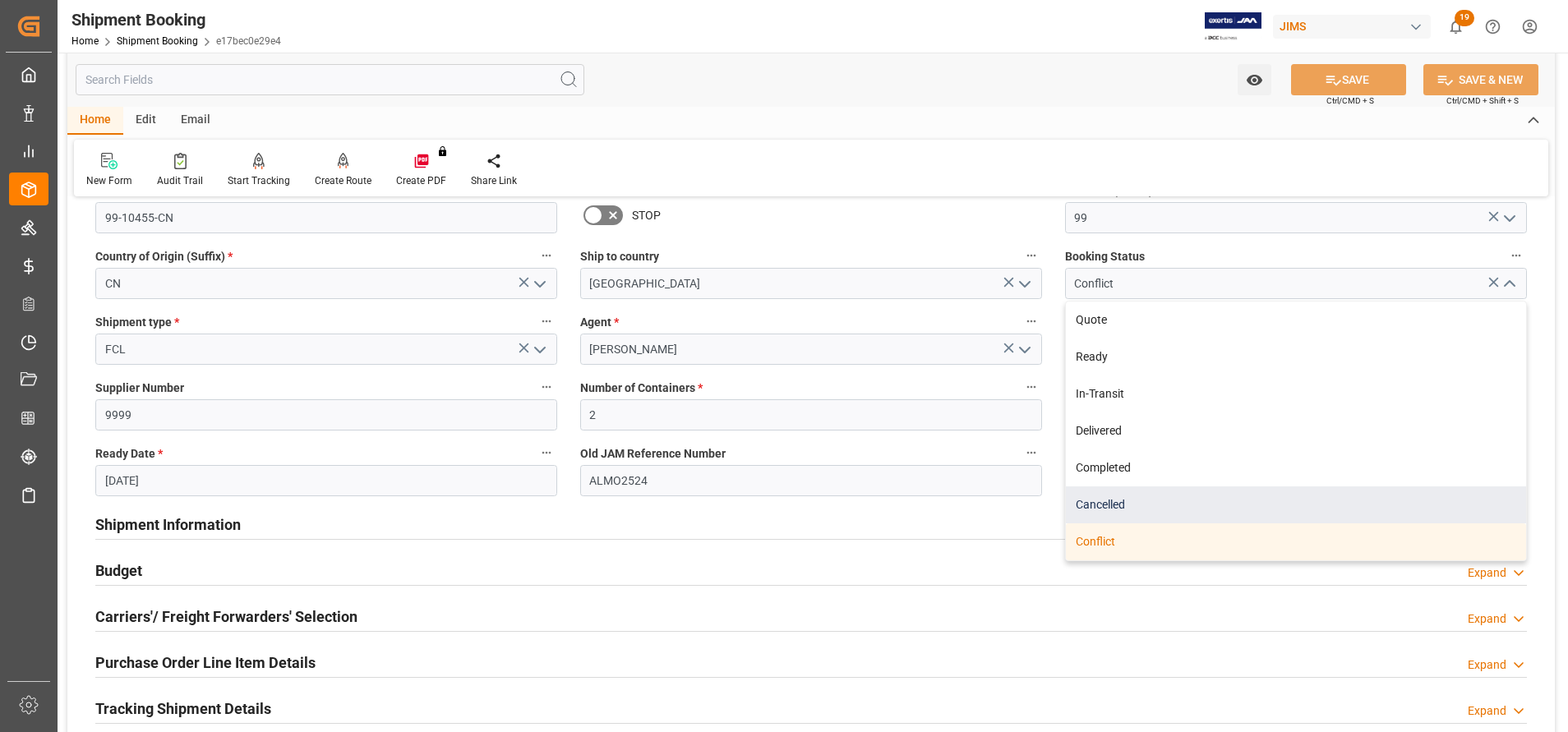
scroll to position [124, 0]
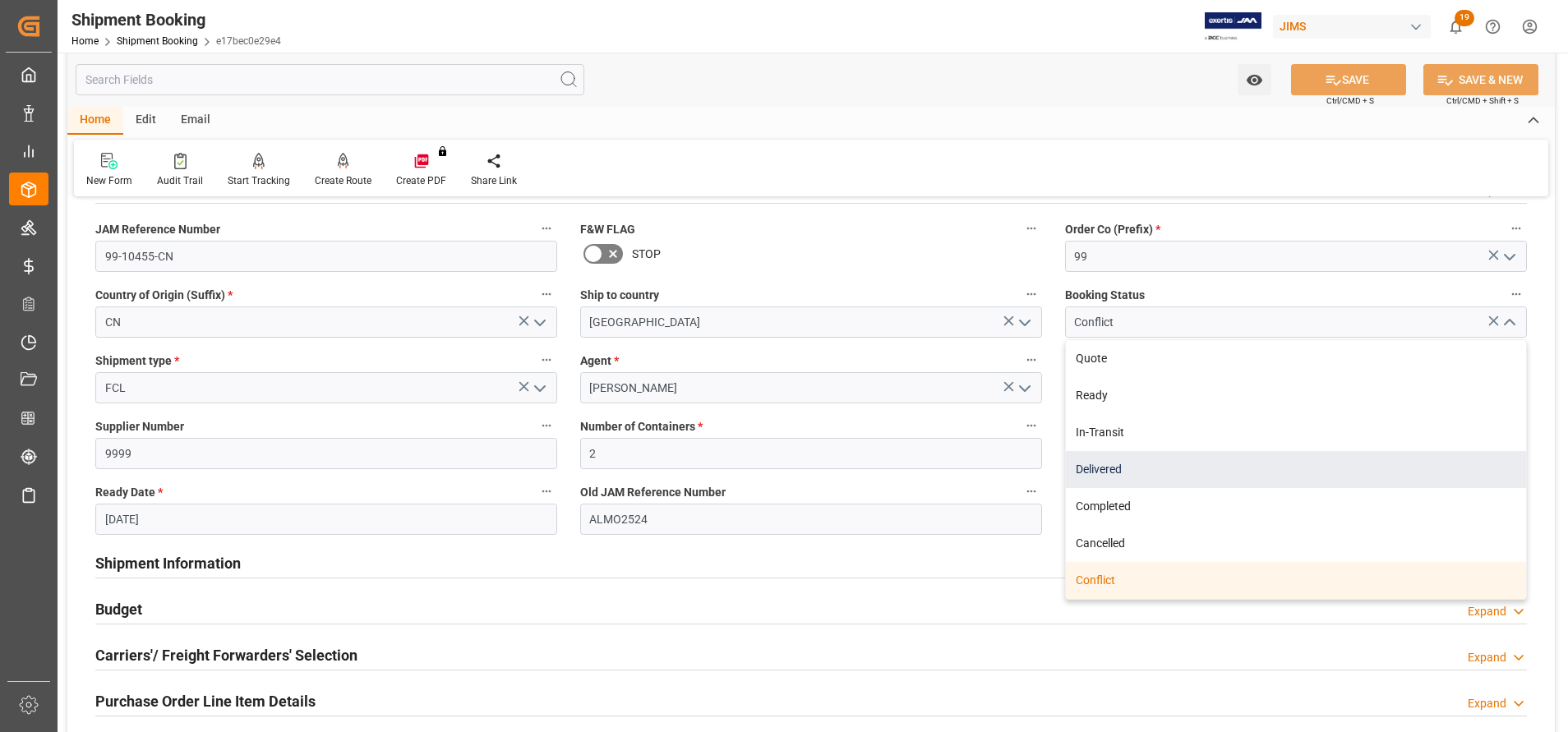
click at [1193, 467] on div "Delivered" at bounding box center [1296, 470] width 460 height 37
type input "Delivered"
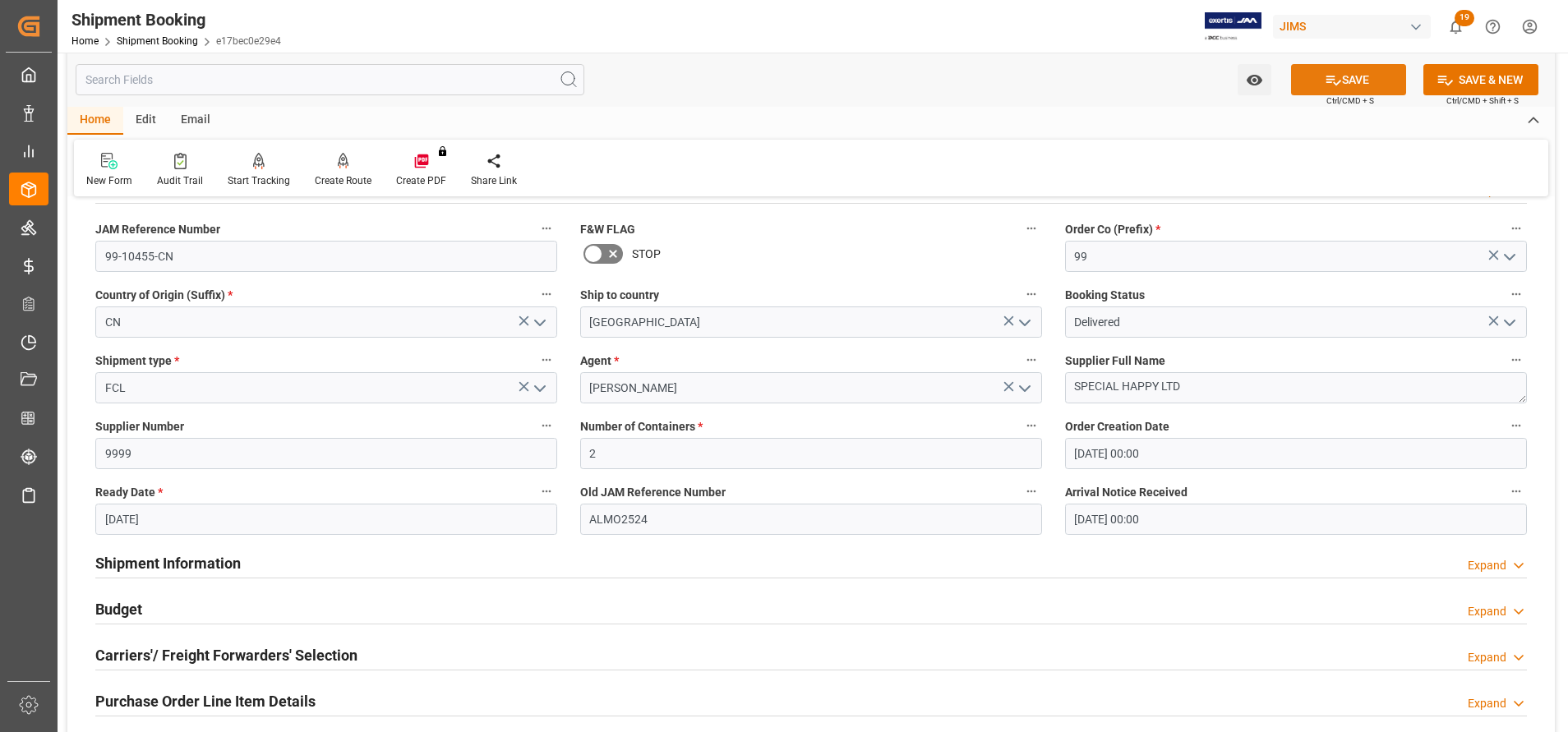
click at [1334, 84] on icon at bounding box center [1334, 80] width 15 height 10
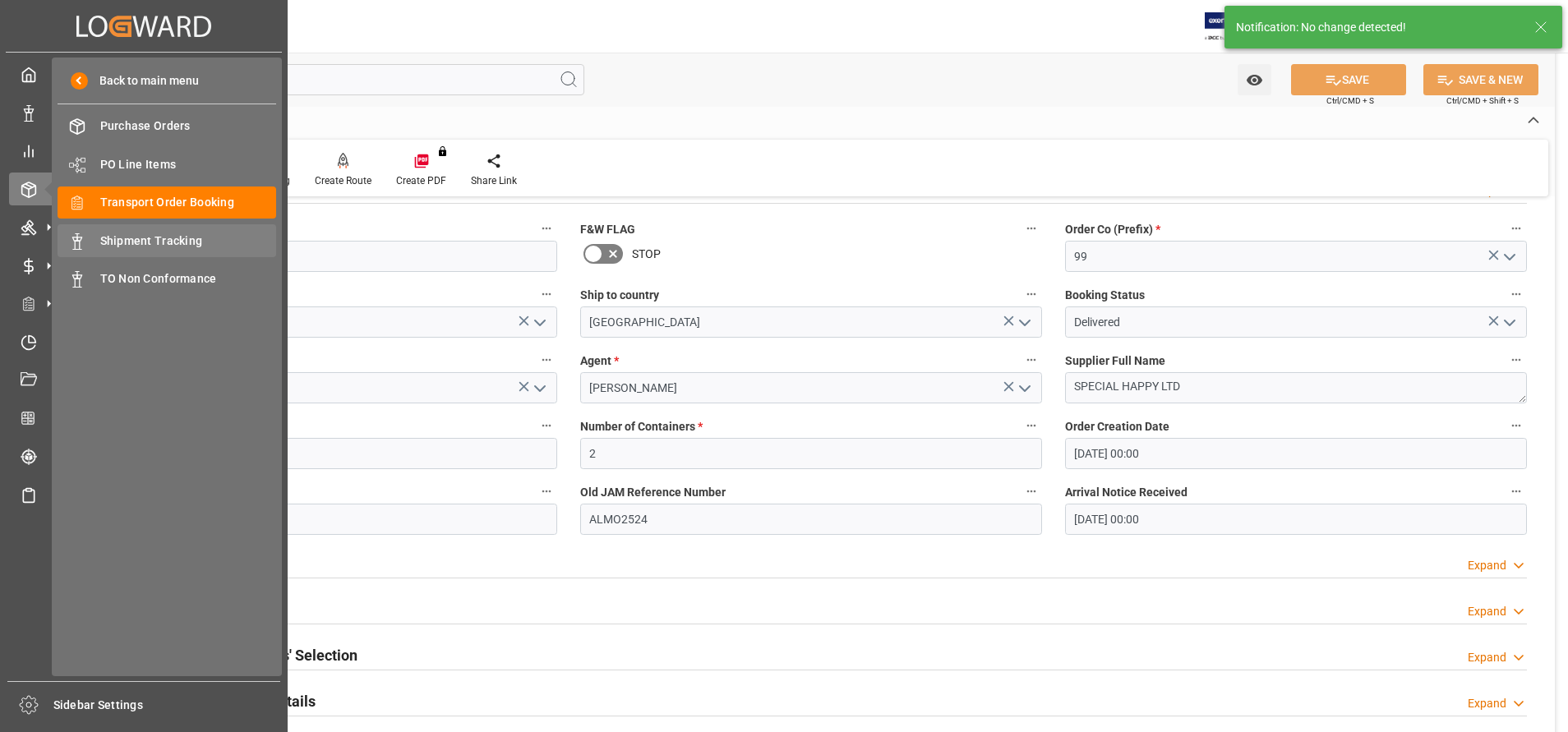
click at [109, 238] on span "Shipment Tracking" at bounding box center [188, 241] width 177 height 17
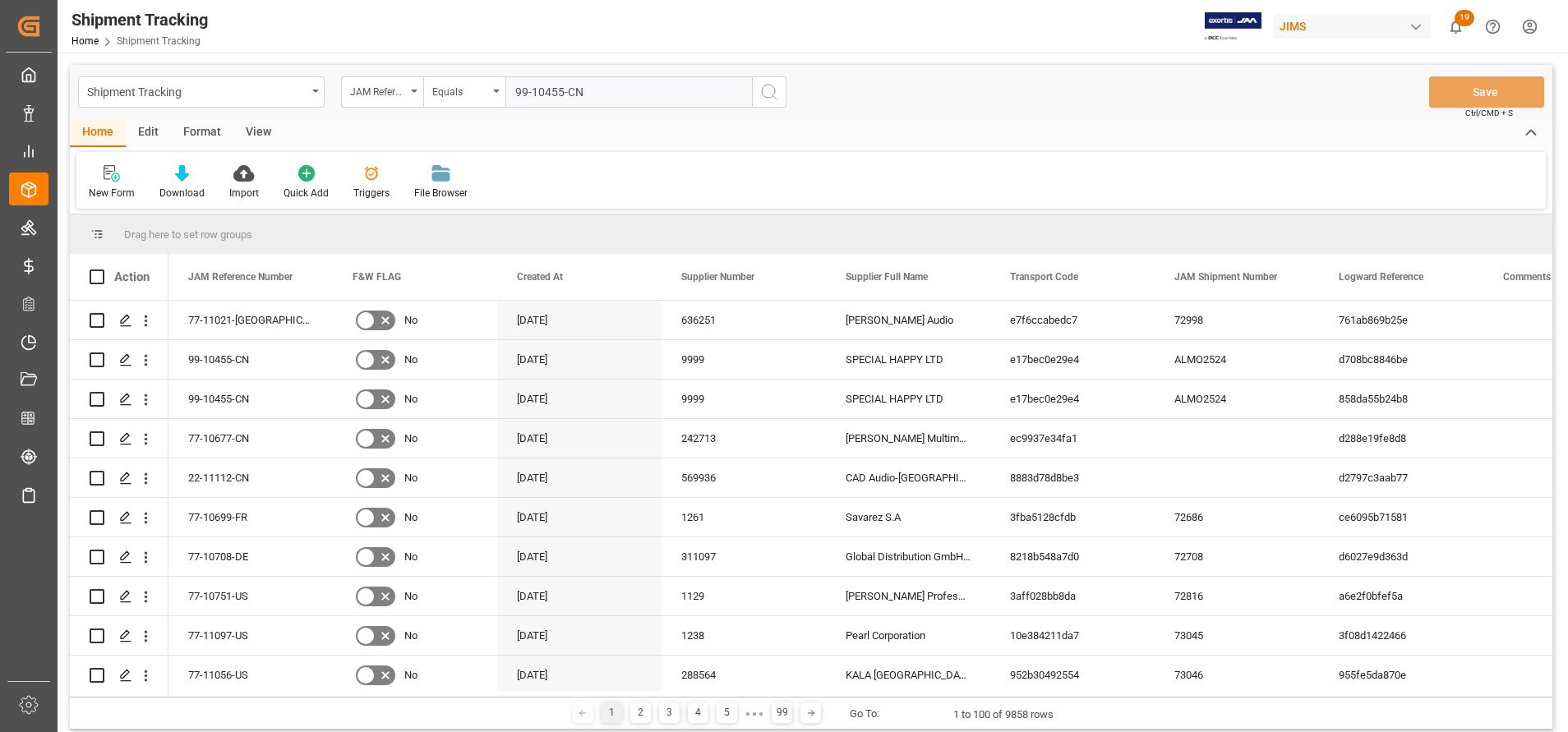
type input "99-10455-CN"
click at [775, 100] on icon "search button" at bounding box center [769, 92] width 20 height 20
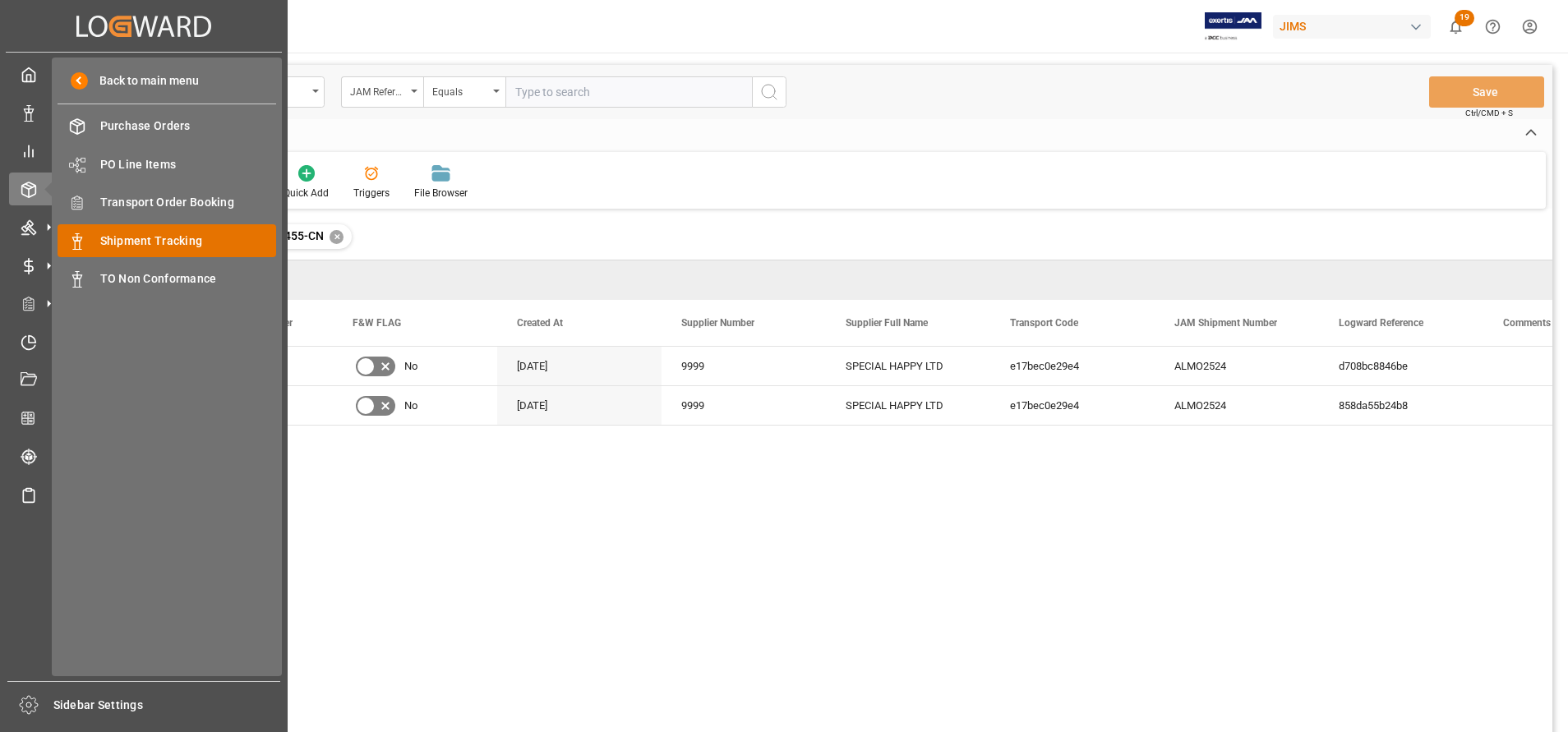
click at [126, 238] on span "Shipment Tracking" at bounding box center [188, 241] width 177 height 17
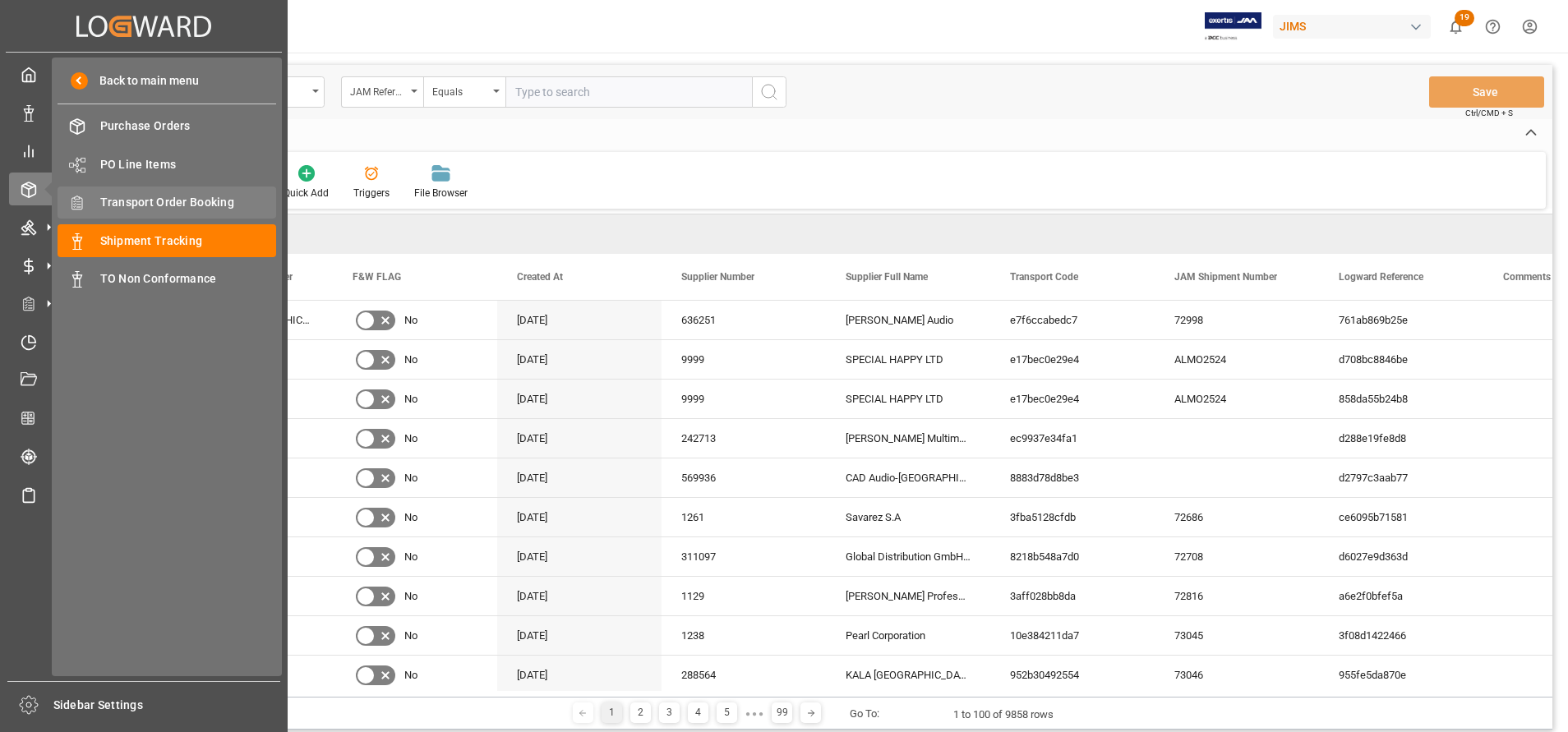
click at [136, 204] on span "Transport Order Booking" at bounding box center [188, 203] width 177 height 17
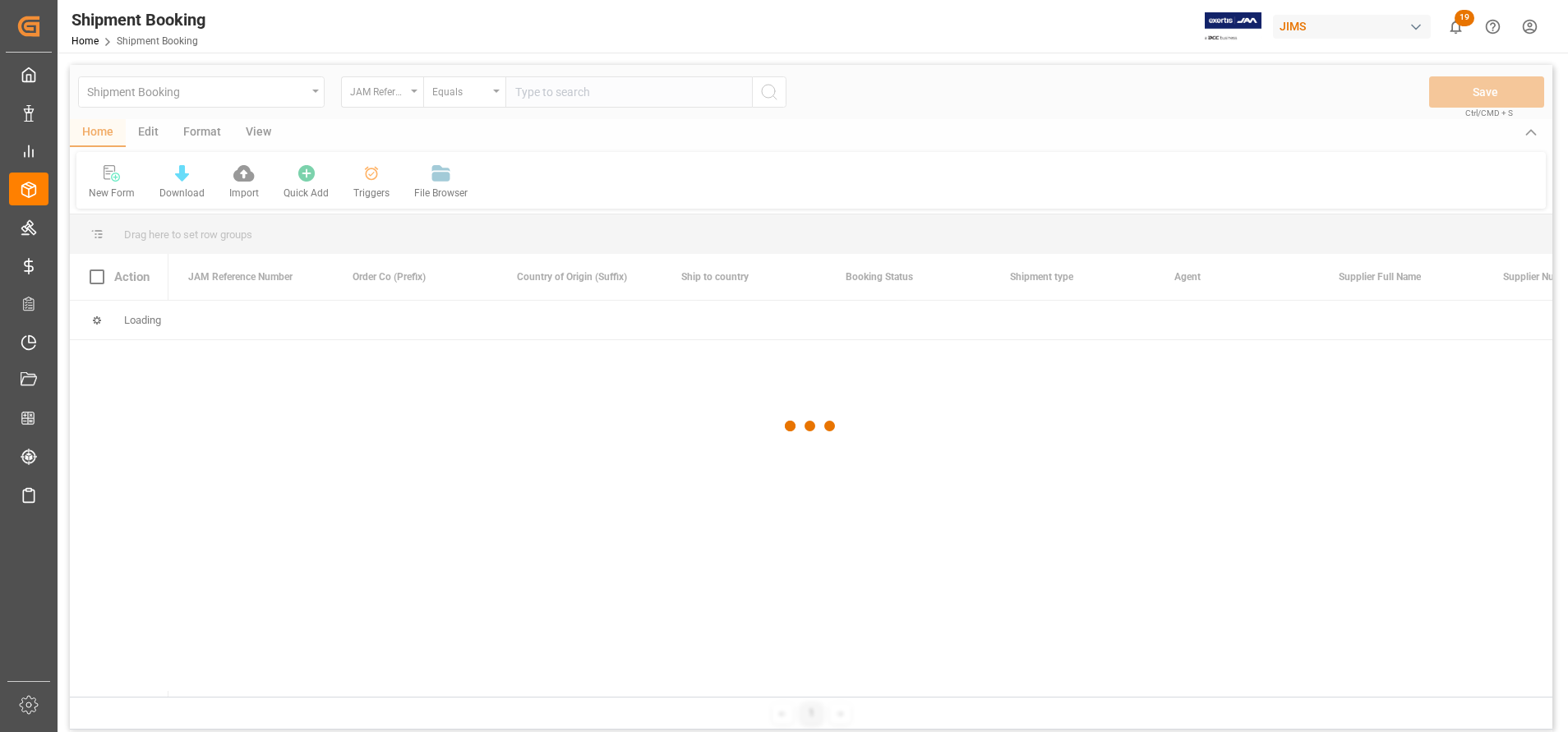
click at [645, 102] on input "text" at bounding box center [628, 92] width 246 height 31
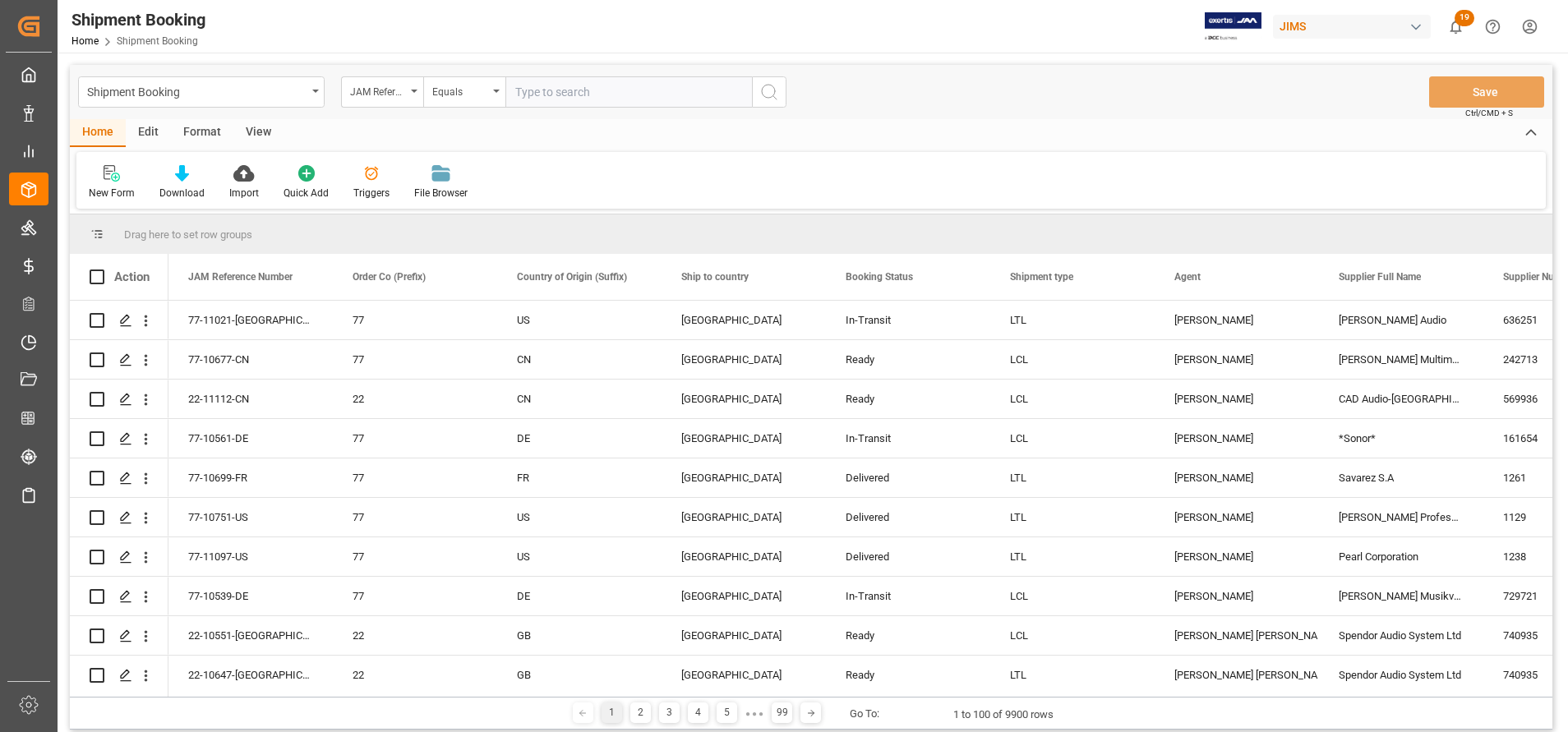
paste input "99-10455-CN"
type input "99-10455-CN"
click at [785, 90] on button "search button" at bounding box center [769, 92] width 35 height 31
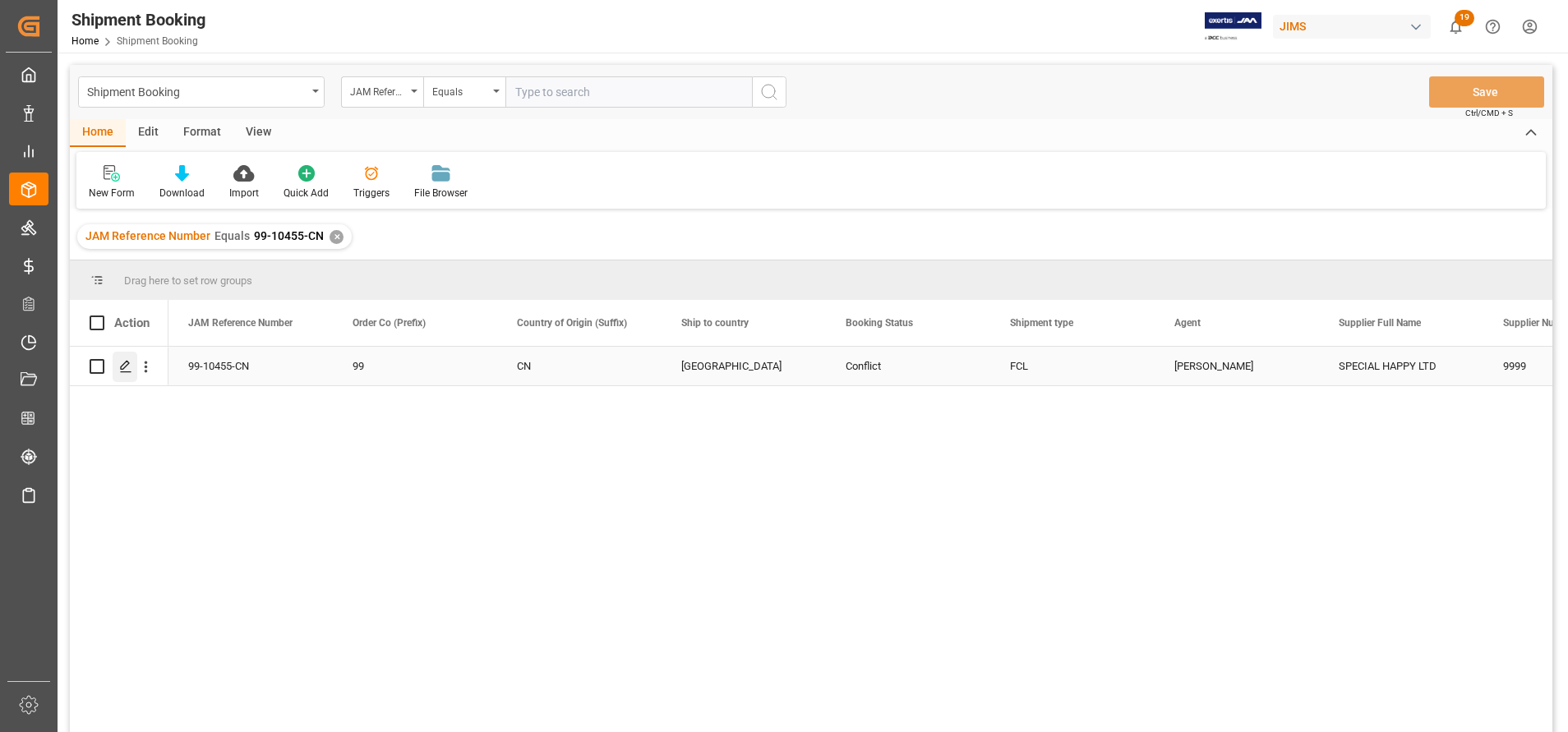
click at [125, 365] on icon "Press SPACE to select this row." at bounding box center [125, 366] width 13 height 13
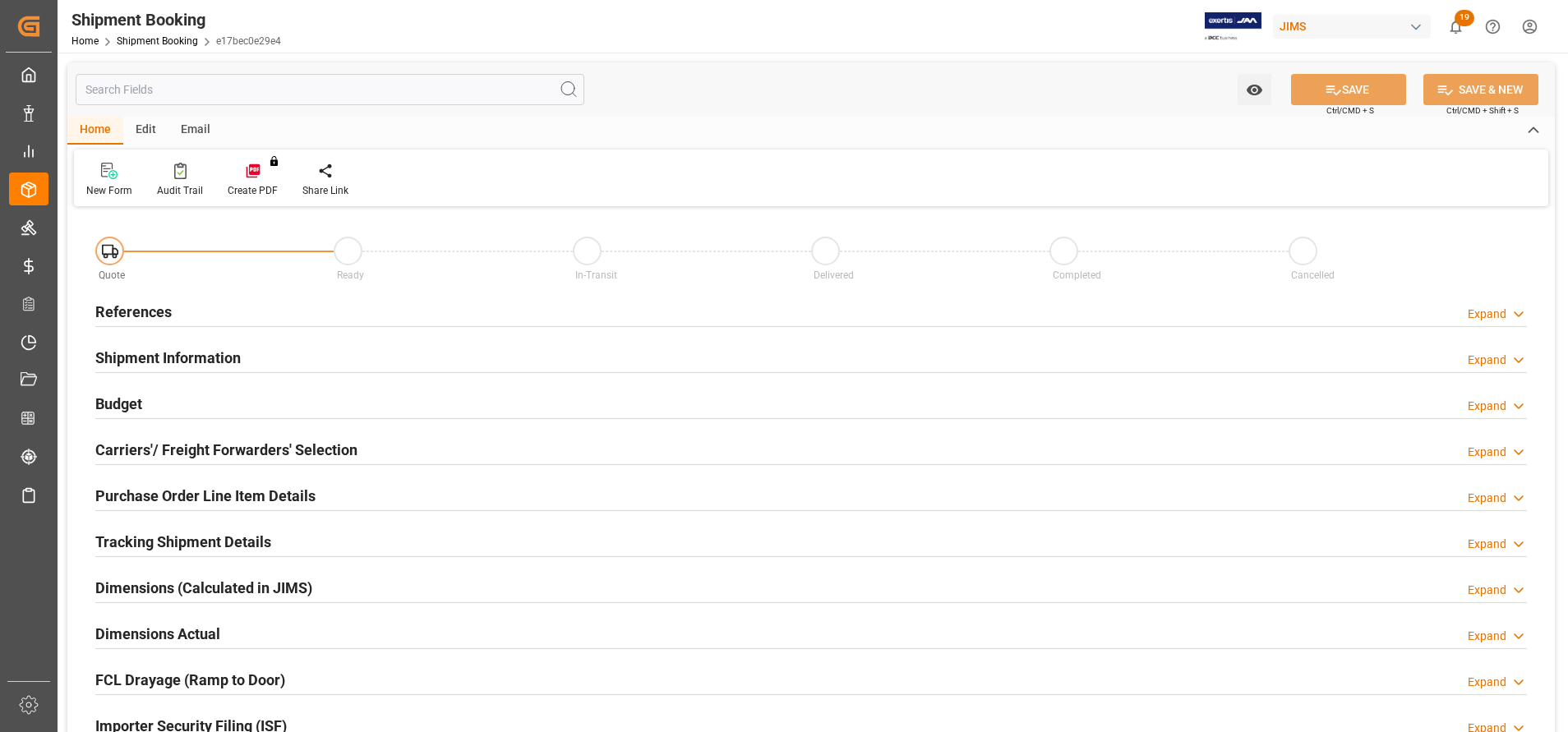
type input "2"
type input "05-08-2025 00:00"
type input "09-08-2025"
type input "22-08-2025 00:00"
click at [212, 352] on h2 "Shipment Information" at bounding box center [168, 358] width 145 height 22
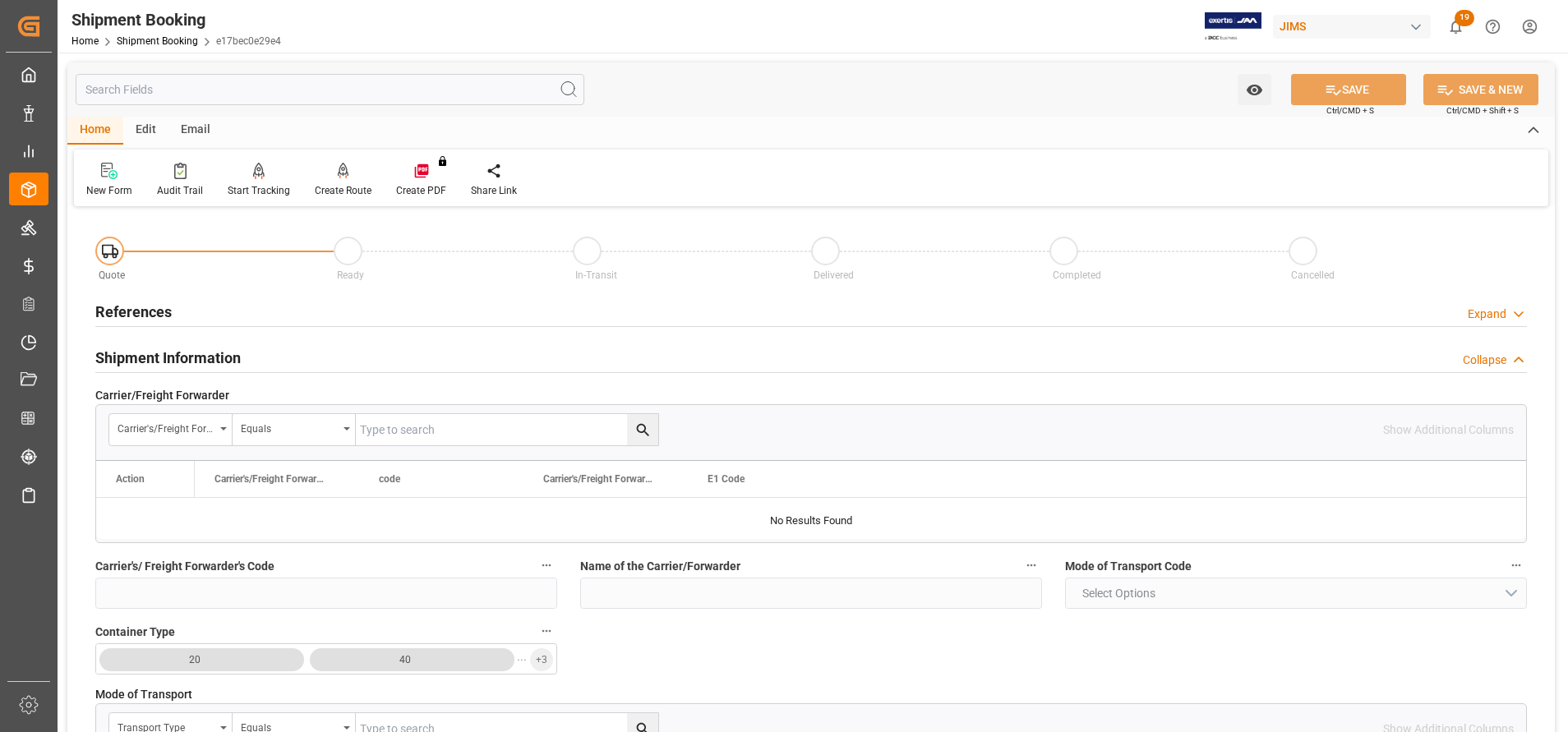
click at [156, 305] on h2 "References" at bounding box center [133, 312] width 76 height 22
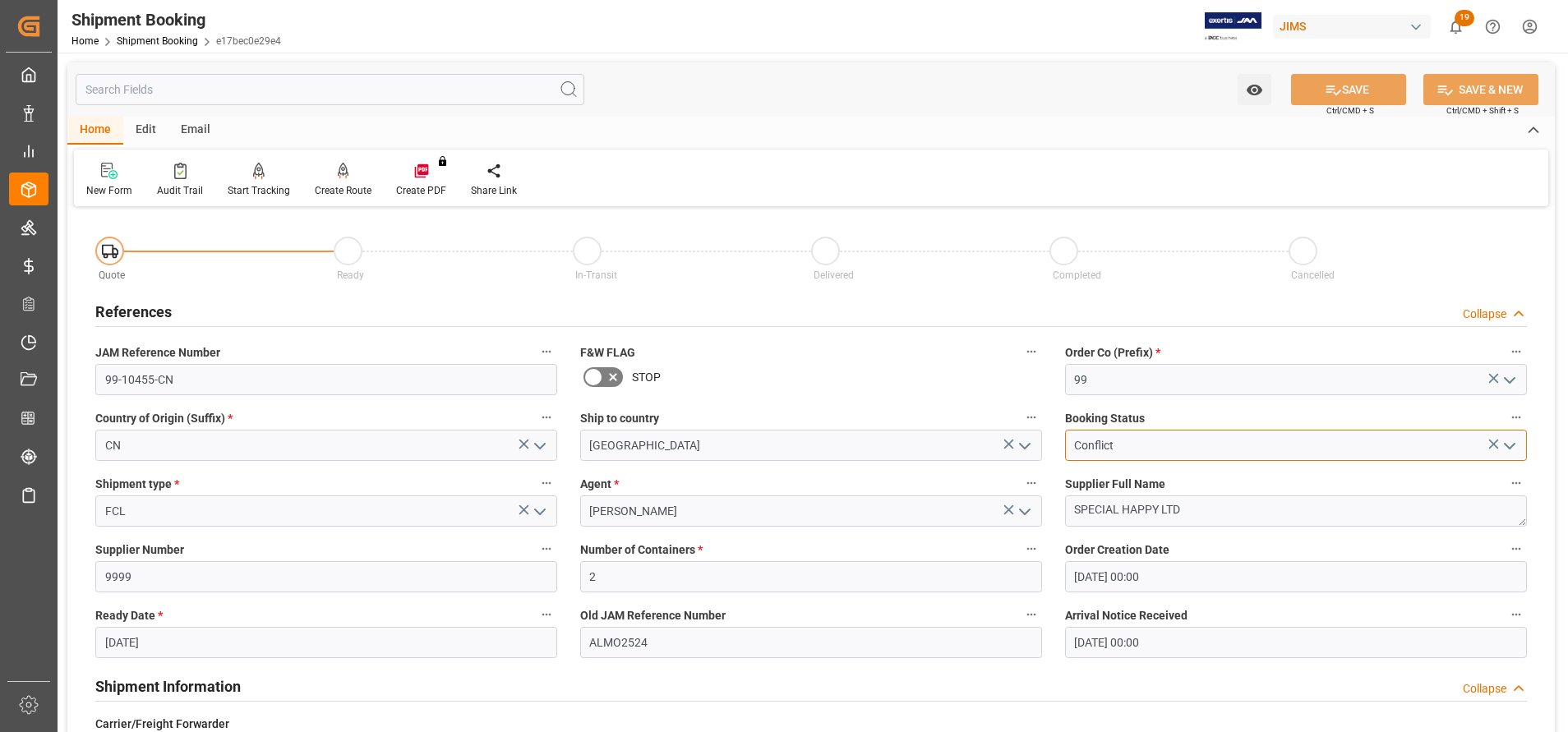
click at [1111, 451] on input "Conflict" at bounding box center [1296, 445] width 462 height 31
drag, startPoint x: 1145, startPoint y: 442, endPoint x: 1057, endPoint y: 444, distance: 88.0
click at [1057, 444] on div "Conflict" at bounding box center [1296, 445] width 487 height 31
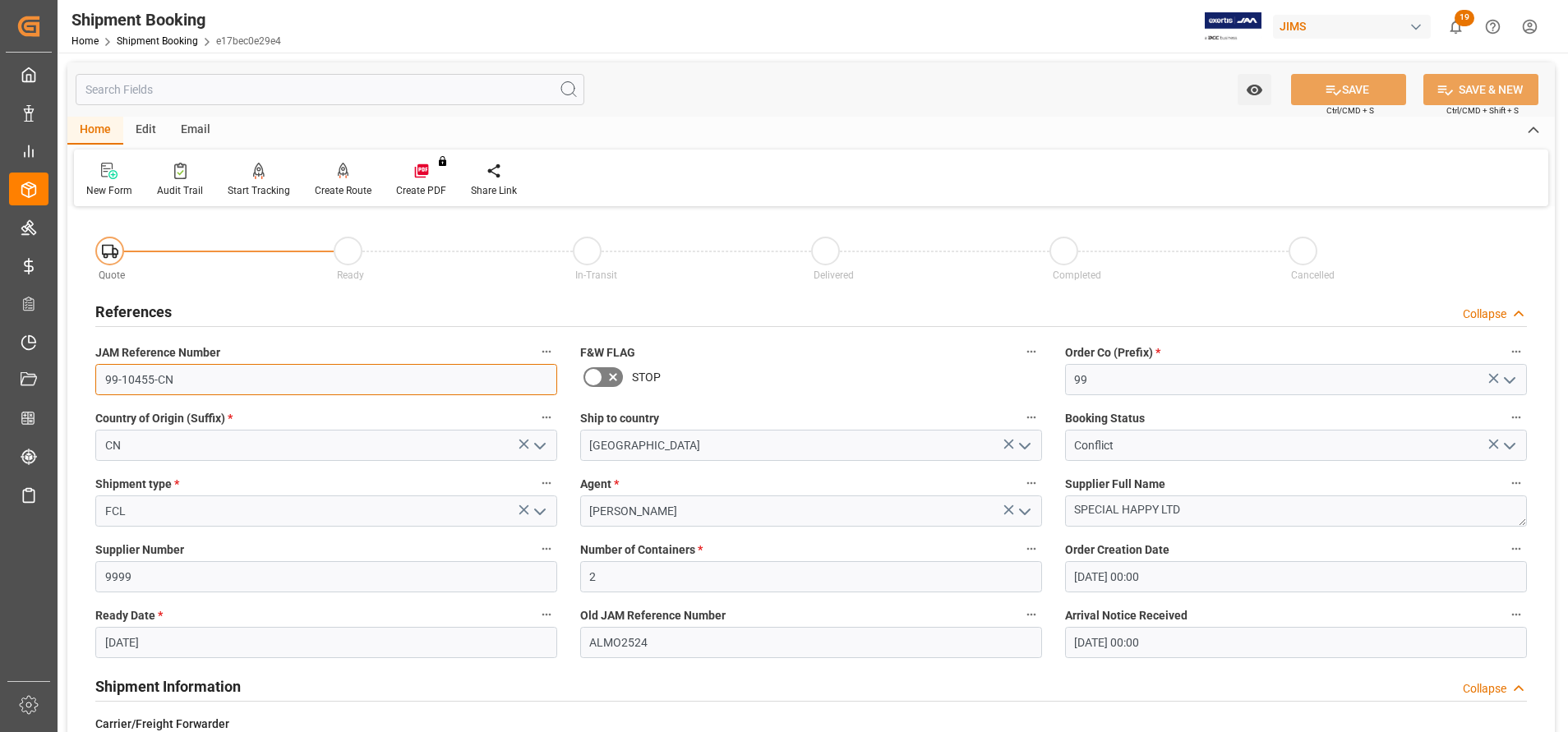
drag, startPoint x: 205, startPoint y: 378, endPoint x: 71, endPoint y: 364, distance: 134.7
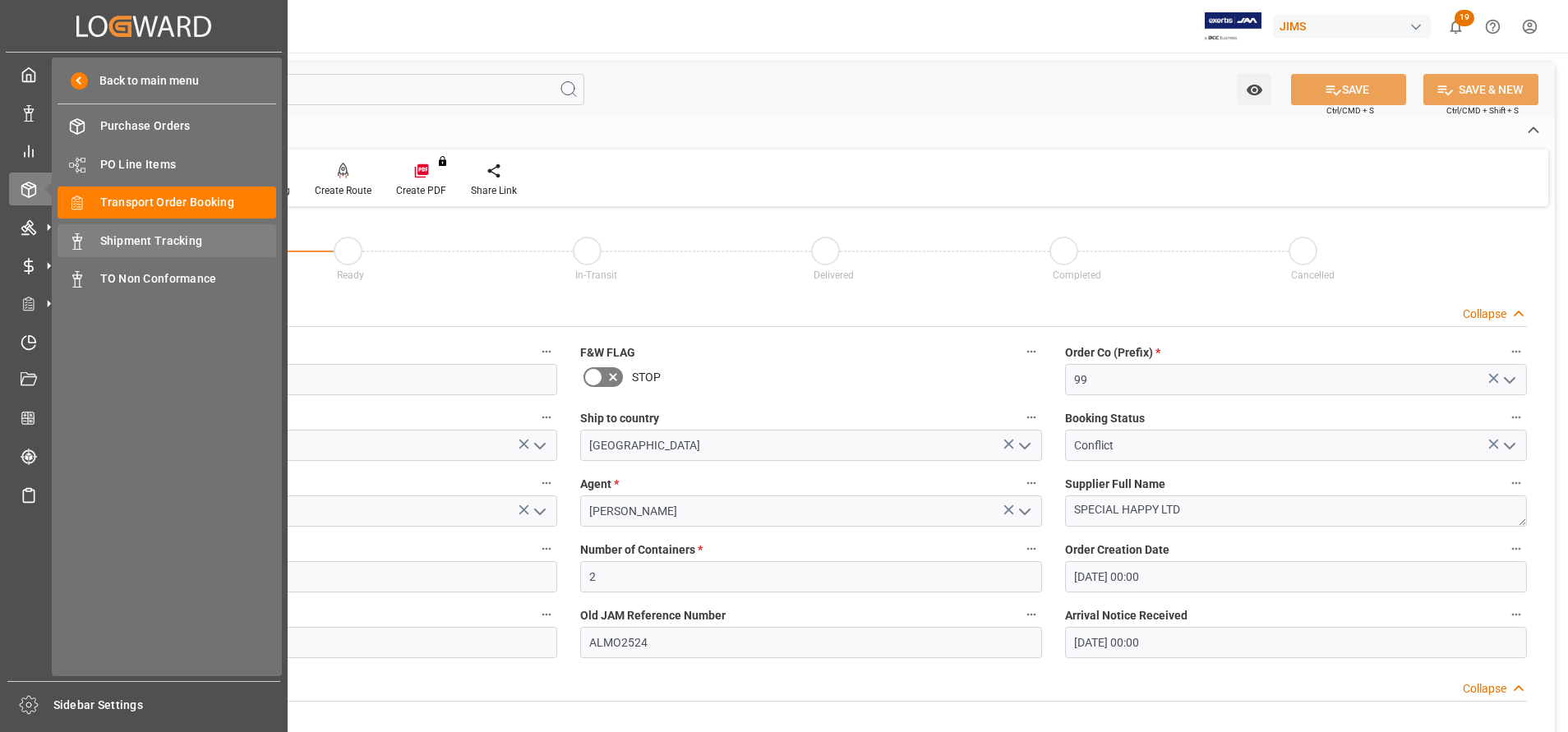
click at [96, 236] on div "Shipment Tracking Shipment Tracking" at bounding box center [166, 240] width 219 height 32
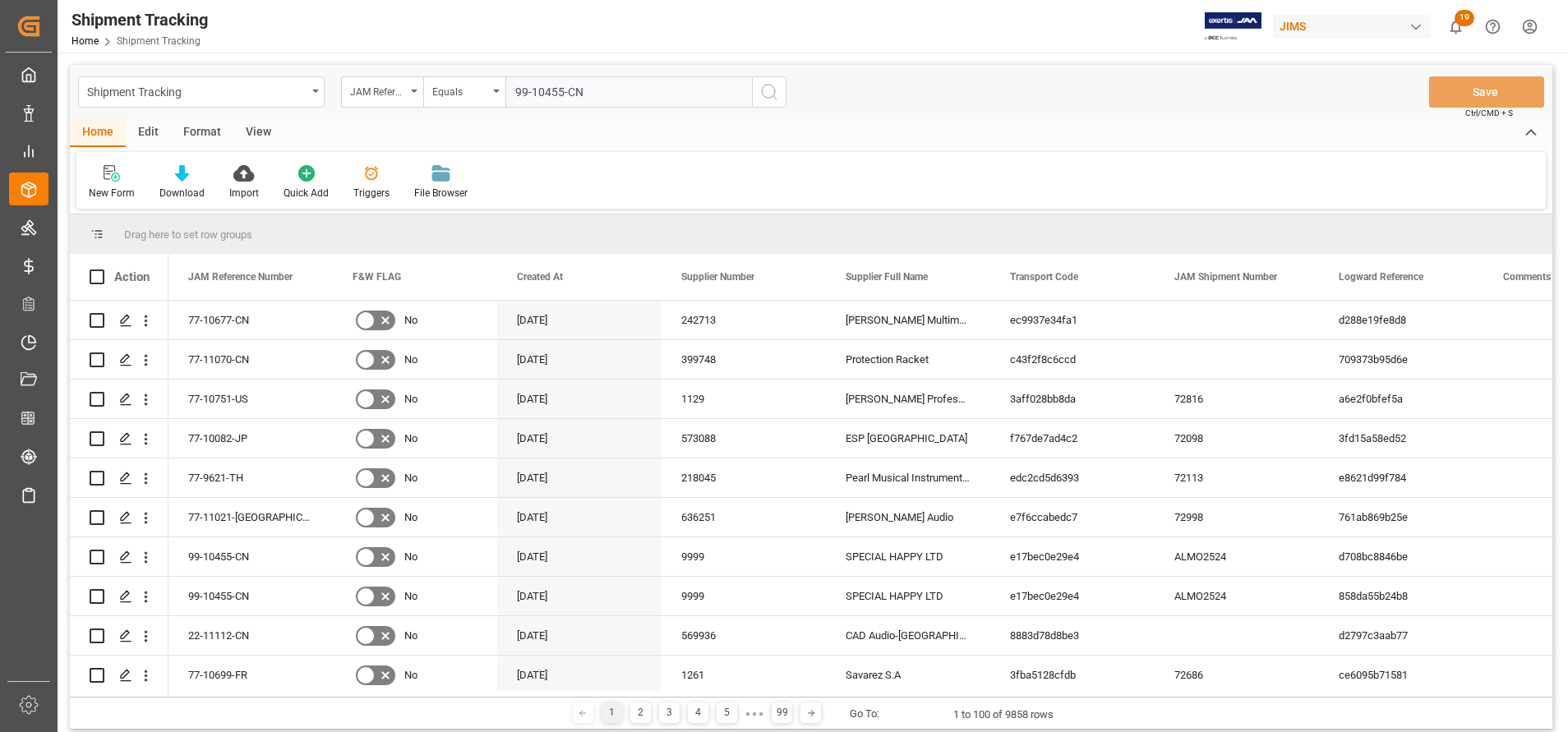
type input "99-10455-CN"
click at [775, 94] on icon "search button" at bounding box center [769, 92] width 20 height 20
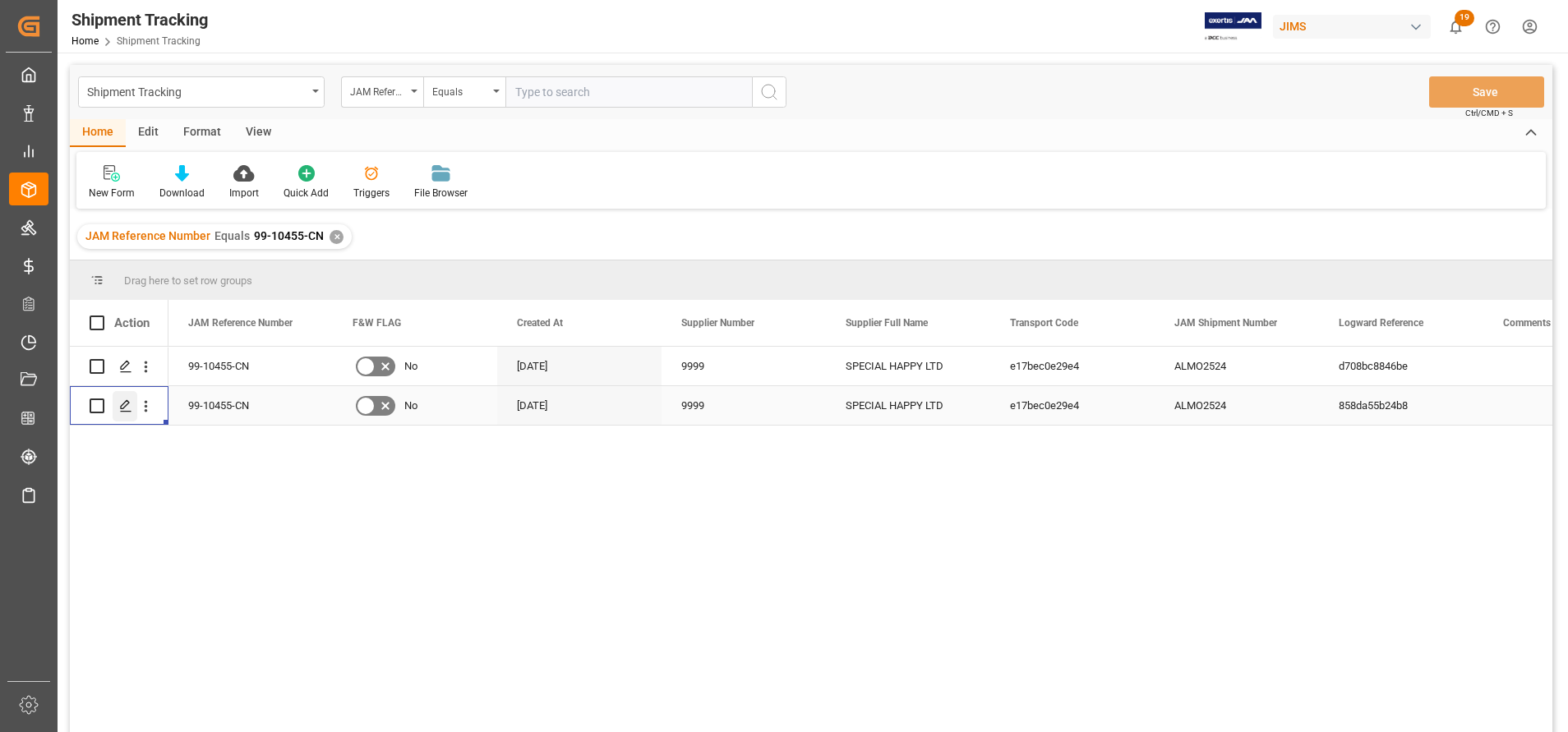
click at [119, 412] on icon "Press SPACE to select this row." at bounding box center [125, 406] width 13 height 13
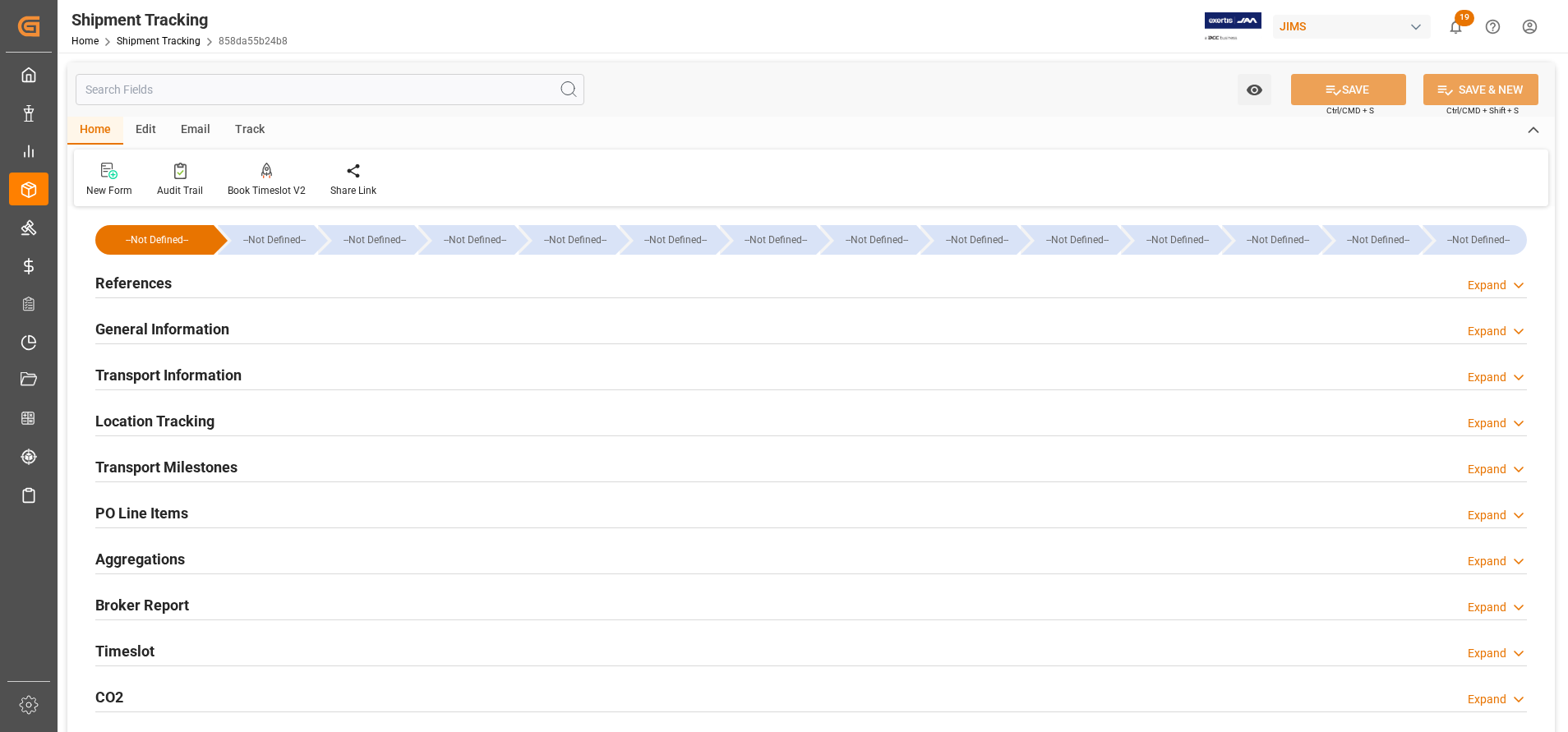
click at [458, 92] on input "text" at bounding box center [330, 89] width 508 height 31
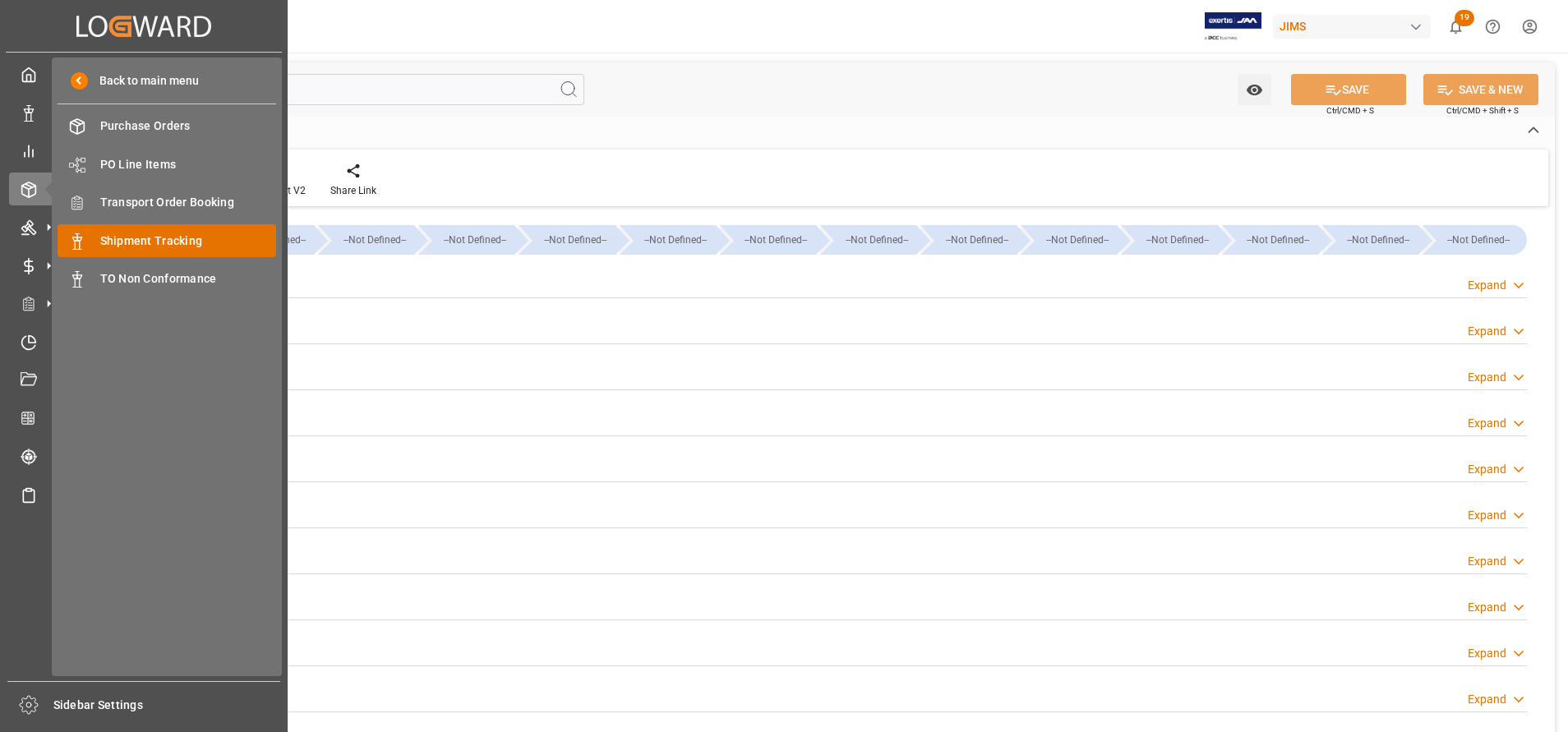
click at [177, 231] on div "Shipment Tracking Shipment Tracking" at bounding box center [166, 240] width 219 height 32
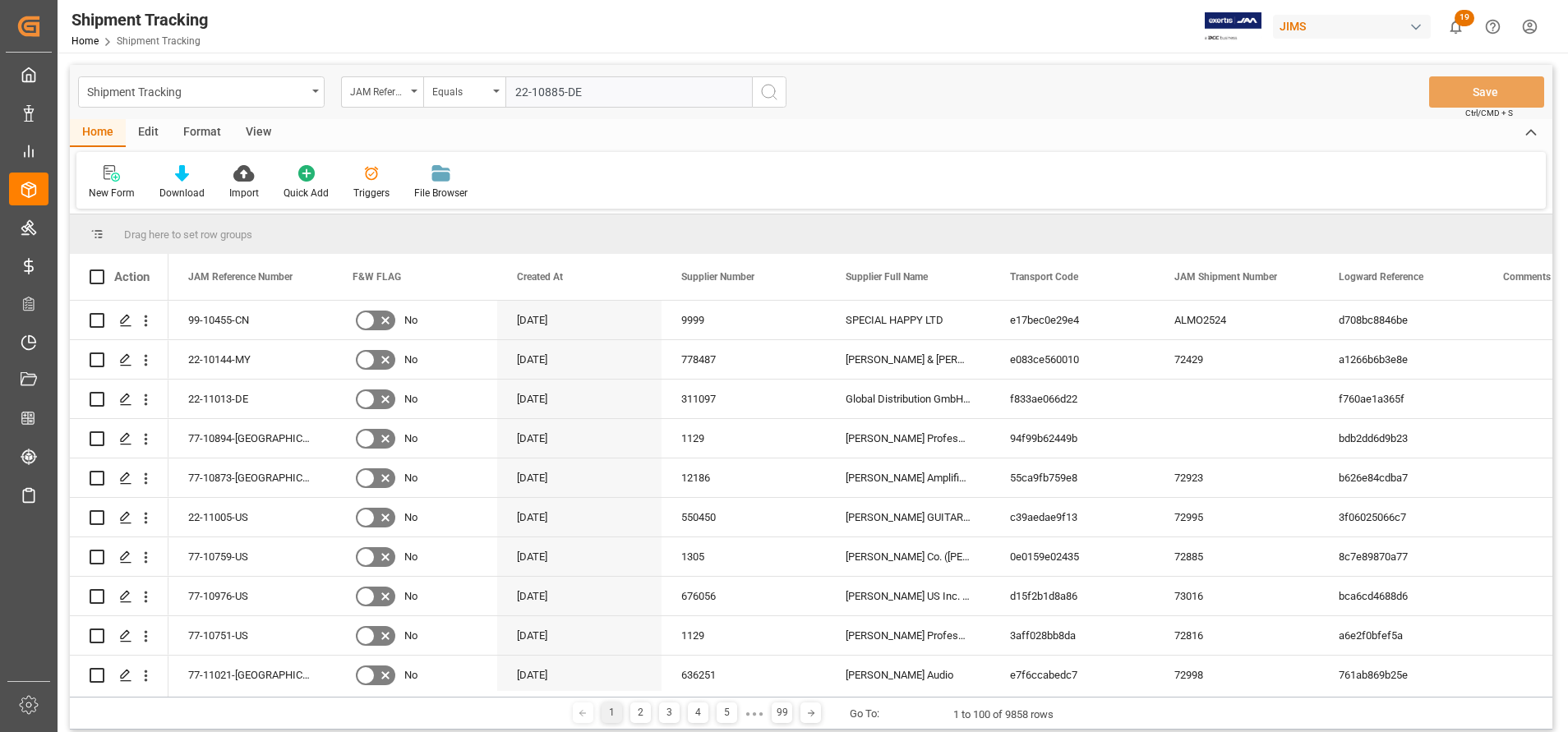
type input "22-10885-DE"
click at [767, 92] on icon "search button" at bounding box center [769, 92] width 20 height 20
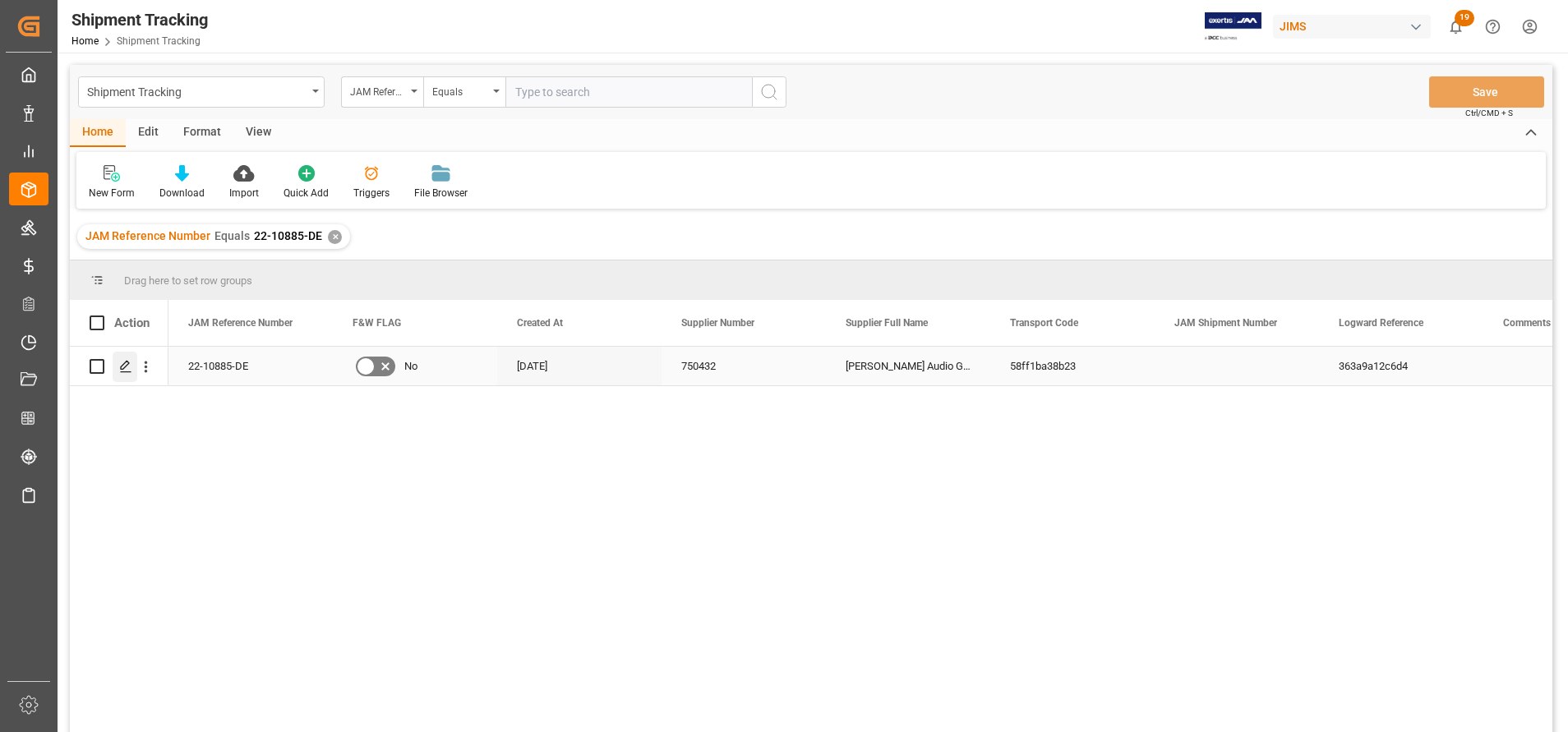
click at [133, 363] on div "Press SPACE to select this row." at bounding box center [124, 366] width 25 height 30
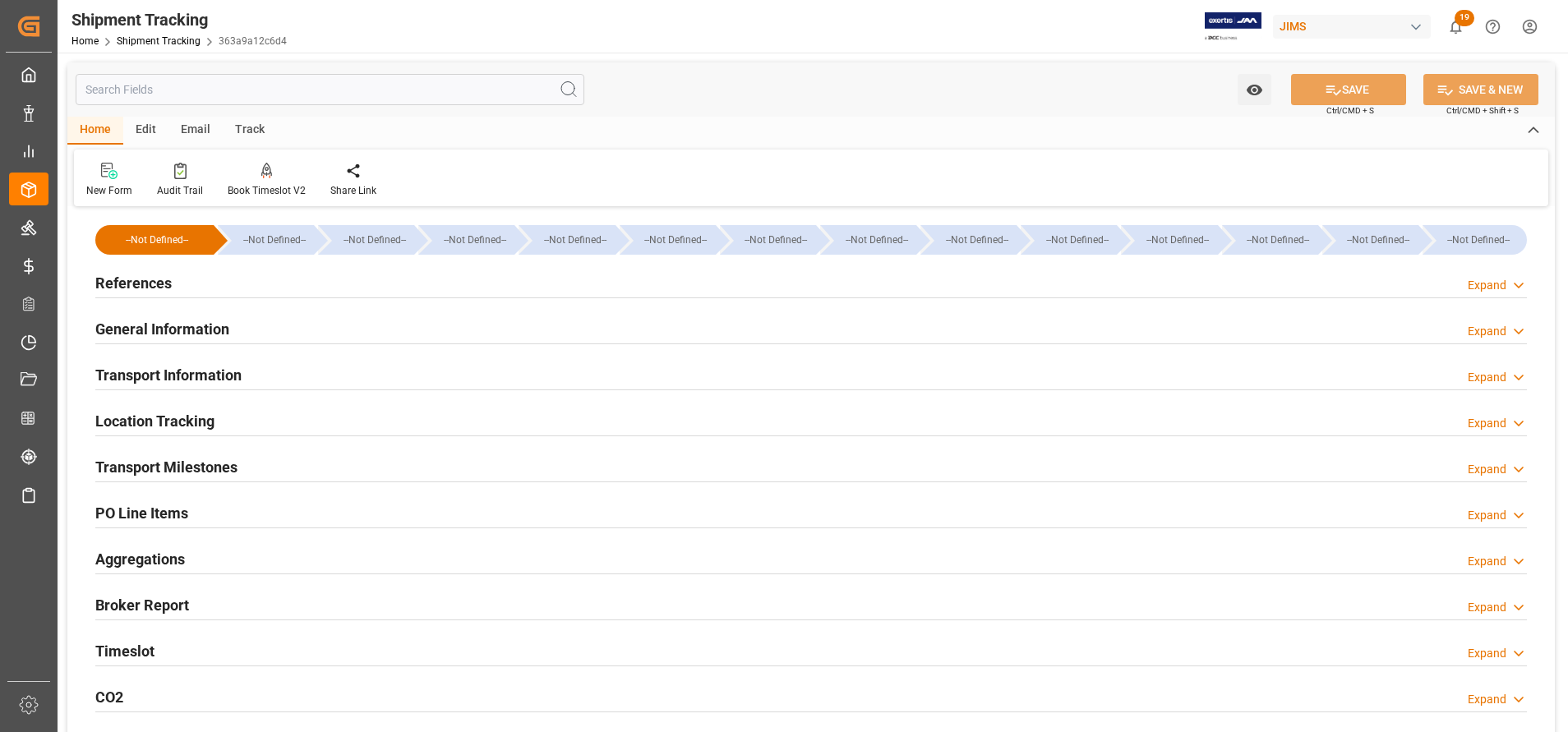
click at [216, 324] on h2 "General Information" at bounding box center [163, 329] width 134 height 22
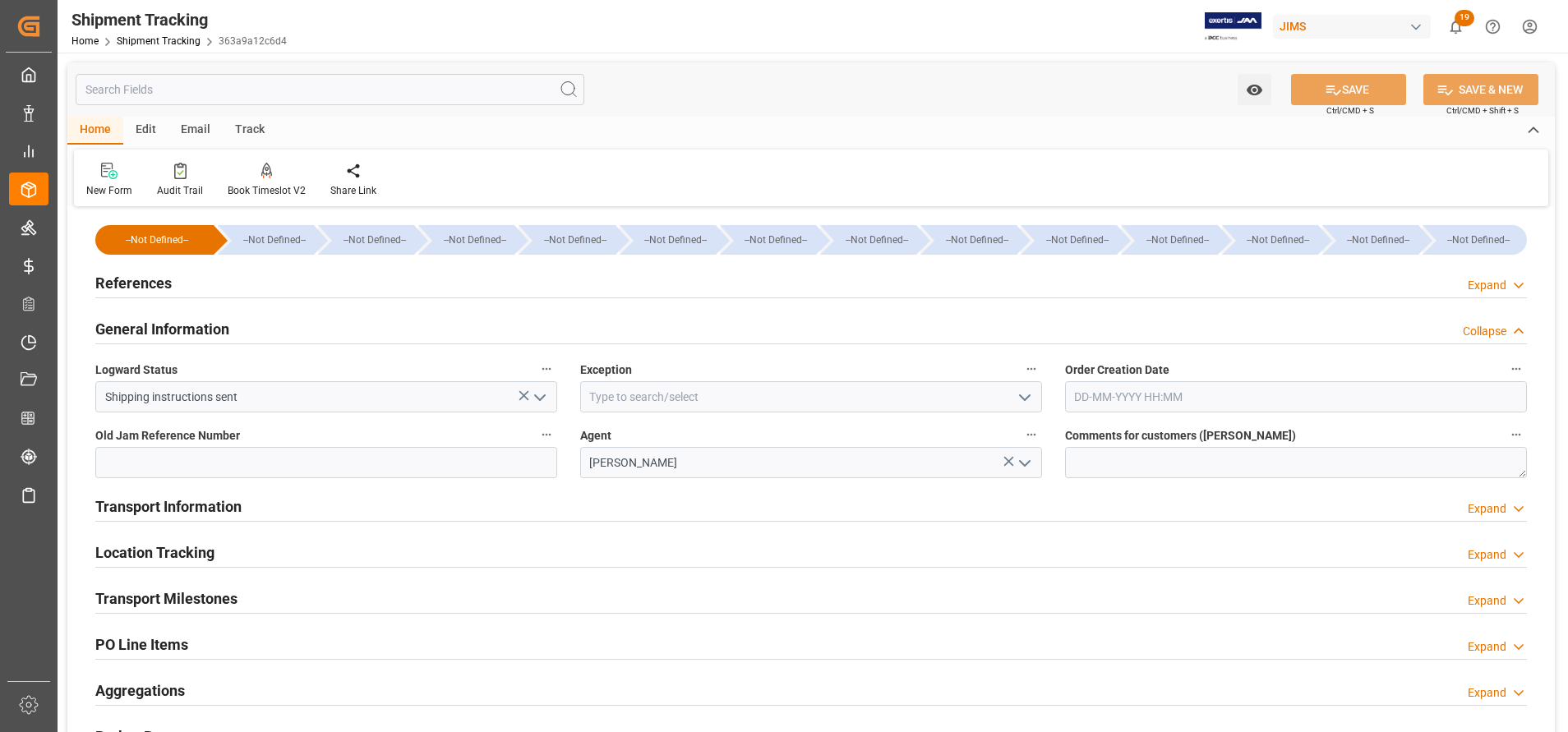
click at [214, 332] on h2 "General Information" at bounding box center [163, 329] width 134 height 22
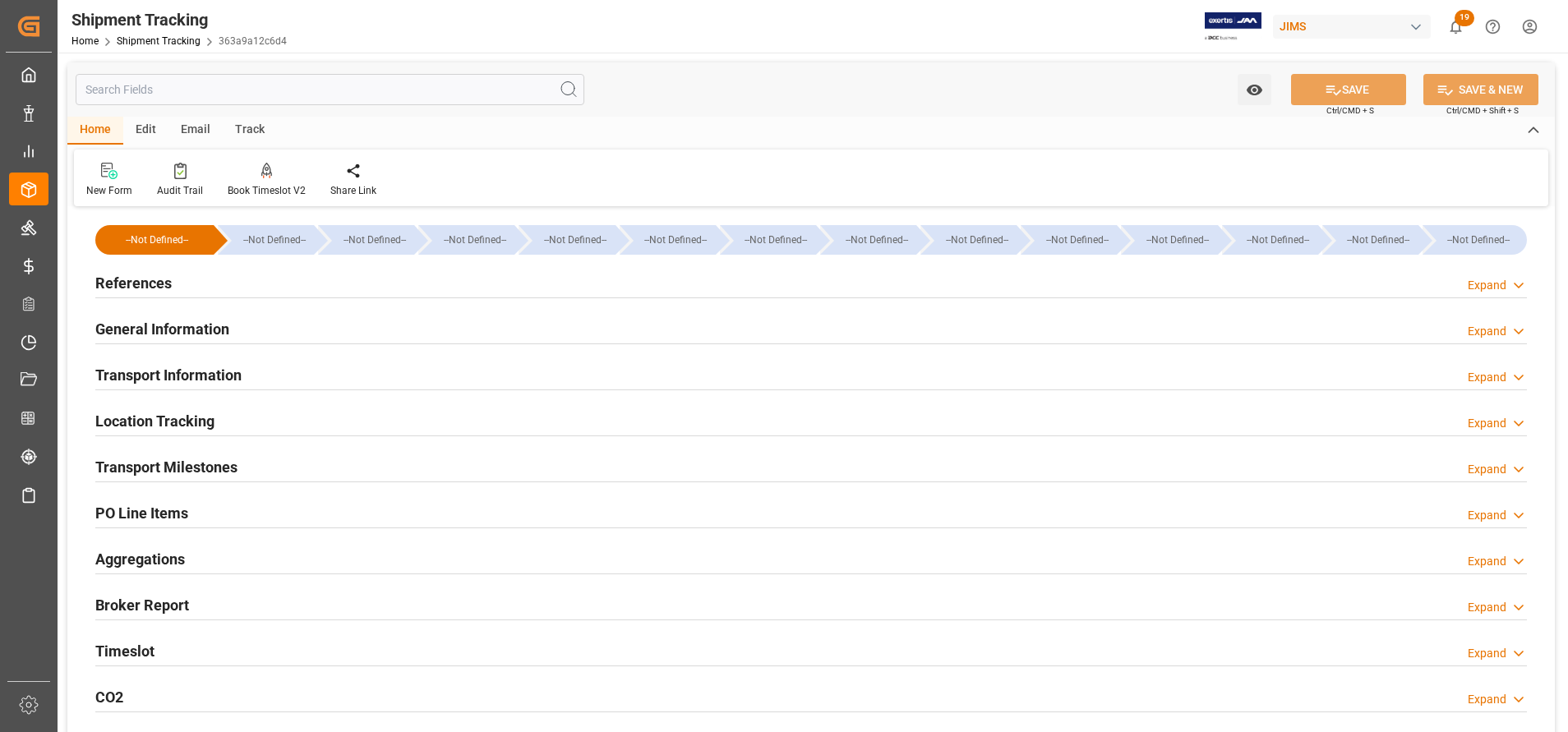
click at [214, 332] on h2 "General Information" at bounding box center [163, 329] width 134 height 22
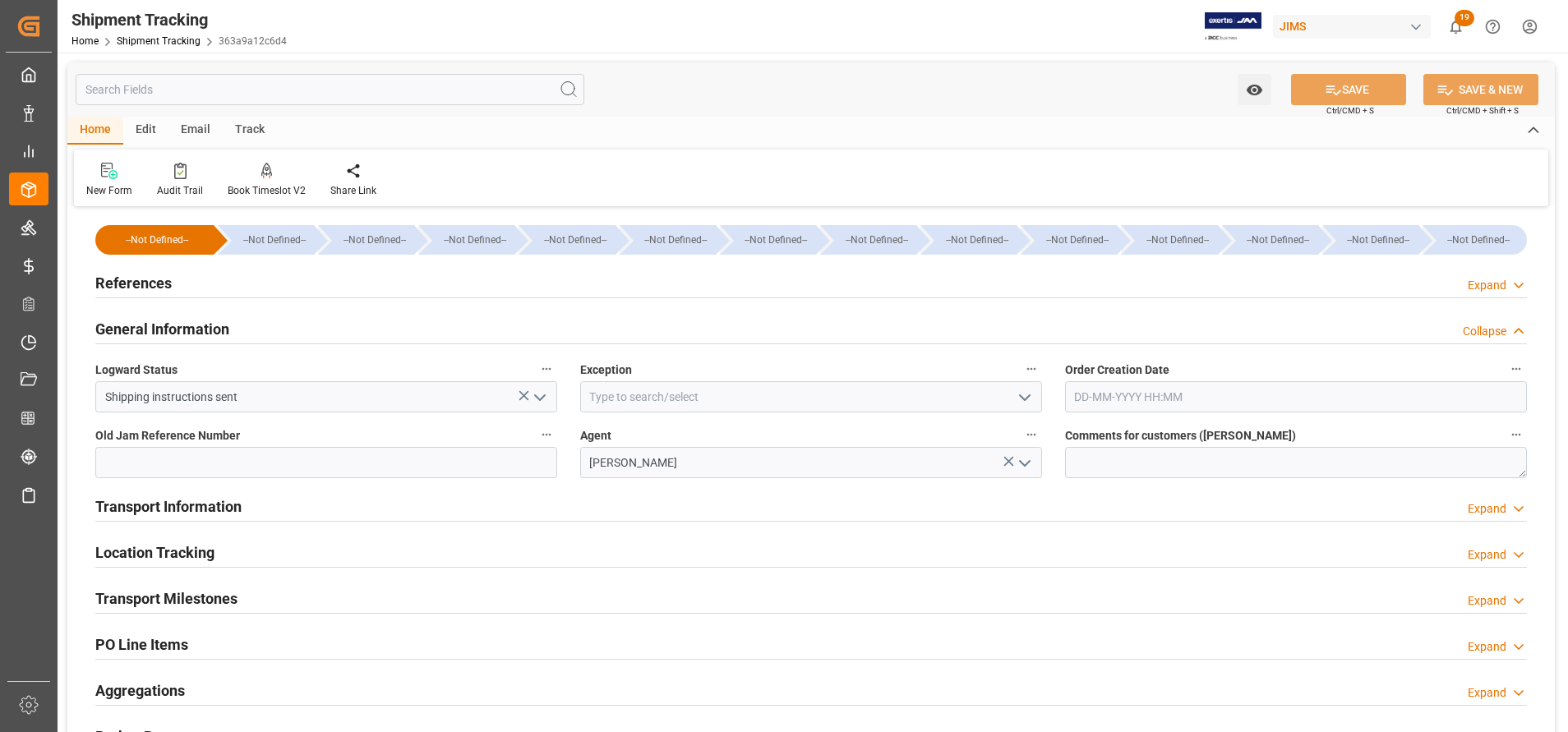
click at [164, 502] on h2 "Transport Information" at bounding box center [168, 507] width 146 height 22
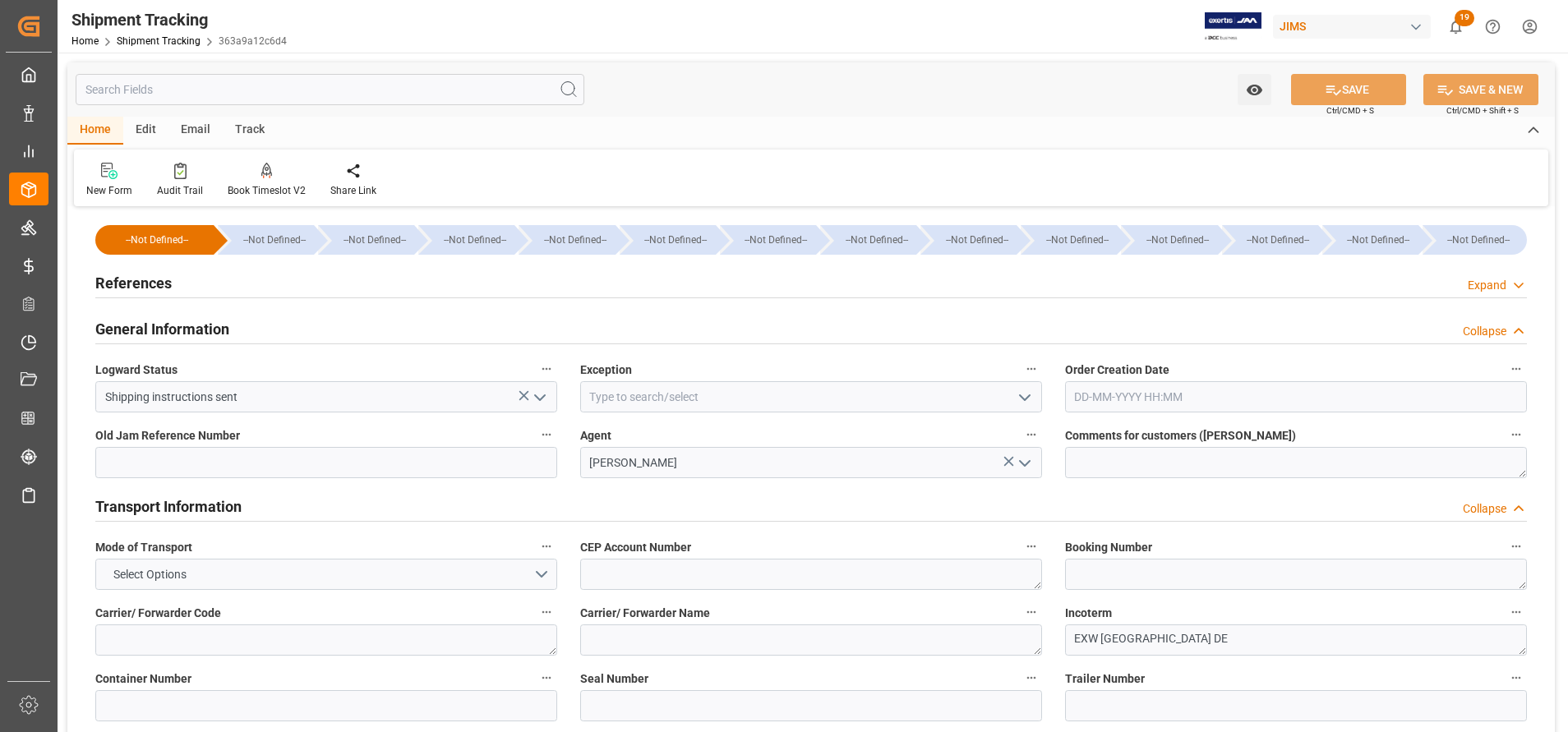
click at [165, 503] on h2 "Transport Information" at bounding box center [168, 507] width 146 height 22
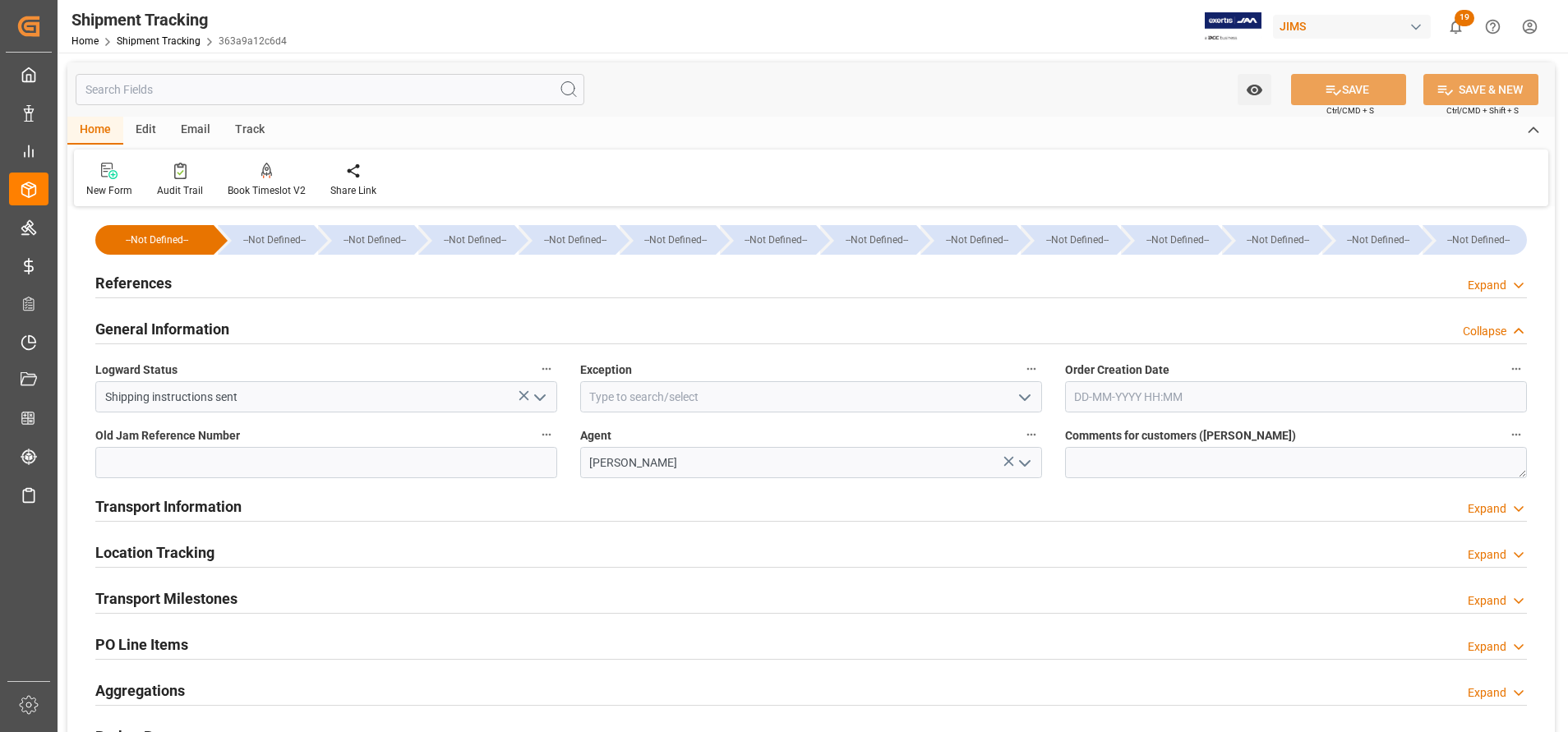
click at [181, 588] on h2 "Transport Milestones" at bounding box center [166, 598] width 143 height 22
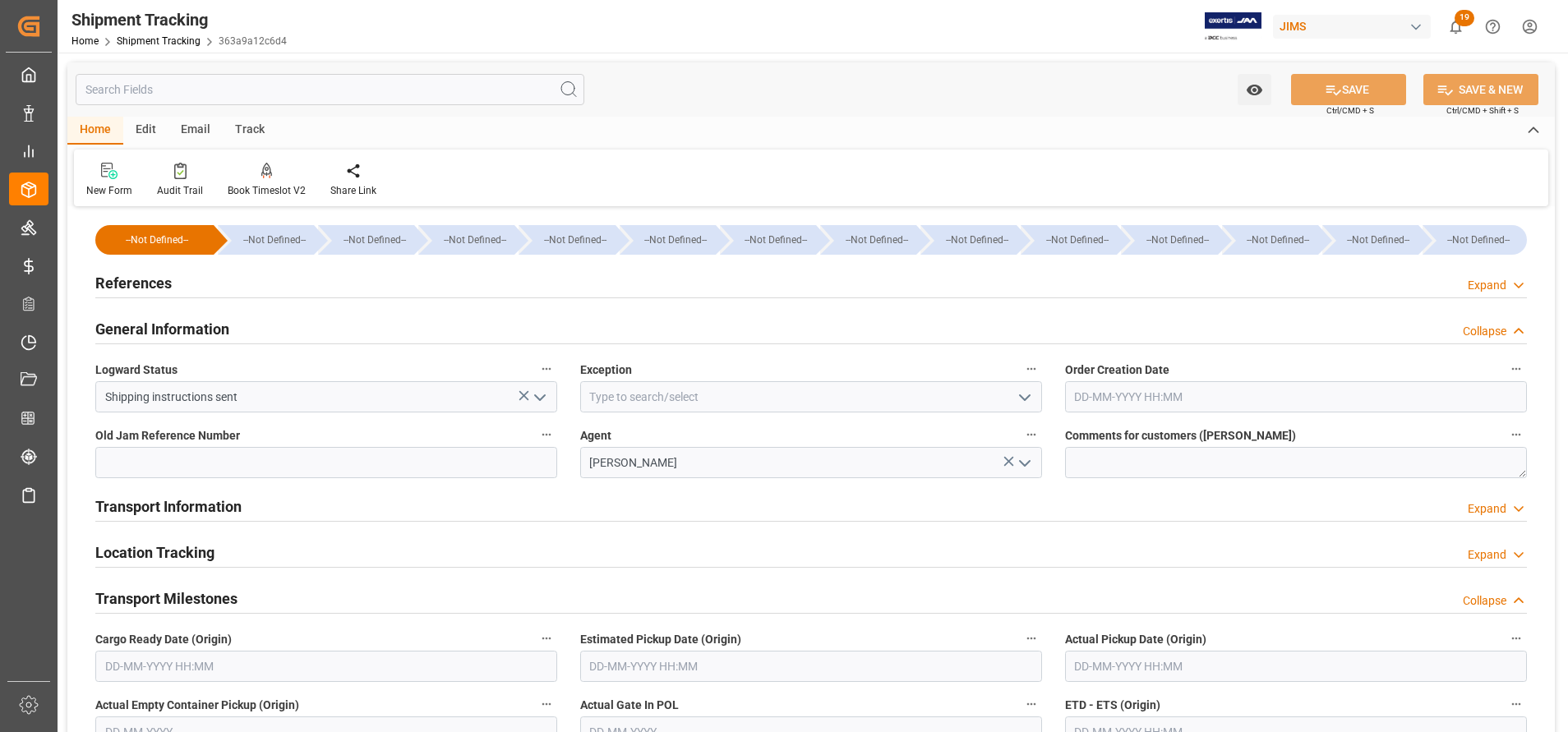
click at [181, 588] on h2 "Transport Milestones" at bounding box center [166, 598] width 143 height 22
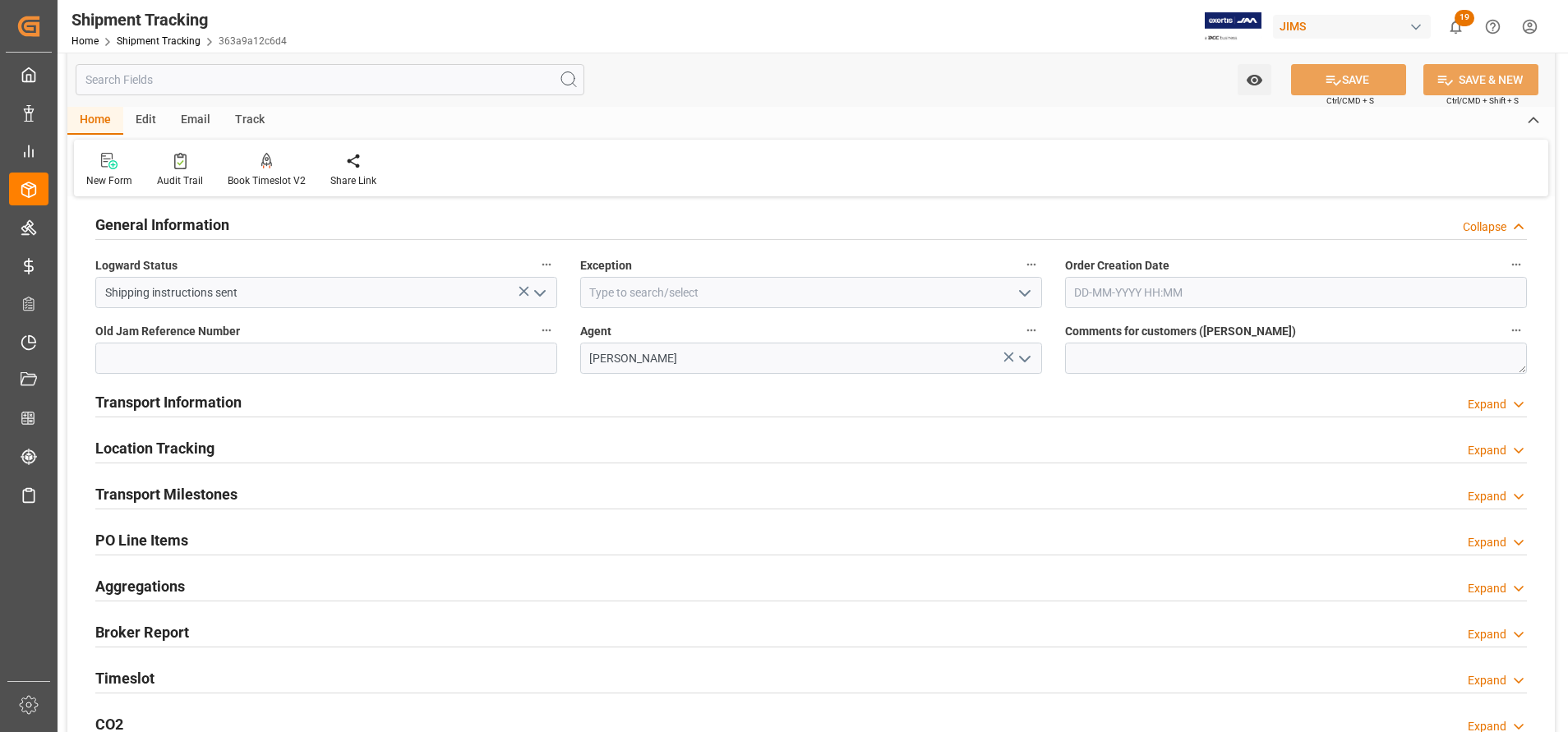
scroll to position [246, 0]
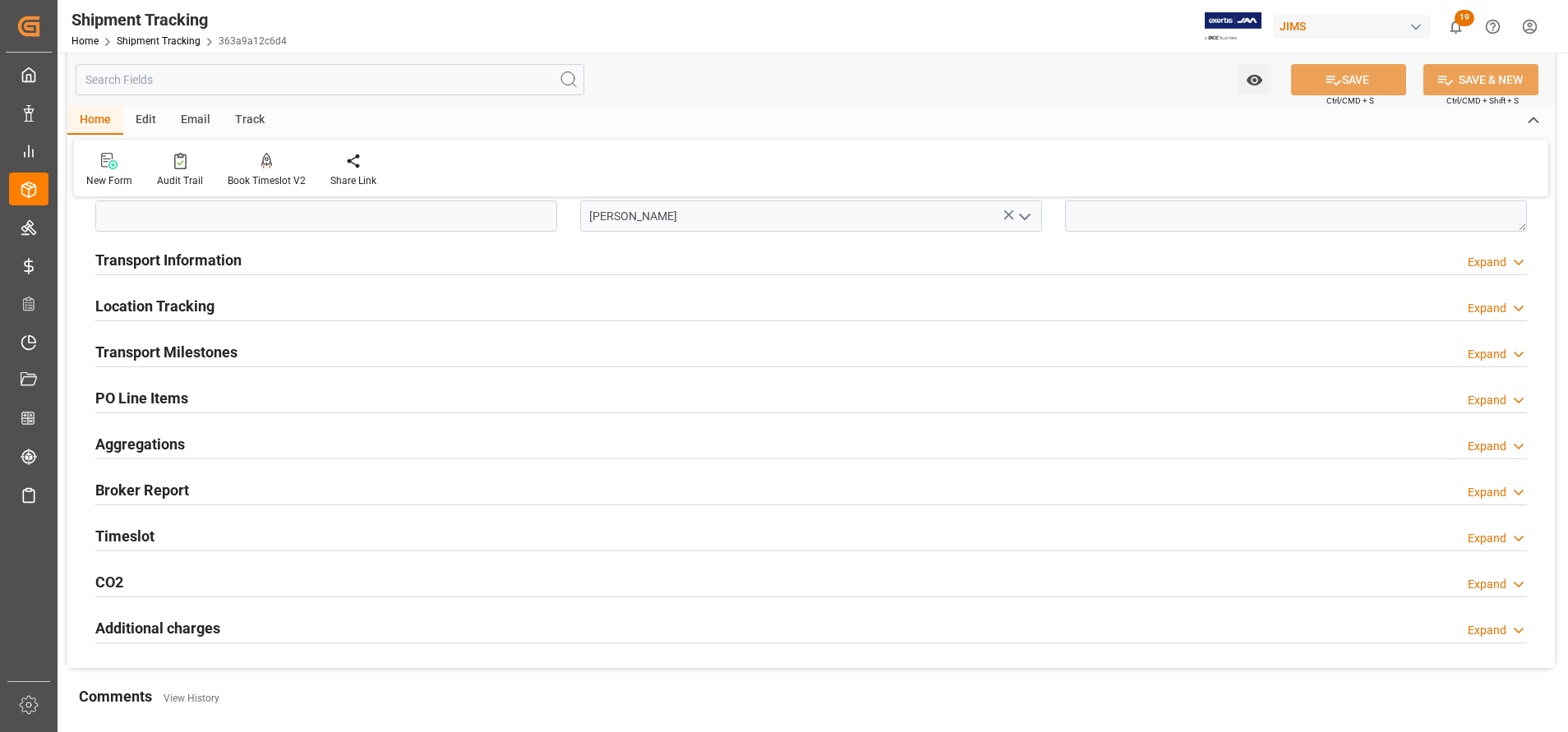
click at [191, 348] on h2 "Transport Milestones" at bounding box center [166, 352] width 143 height 22
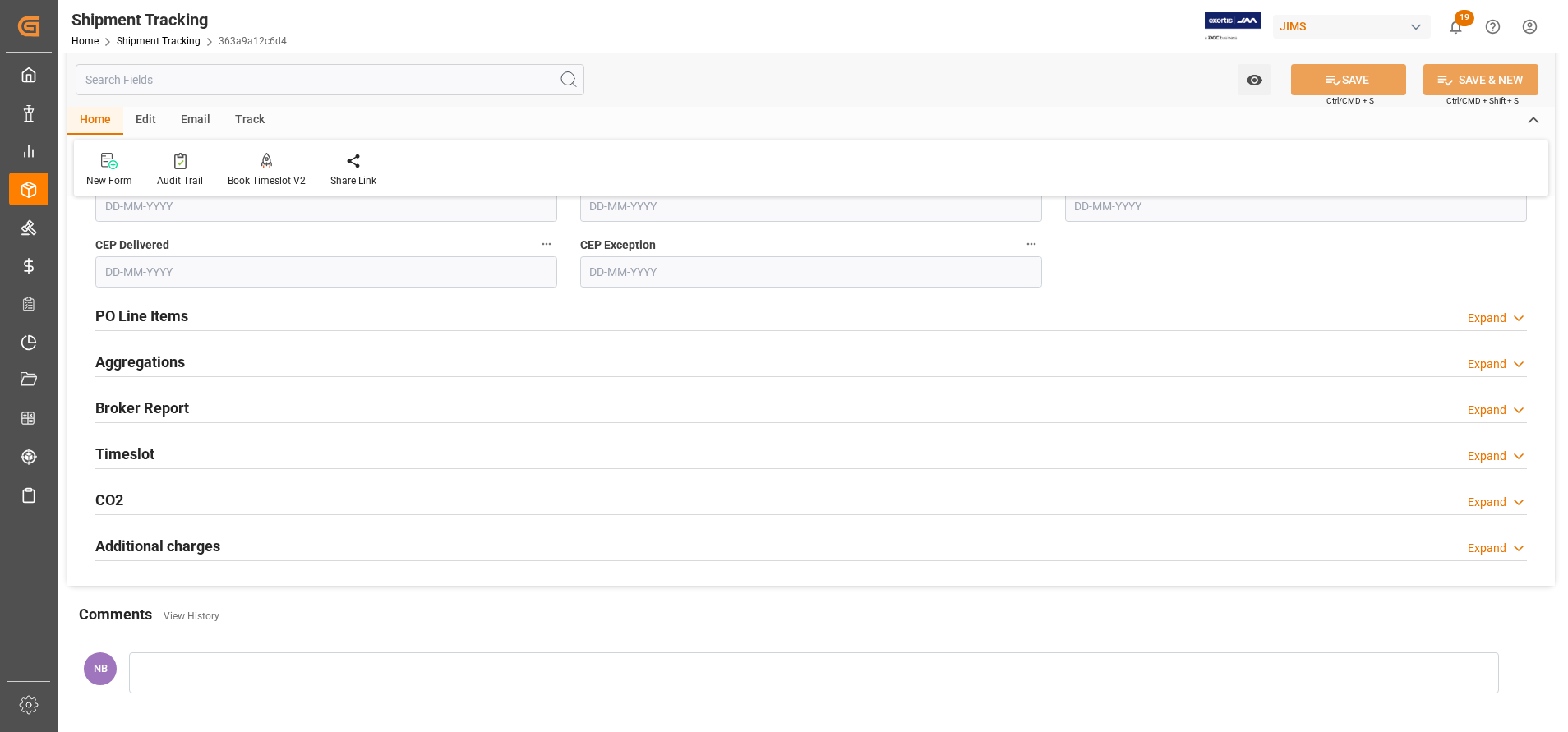
scroll to position [1110, 0]
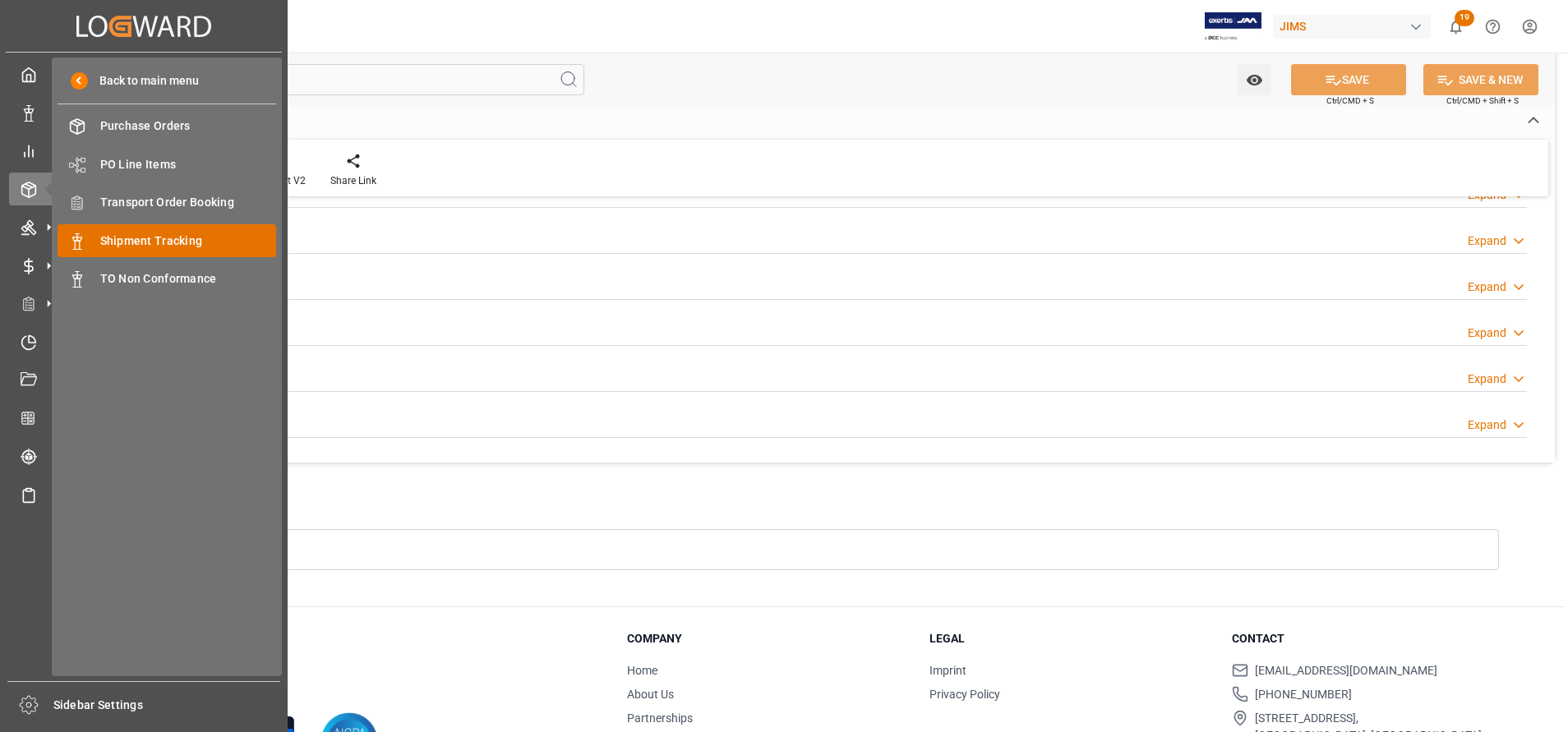
click at [175, 232] on span "Shipment Tracking" at bounding box center [188, 241] width 177 height 17
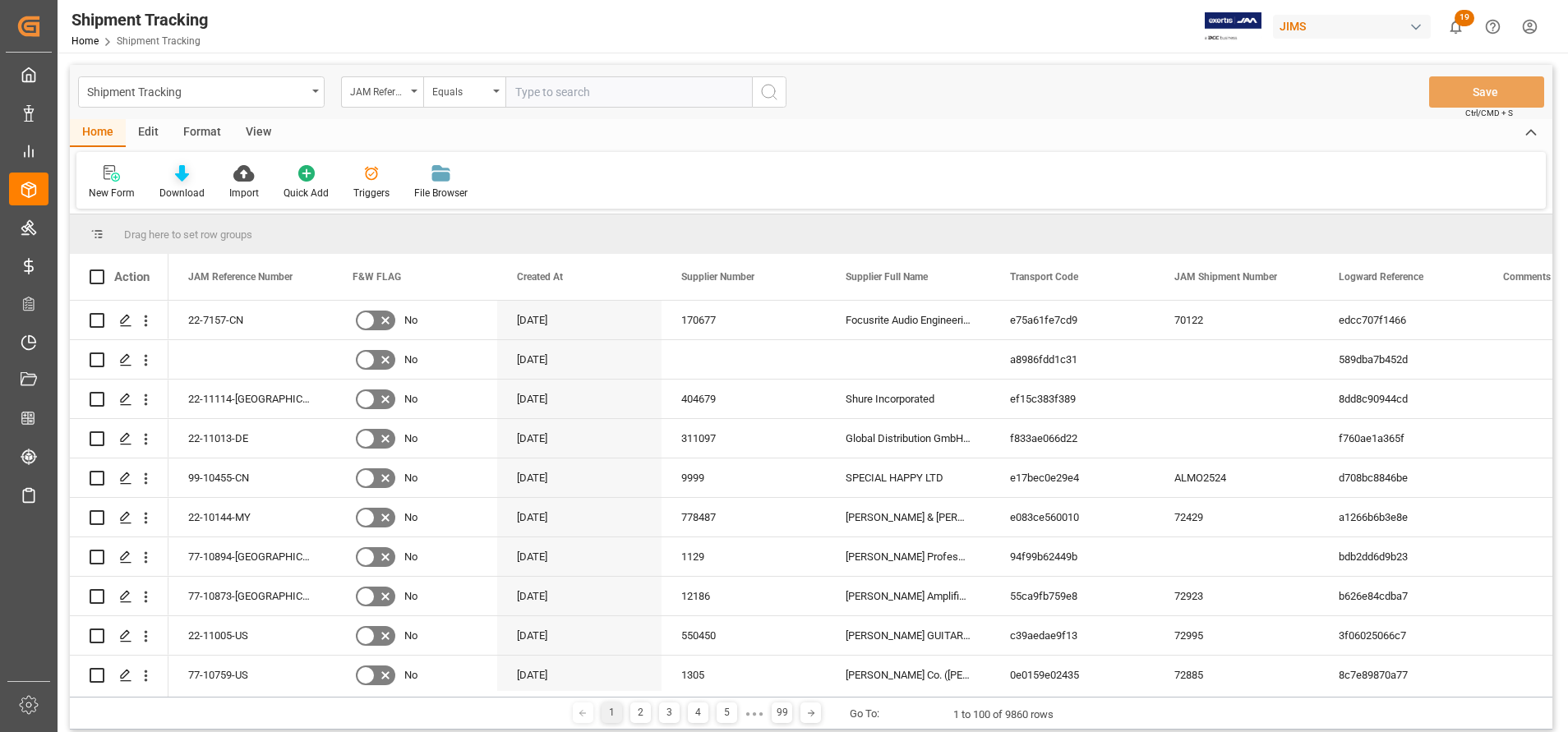
click at [184, 180] on icon at bounding box center [182, 173] width 14 height 16
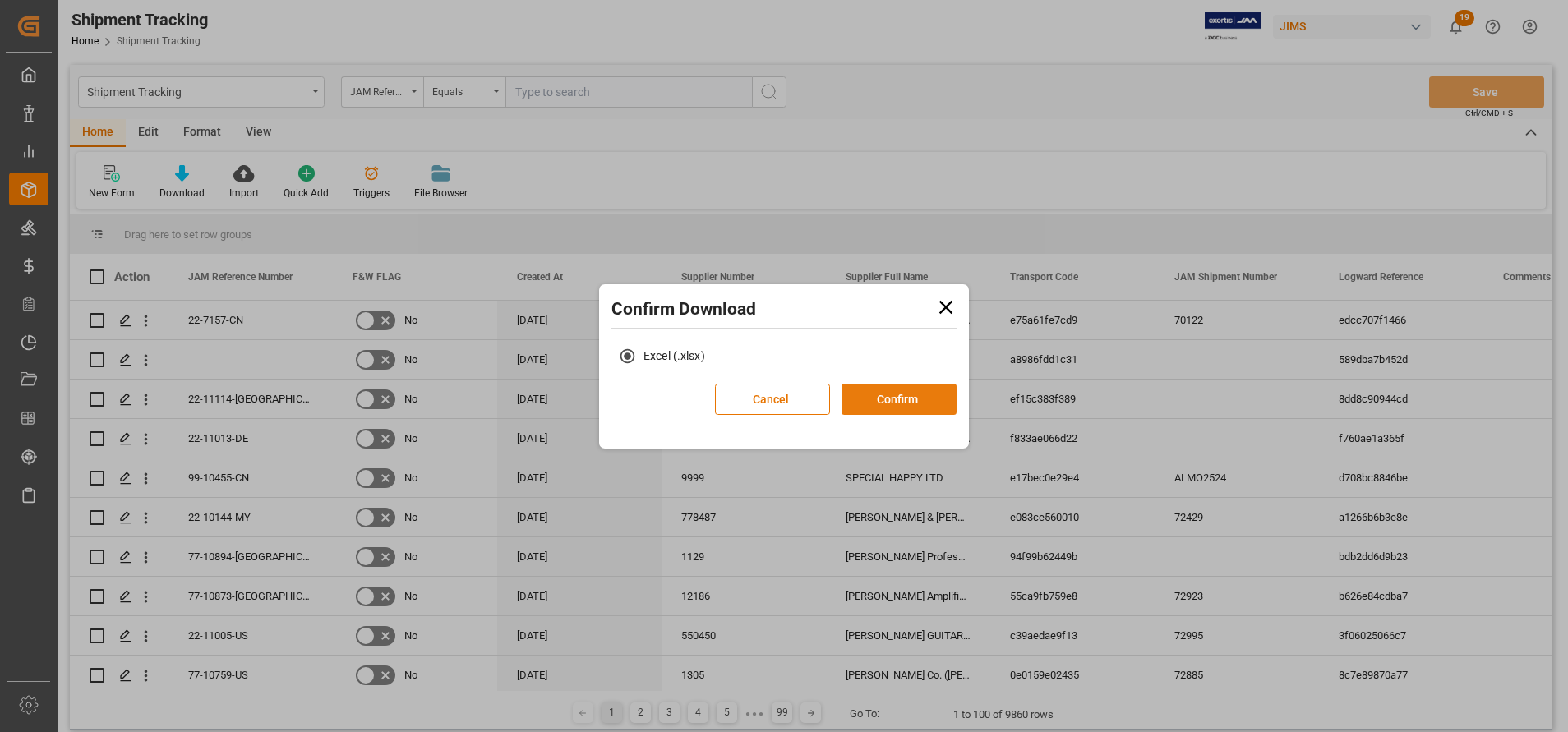
click at [903, 394] on button "Confirm" at bounding box center [899, 400] width 115 height 31
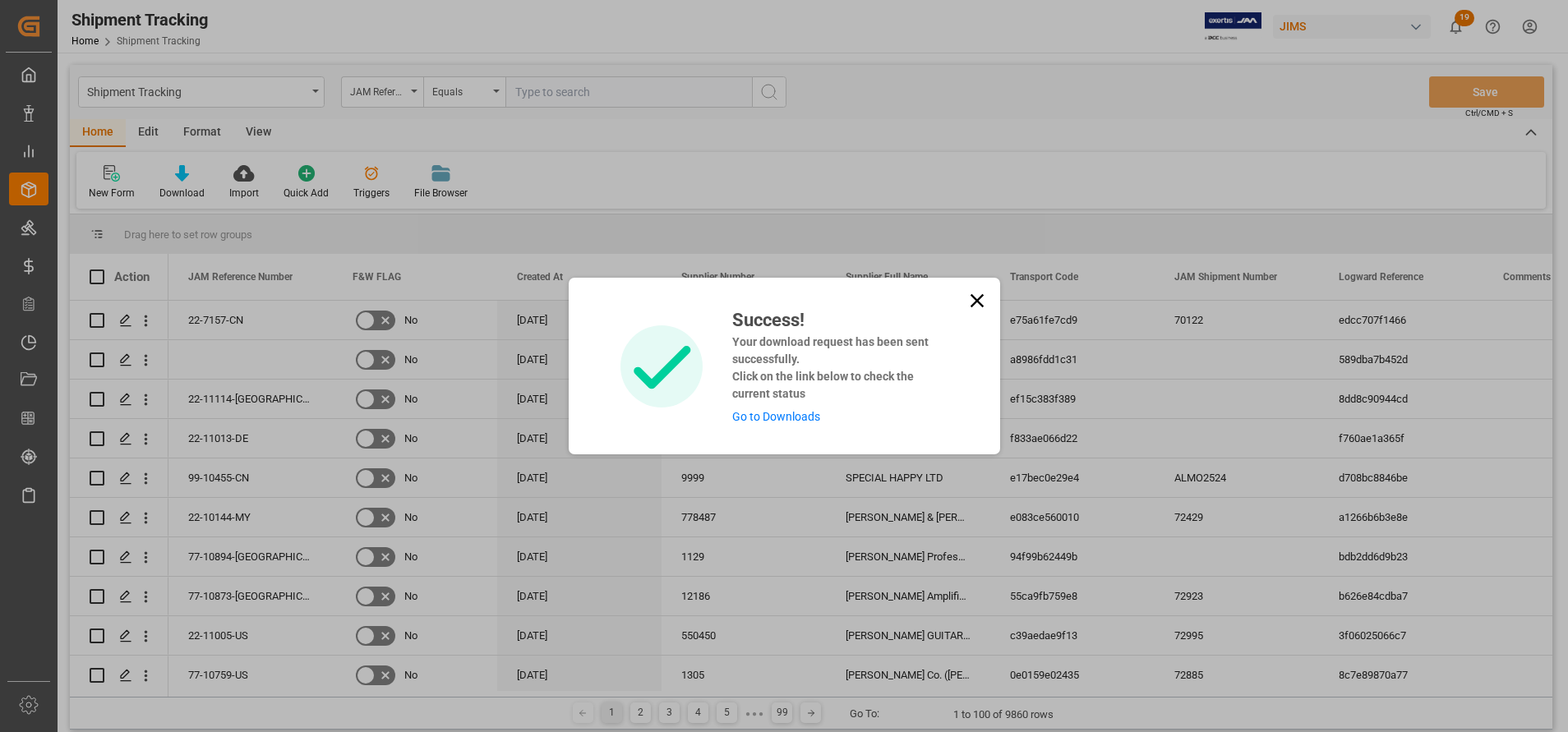
click at [793, 411] on link "Go to Downloads" at bounding box center [775, 417] width 88 height 13
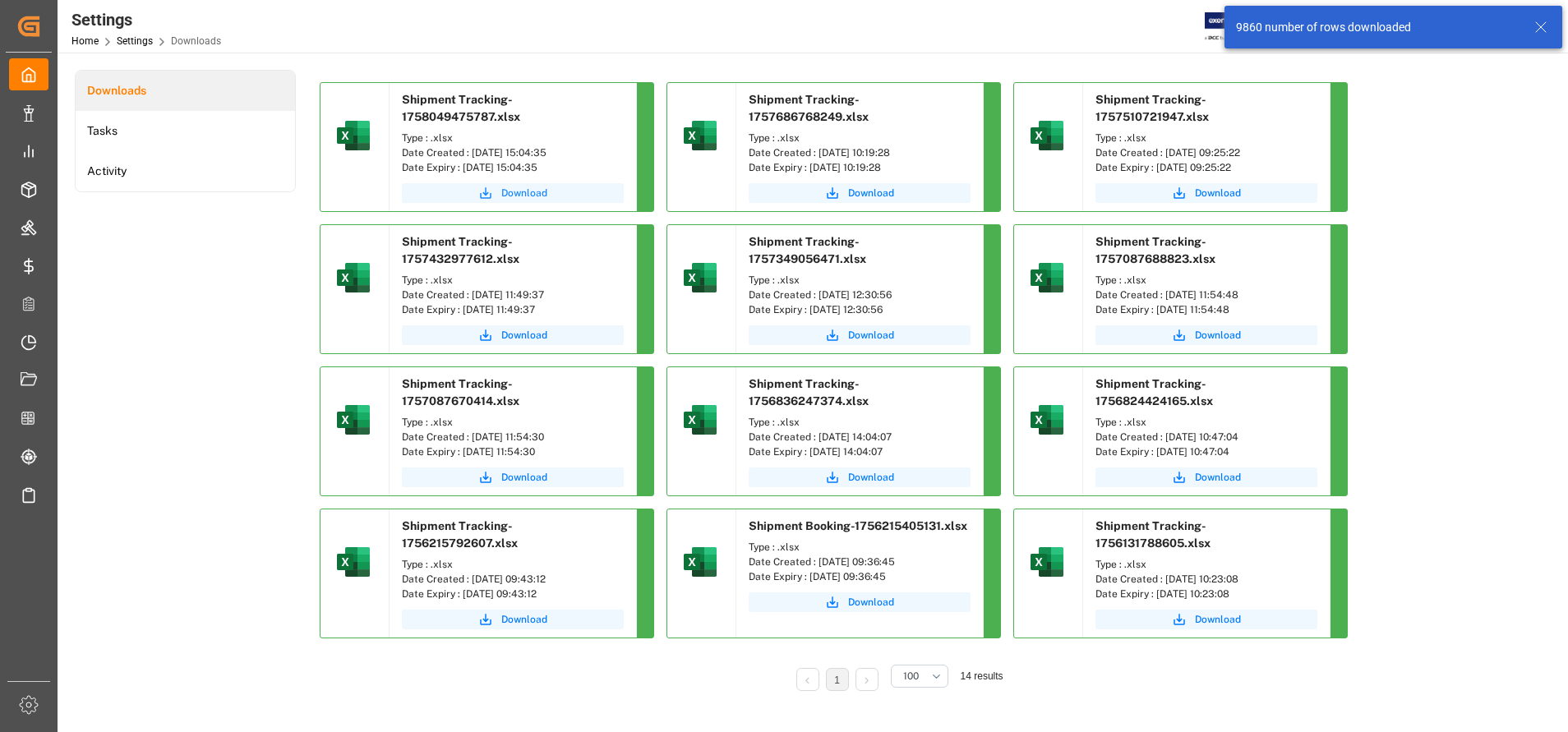
click at [544, 199] on span "Download" at bounding box center [524, 193] width 46 height 15
click at [524, 193] on span "Download" at bounding box center [524, 193] width 46 height 15
